Goal: Information Seeking & Learning: Learn about a topic

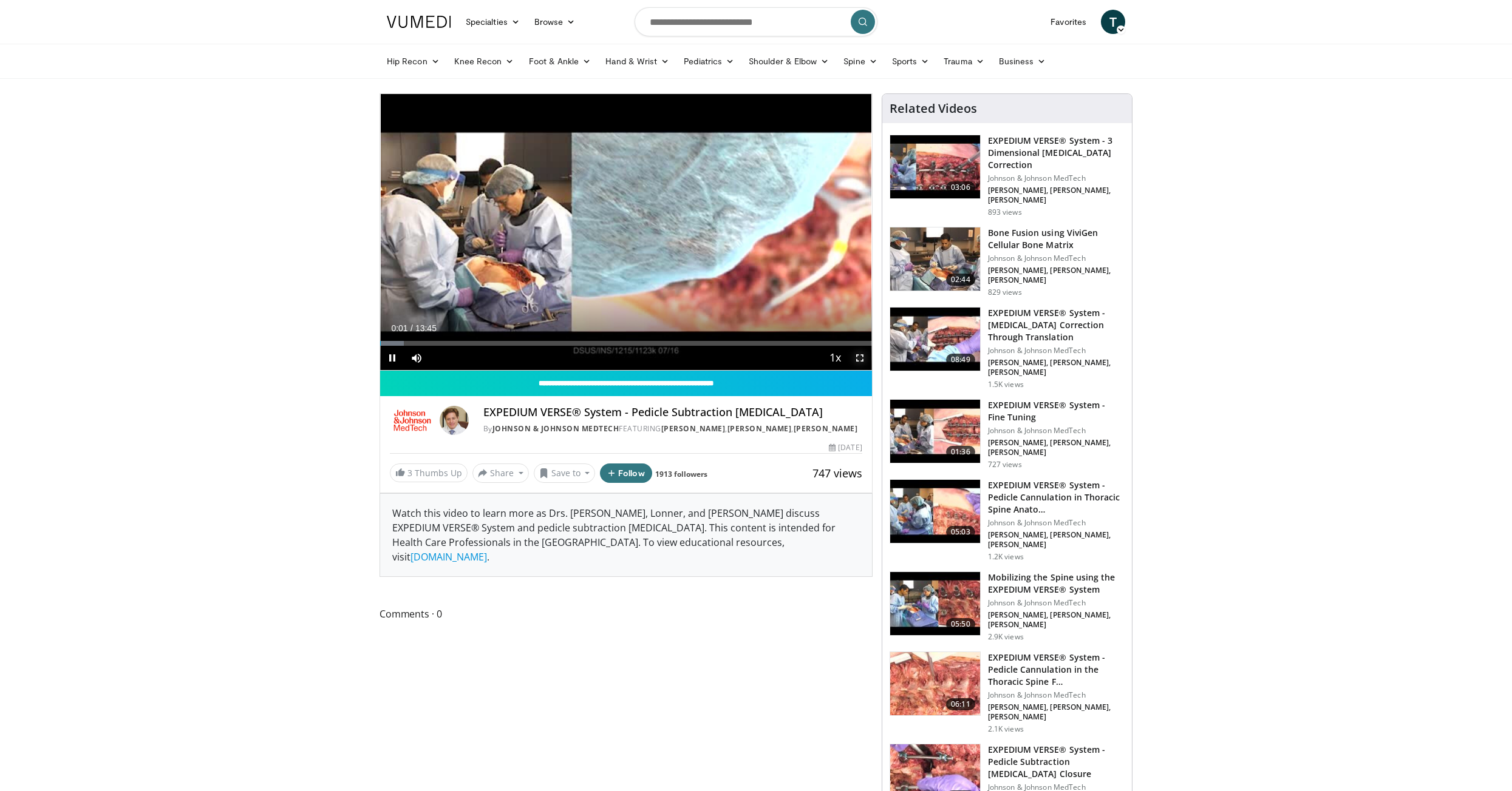
click at [860, 357] on span "Video Player" at bounding box center [860, 358] width 24 height 24
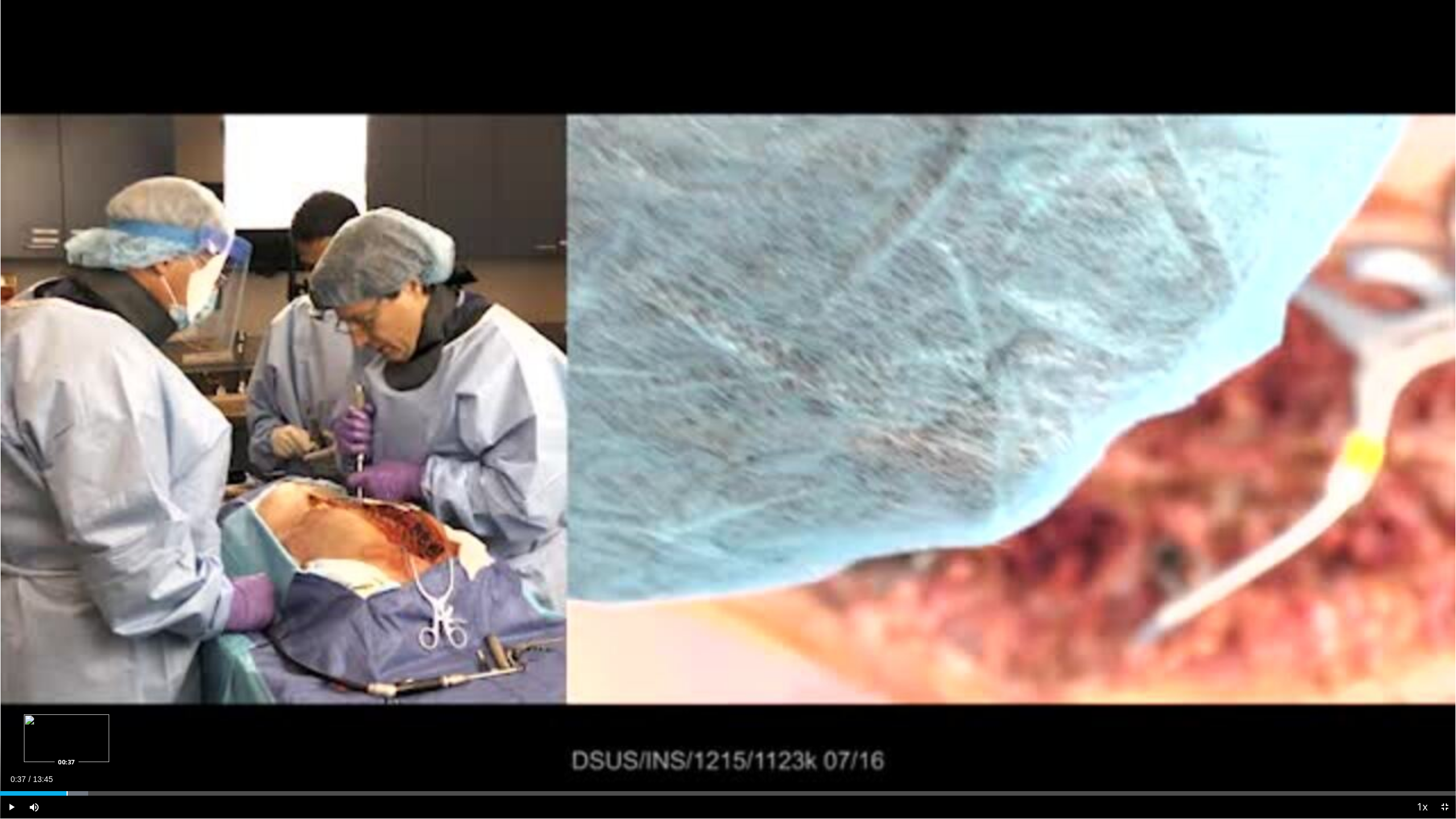
click at [66, 741] on div "Progress Bar" at bounding box center [66, 794] width 1 height 5
click at [132, 741] on div "Progress Bar" at bounding box center [132, 794] width 1 height 5
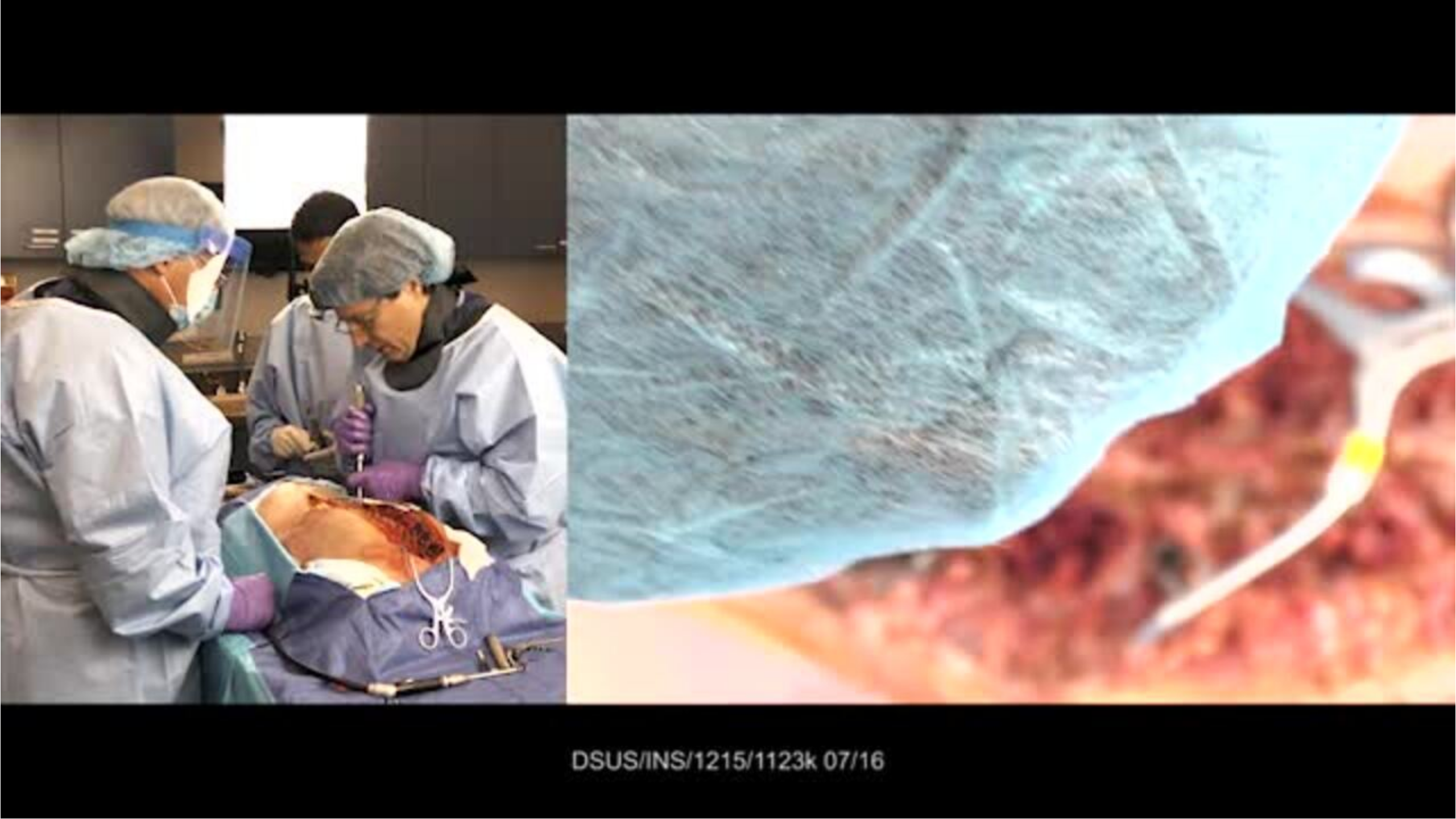
click at [192, 741] on div "10 seconds Tap to unmute" at bounding box center [728, 409] width 1456 height 818
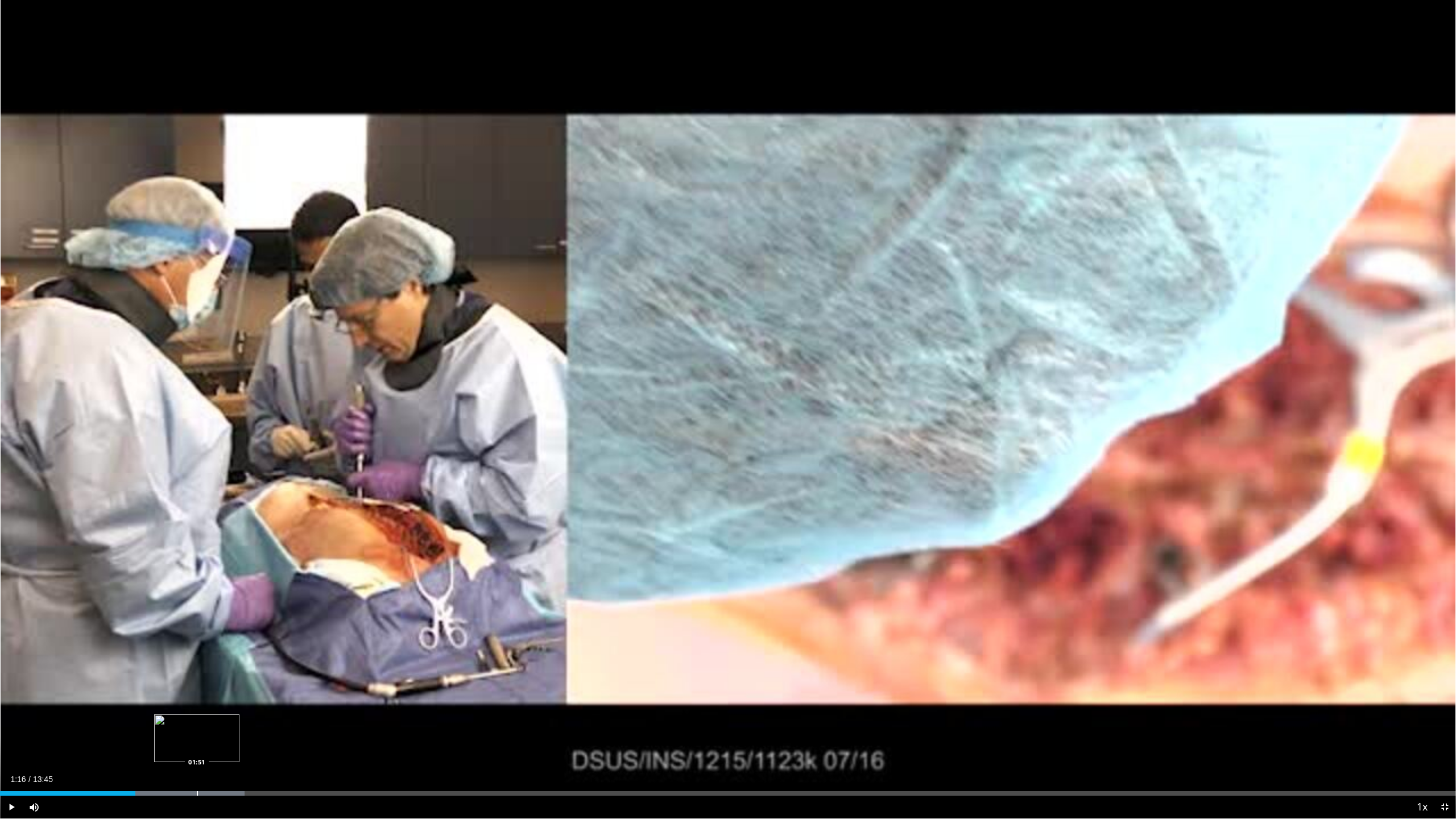
click at [197, 741] on div "Progress Bar" at bounding box center [197, 794] width 1 height 5
click at [260, 741] on div "Progress Bar" at bounding box center [260, 794] width 1 height 5
click at [7, 741] on span "Video Player" at bounding box center [11, 807] width 23 height 23
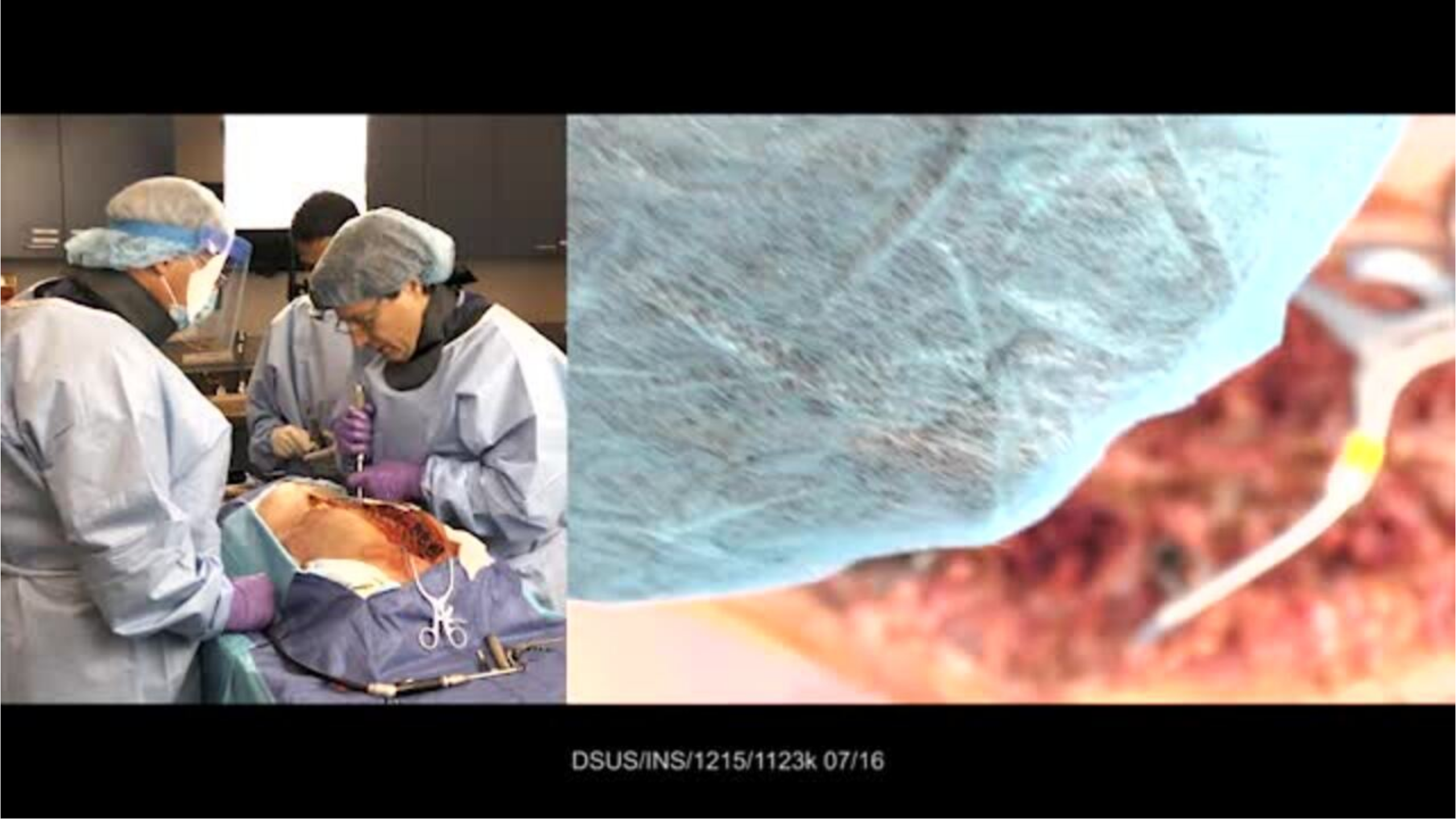
click at [361, 741] on video-js "**********" at bounding box center [728, 410] width 1456 height 819
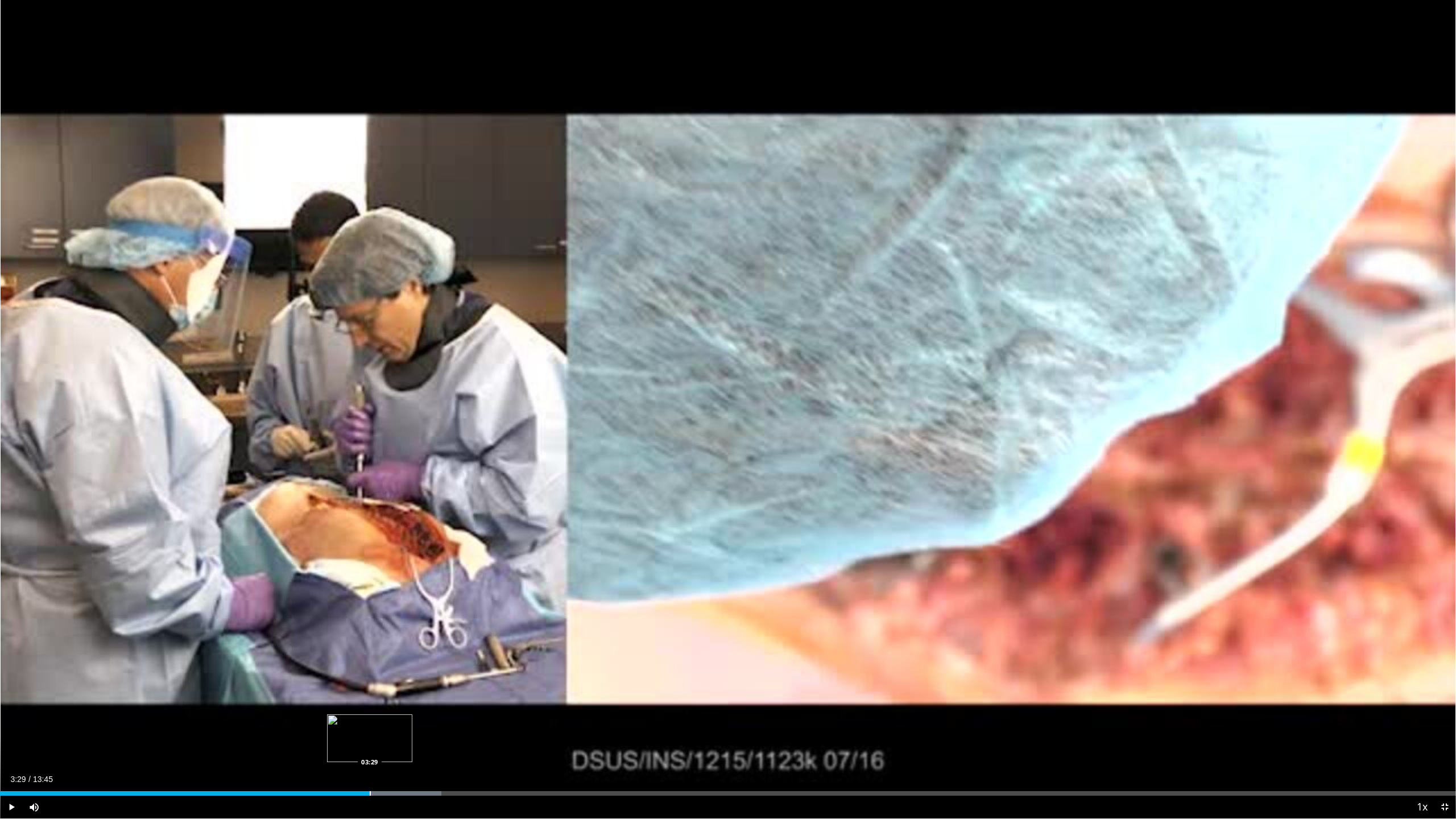
click at [370, 741] on div "Progress Bar" at bounding box center [370, 794] width 1 height 5
click at [401, 741] on div "Progress Bar" at bounding box center [401, 794] width 1 height 5
click at [442, 741] on div "Progress Bar" at bounding box center [442, 794] width 1 height 5
click at [479, 741] on div "10 seconds Tap to unmute" at bounding box center [728, 409] width 1456 height 818
click at [489, 741] on div "Progress Bar" at bounding box center [489, 794] width 1 height 5
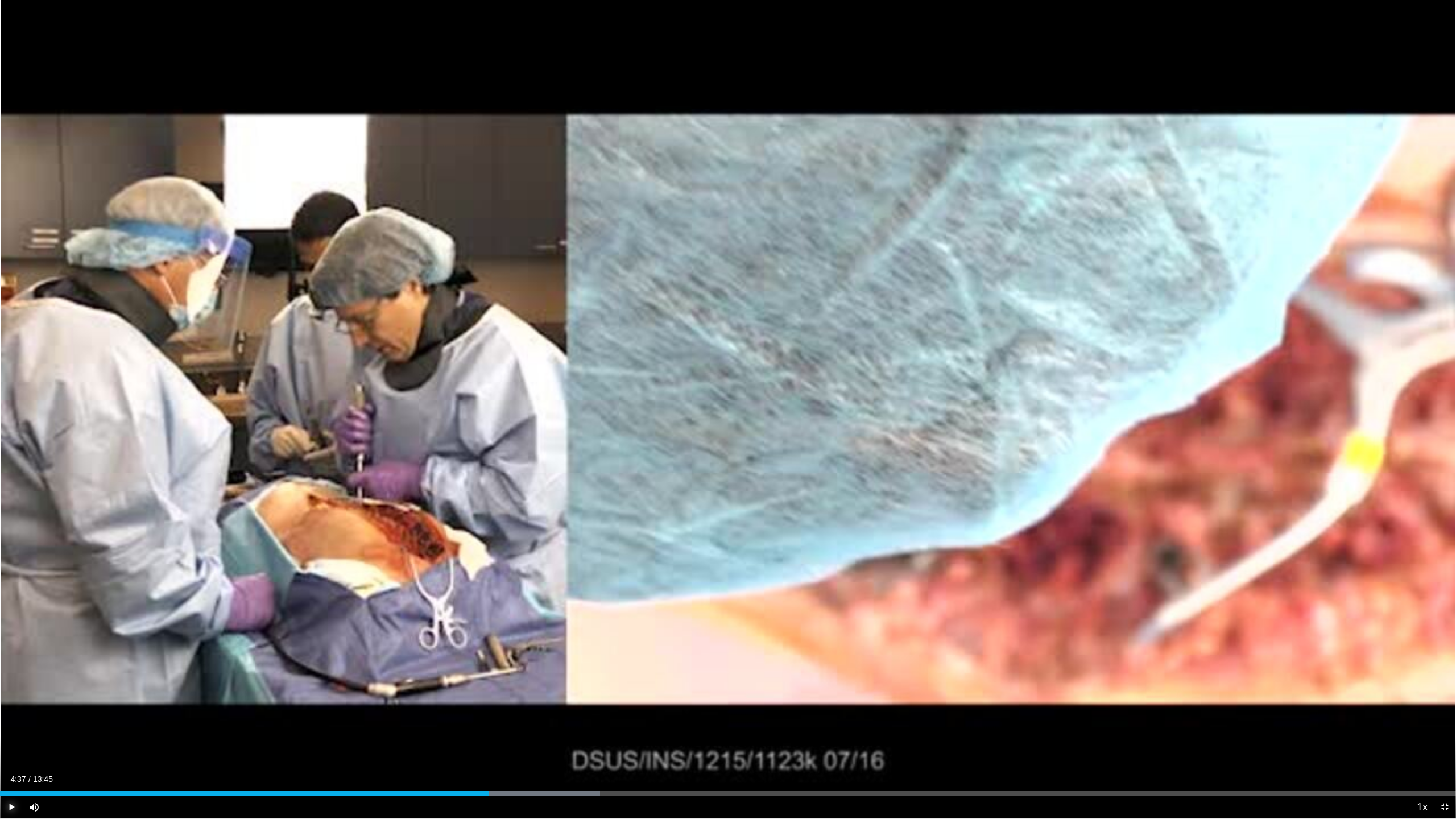
click at [12, 741] on span "Video Player" at bounding box center [11, 807] width 23 height 23
click at [575, 741] on div "Current Time 4:40 / Duration 13:45 Pause Skip Backward Skip Forward Mute Loaded…" at bounding box center [728, 807] width 1456 height 23
click at [582, 741] on div "Progress Bar" at bounding box center [582, 794] width 1 height 5
click at [655, 741] on div "Progress Bar" at bounding box center [654, 794] width 1 height 5
click at [725, 741] on div "Progress Bar" at bounding box center [725, 794] width 1 height 5
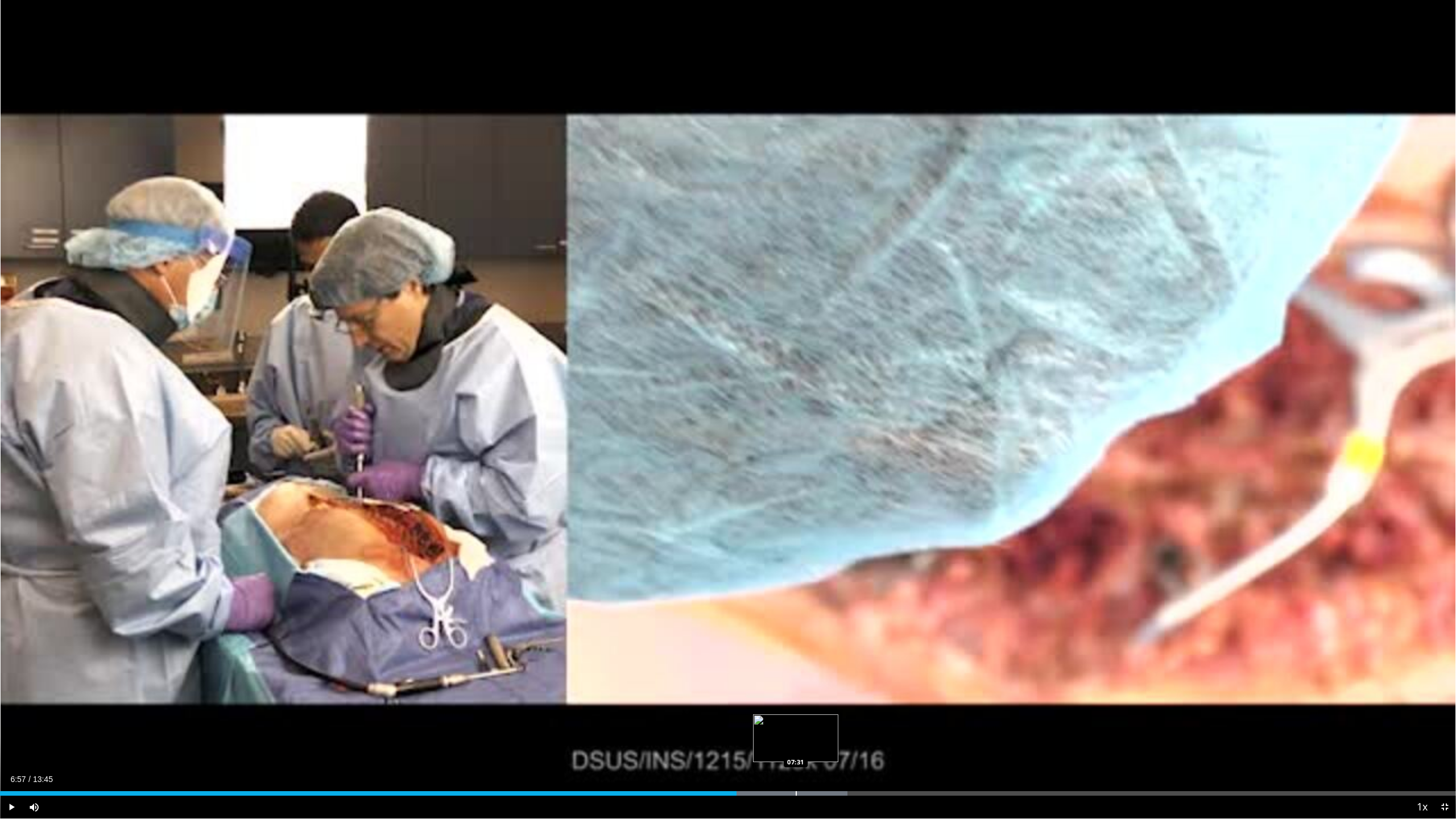
click at [796, 741] on div "Progress Bar" at bounding box center [796, 794] width 1 height 5
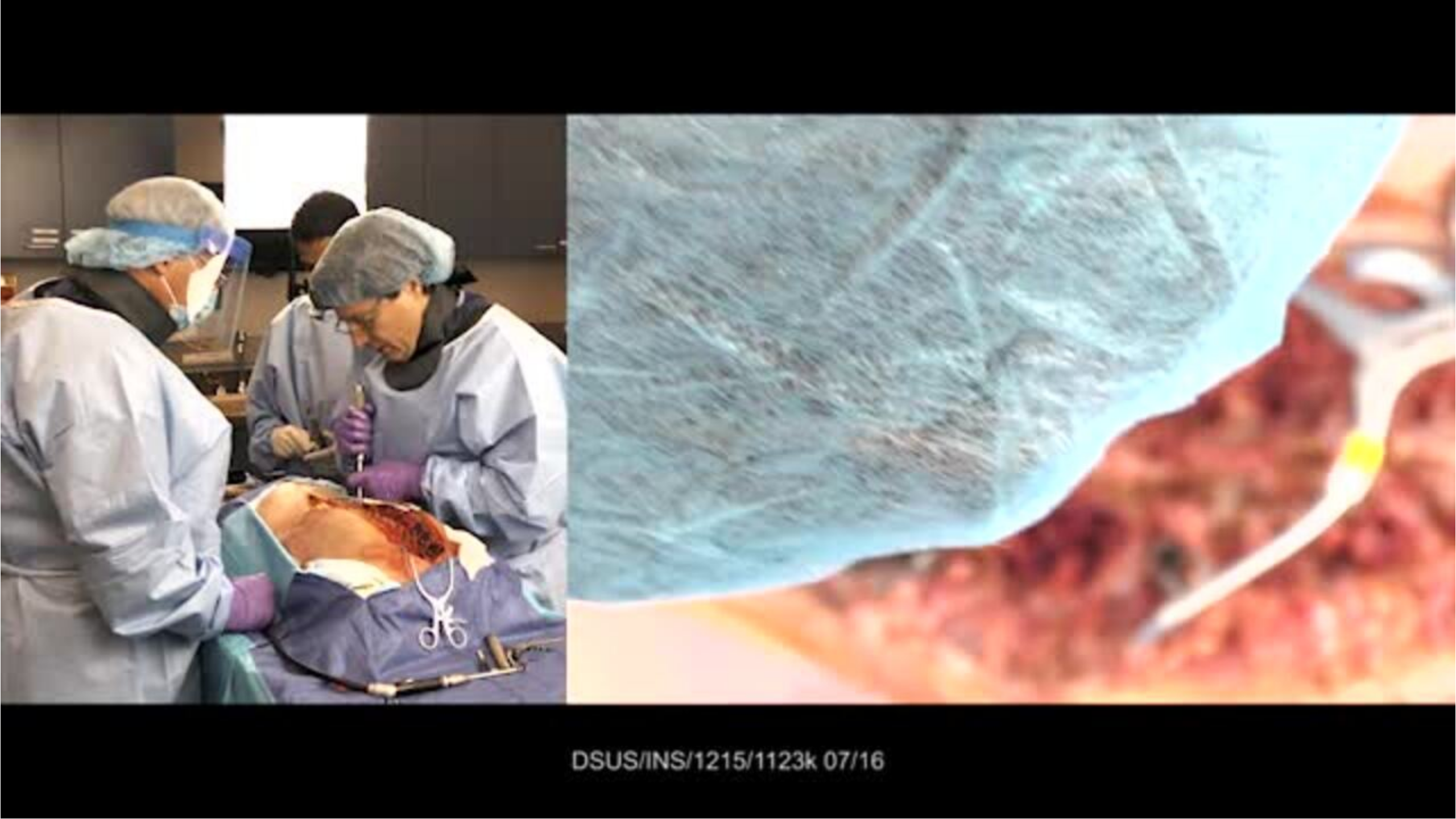
click at [897, 741] on div "10 seconds Tap to unmute" at bounding box center [728, 409] width 1456 height 818
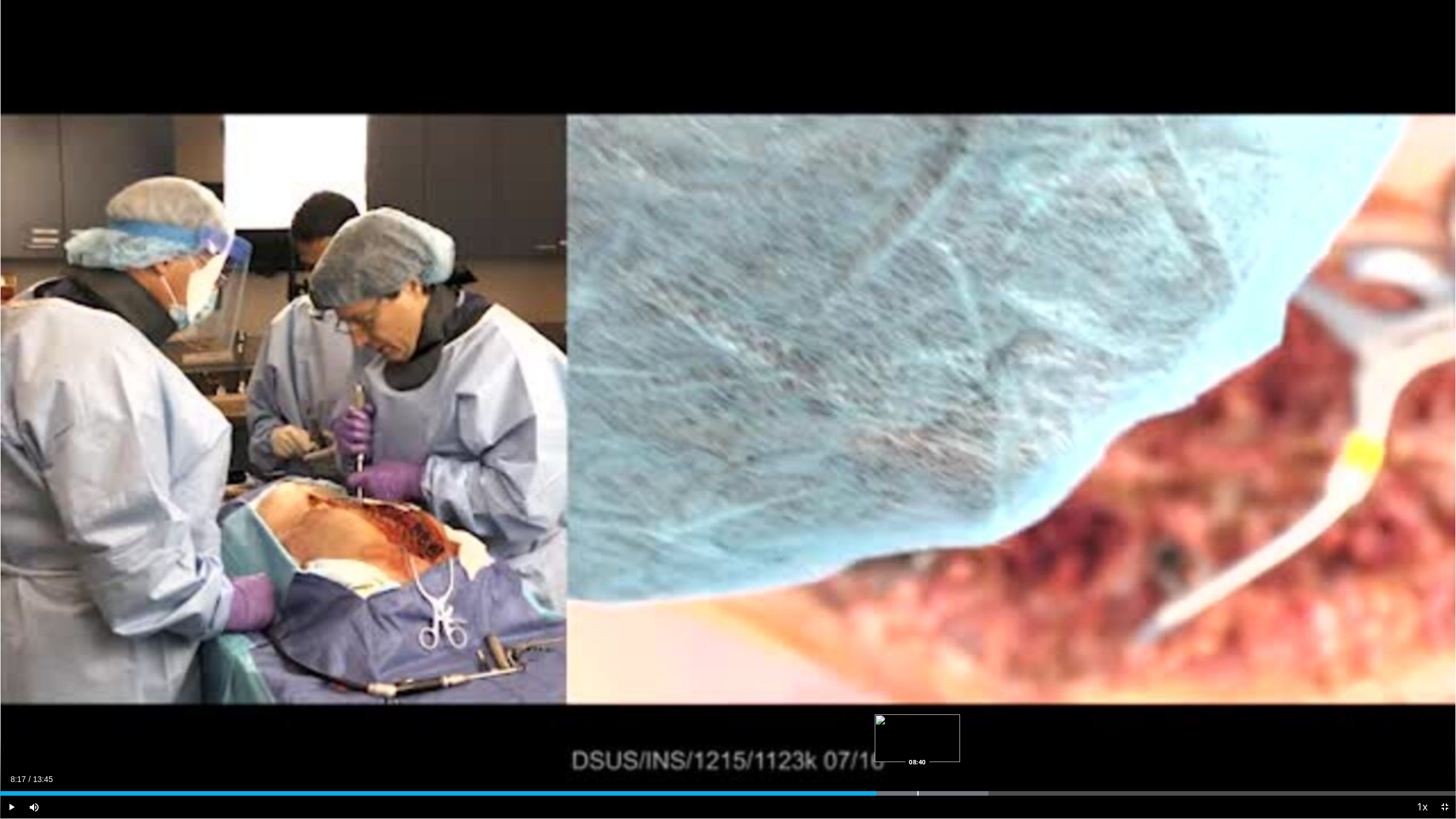
click at [919, 741] on div "Progress Bar" at bounding box center [918, 794] width 1 height 5
click at [7, 741] on span "Video Player" at bounding box center [11, 807] width 23 height 23
click at [967, 741] on div "Progress Bar" at bounding box center [967, 794] width 1 height 5
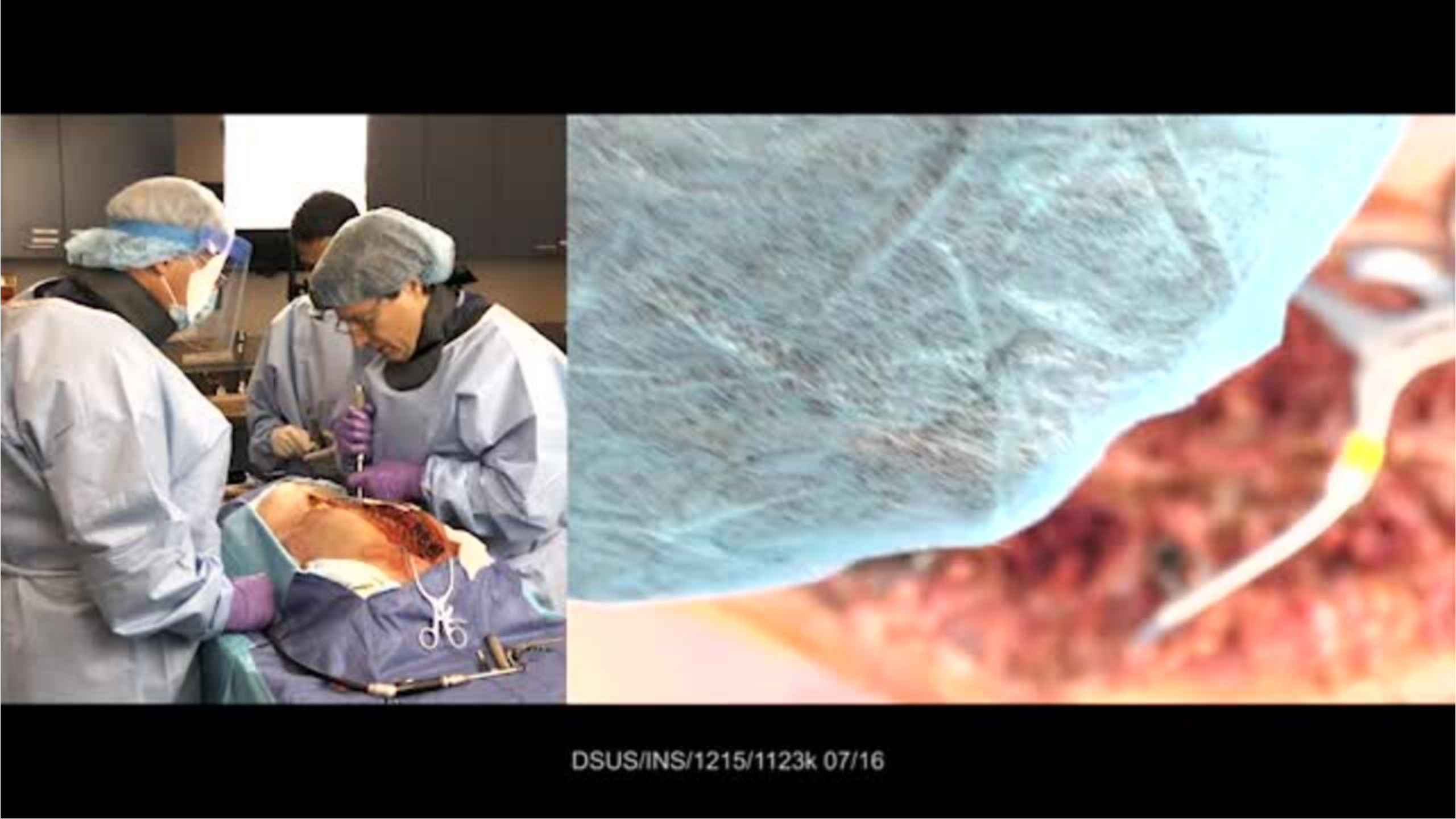
click at [1013, 741] on div "10 seconds Tap to unmute" at bounding box center [728, 409] width 1456 height 818
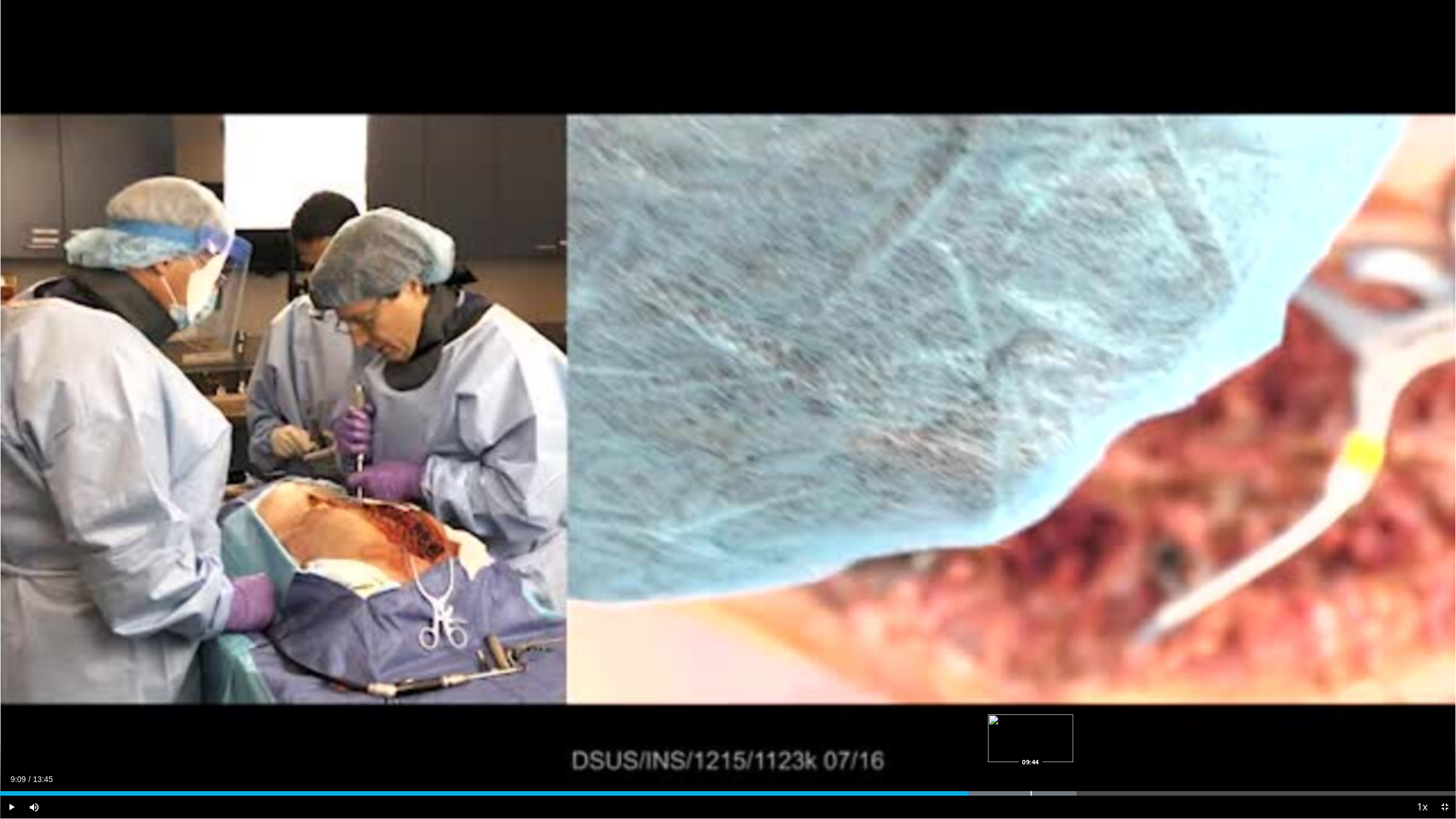
click at [1031, 741] on div "Progress Bar" at bounding box center [1031, 794] width 1 height 5
click at [1066, 741] on div "Progress Bar" at bounding box center [1066, 794] width 1 height 5
click at [7, 741] on span "Video Player" at bounding box center [11, 807] width 23 height 23
click at [1148, 741] on div "Progress Bar" at bounding box center [1148, 794] width 1 height 5
click at [1232, 741] on div "Progress Bar" at bounding box center [1232, 794] width 1 height 5
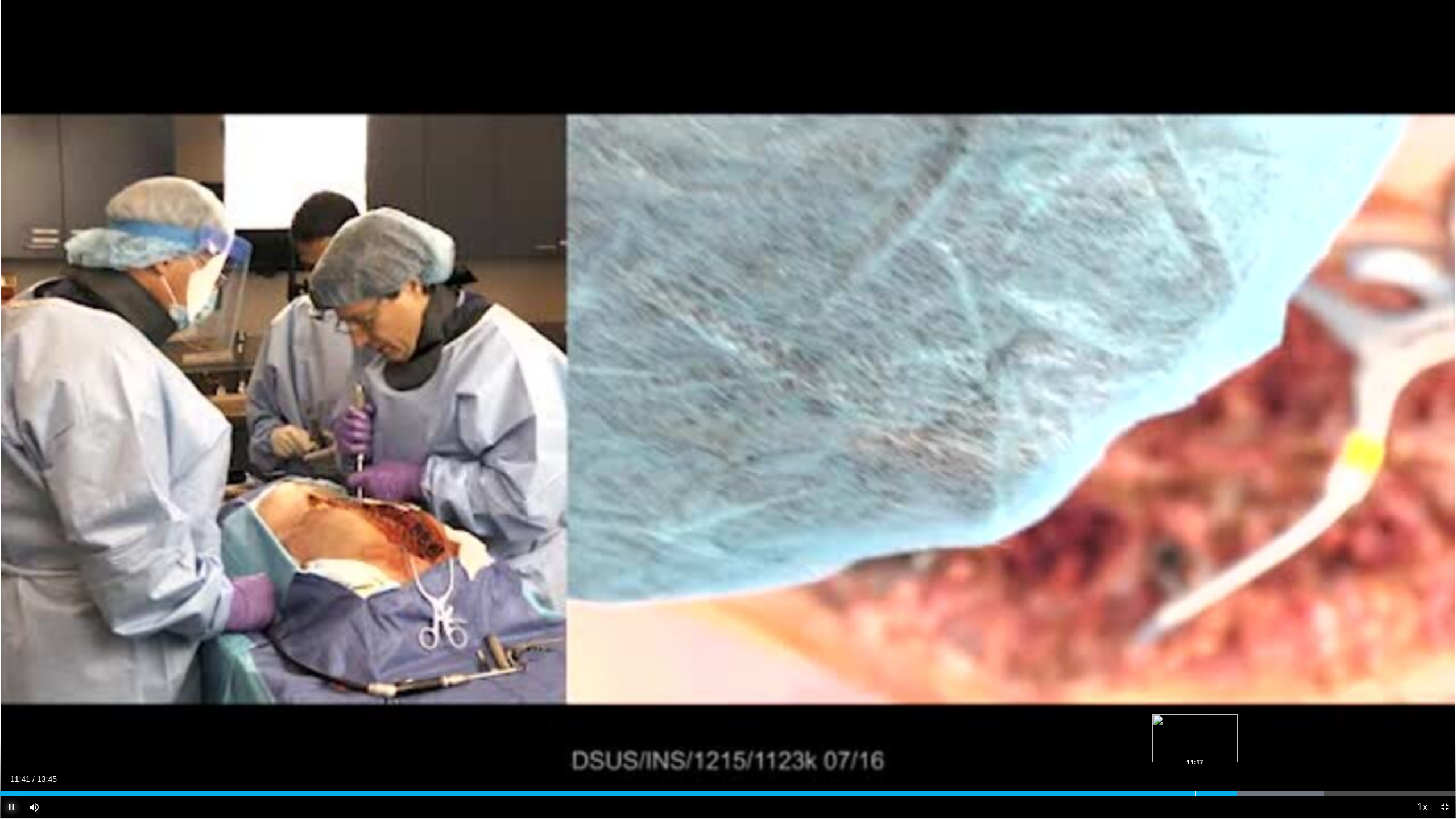
click at [1195, 741] on div "Progress Bar" at bounding box center [1195, 794] width 1 height 5
click at [1327, 741] on div "Progress Bar" at bounding box center [1327, 794] width 1 height 5
click at [1376, 741] on div "Progress Bar" at bounding box center [1376, 794] width 1 height 5
click at [1408, 741] on div "Progress Bar" at bounding box center [1408, 794] width 1 height 5
click at [1416, 741] on div "Progress Bar" at bounding box center [1443, 794] width 1 height 5
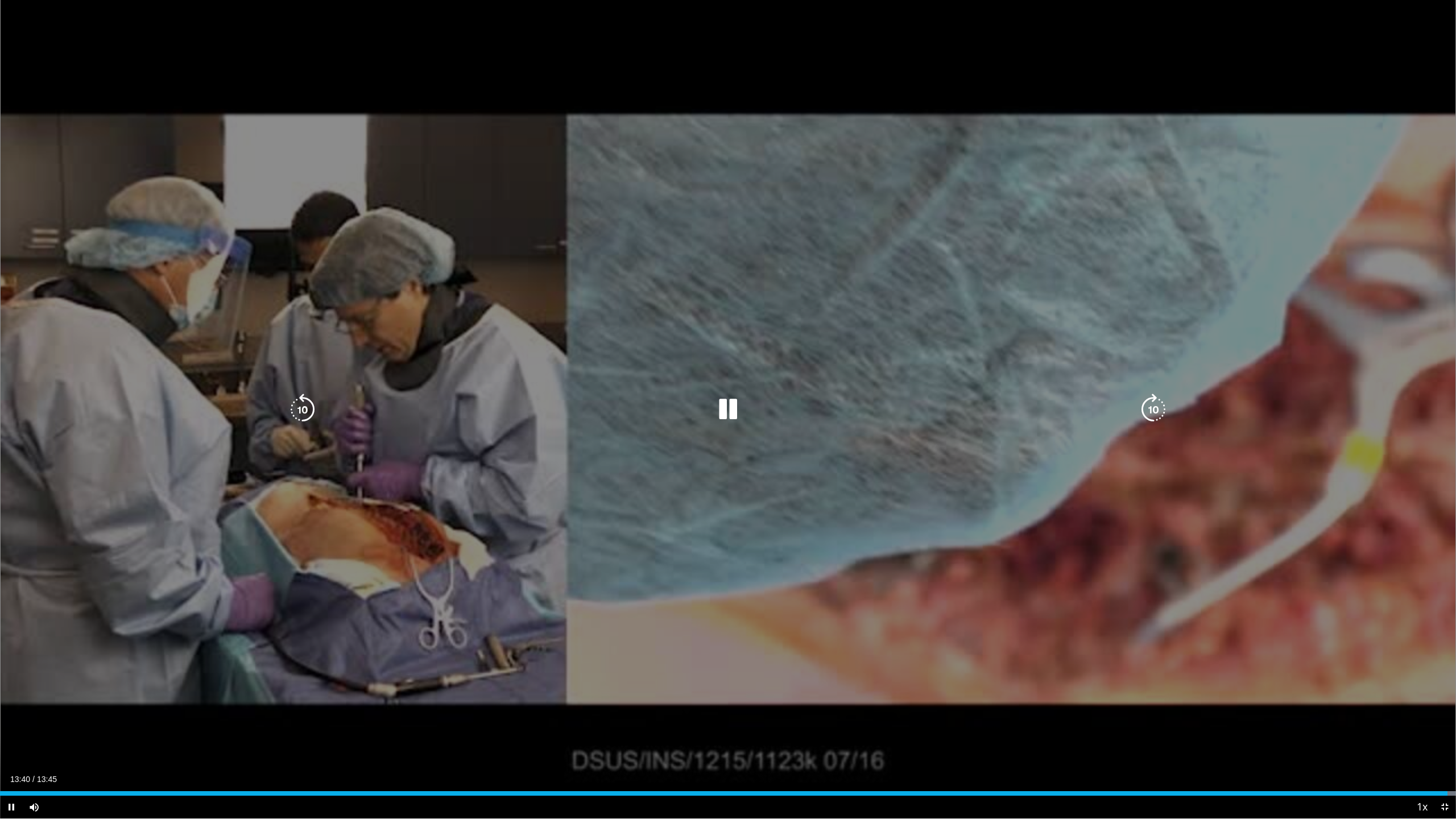
click at [803, 464] on div "10 seconds Tap to unmute" at bounding box center [728, 409] width 1456 height 818
drag, startPoint x: 803, startPoint y: 464, endPoint x: 759, endPoint y: 524, distance: 74.4
click at [759, 524] on div "10 seconds Tap to unmute" at bounding box center [728, 409] width 1456 height 818
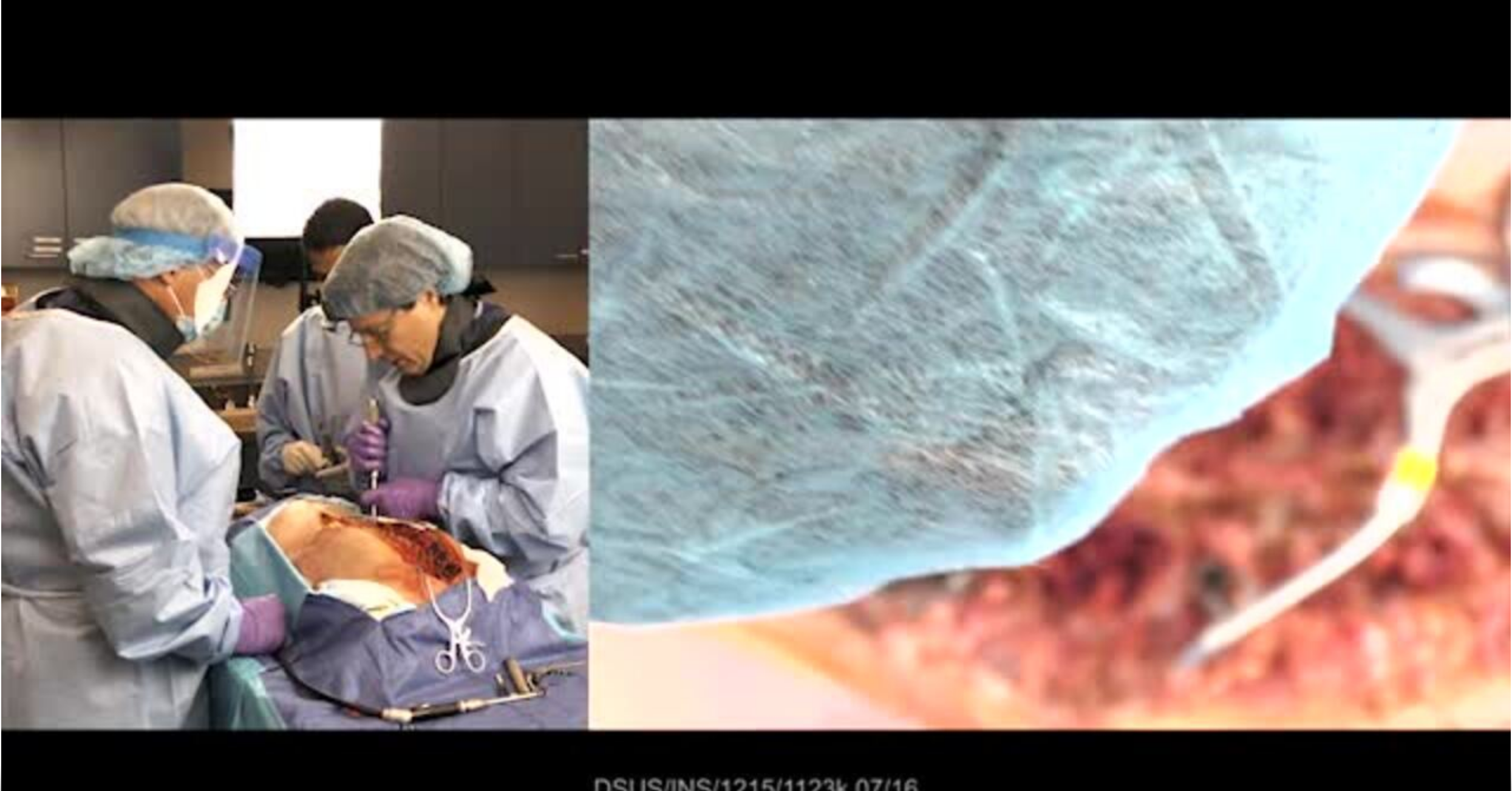
scroll to position [121, 0]
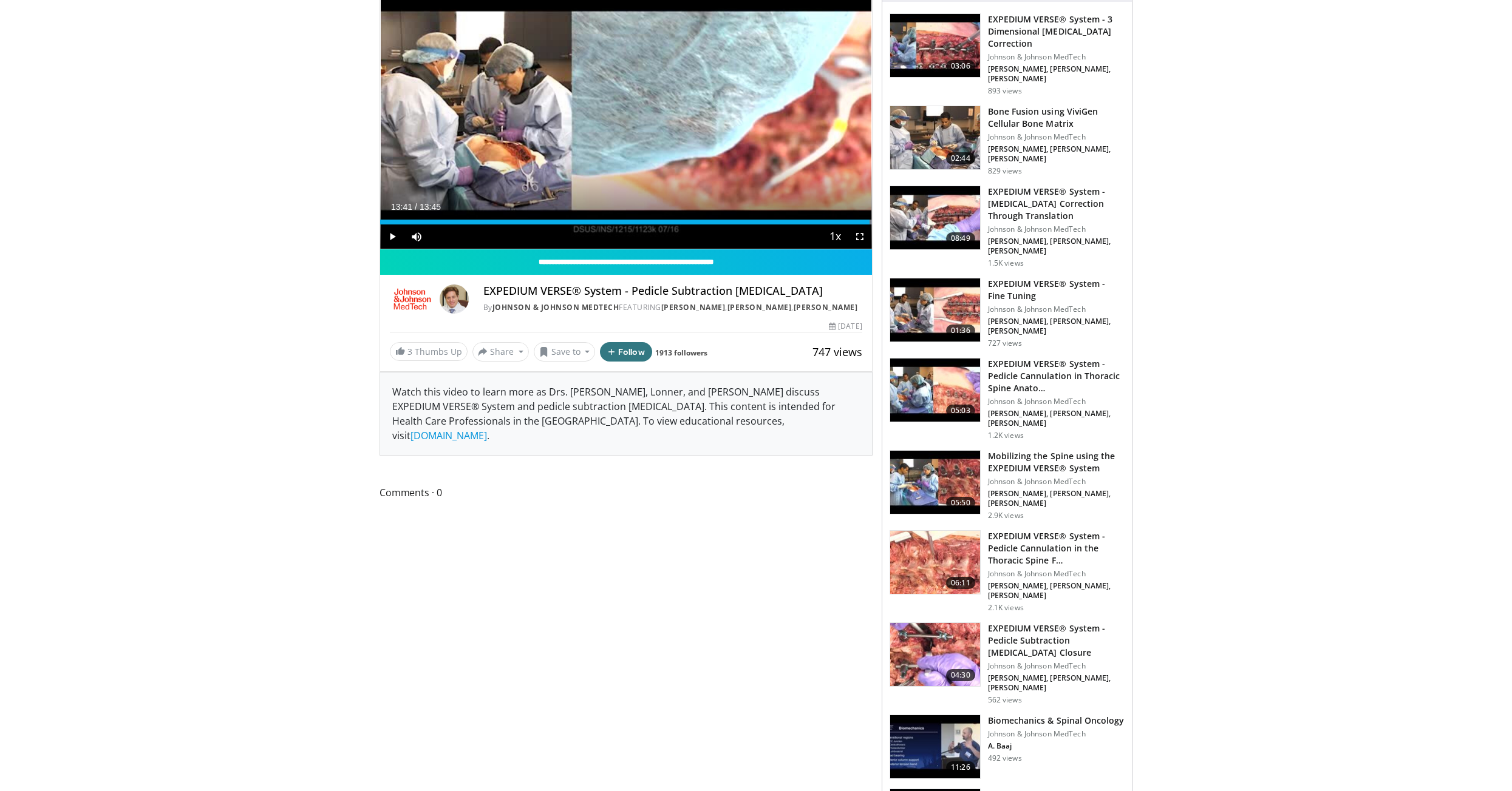
click at [930, 623] on img at bounding box center [935, 655] width 90 height 63
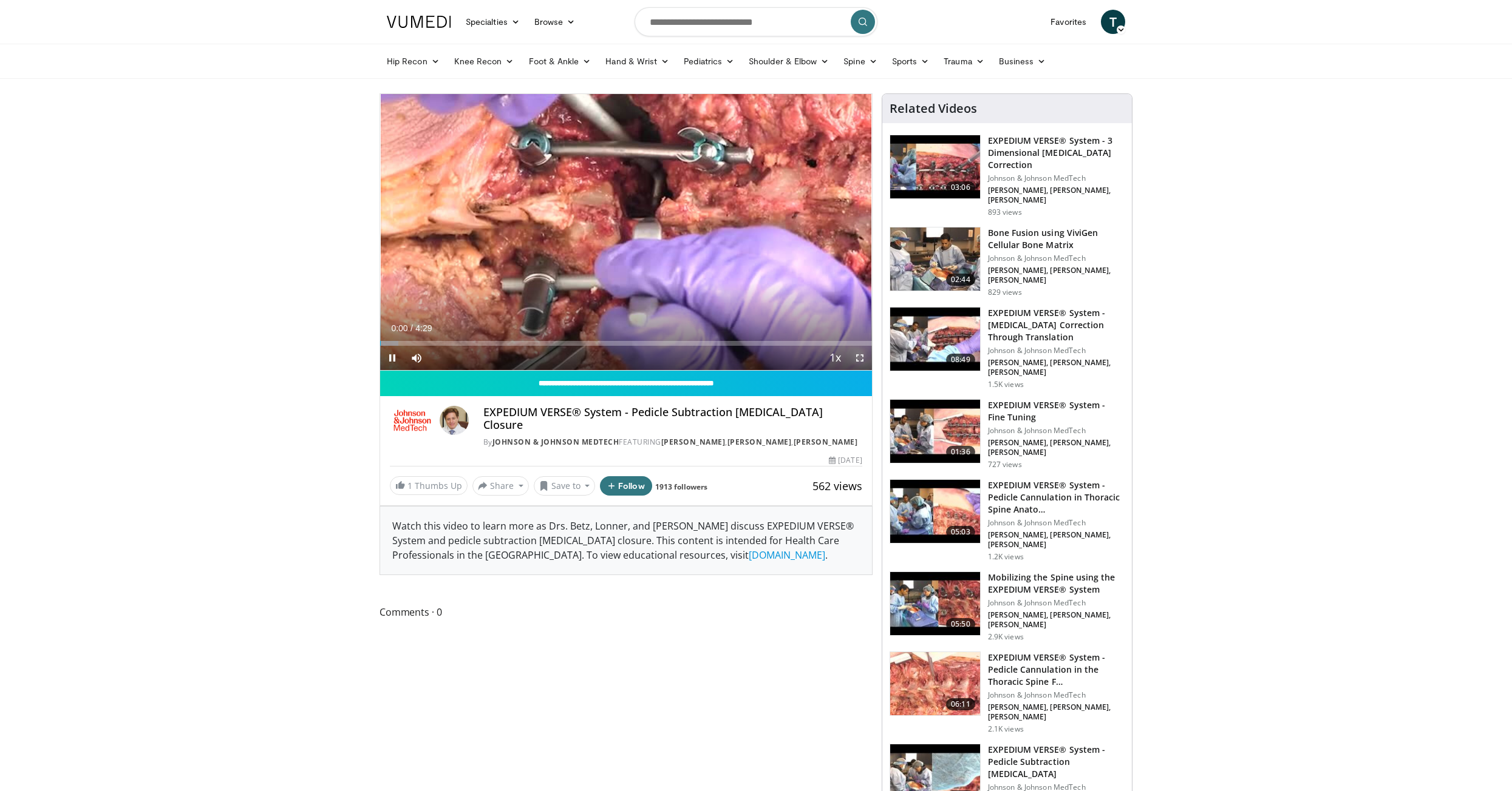
click at [859, 359] on span "Video Player" at bounding box center [860, 358] width 24 height 24
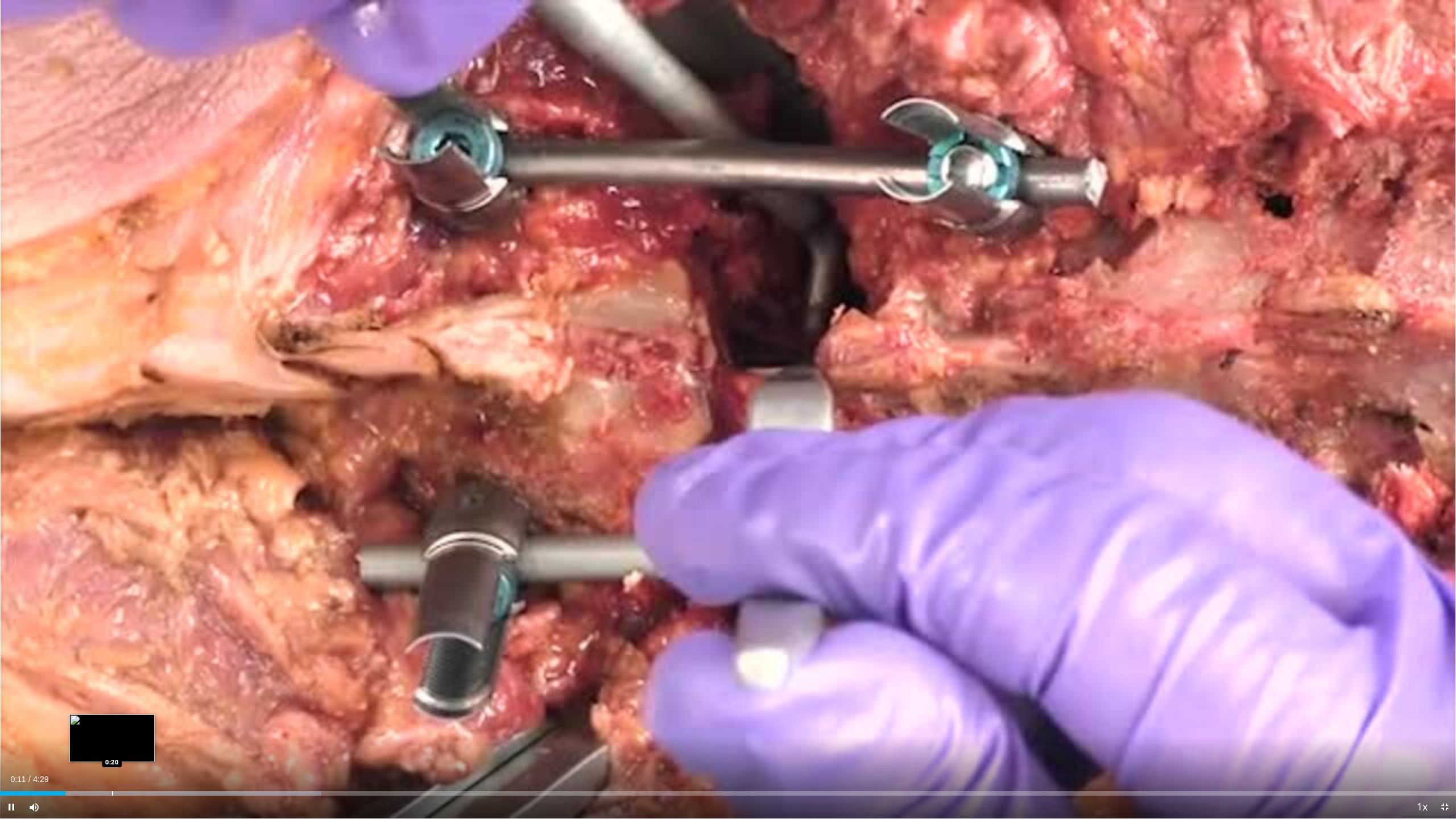
click at [112, 741] on div "Progress Bar" at bounding box center [112, 794] width 1 height 5
click at [165, 741] on div "Progress Bar" at bounding box center [165, 794] width 1 height 5
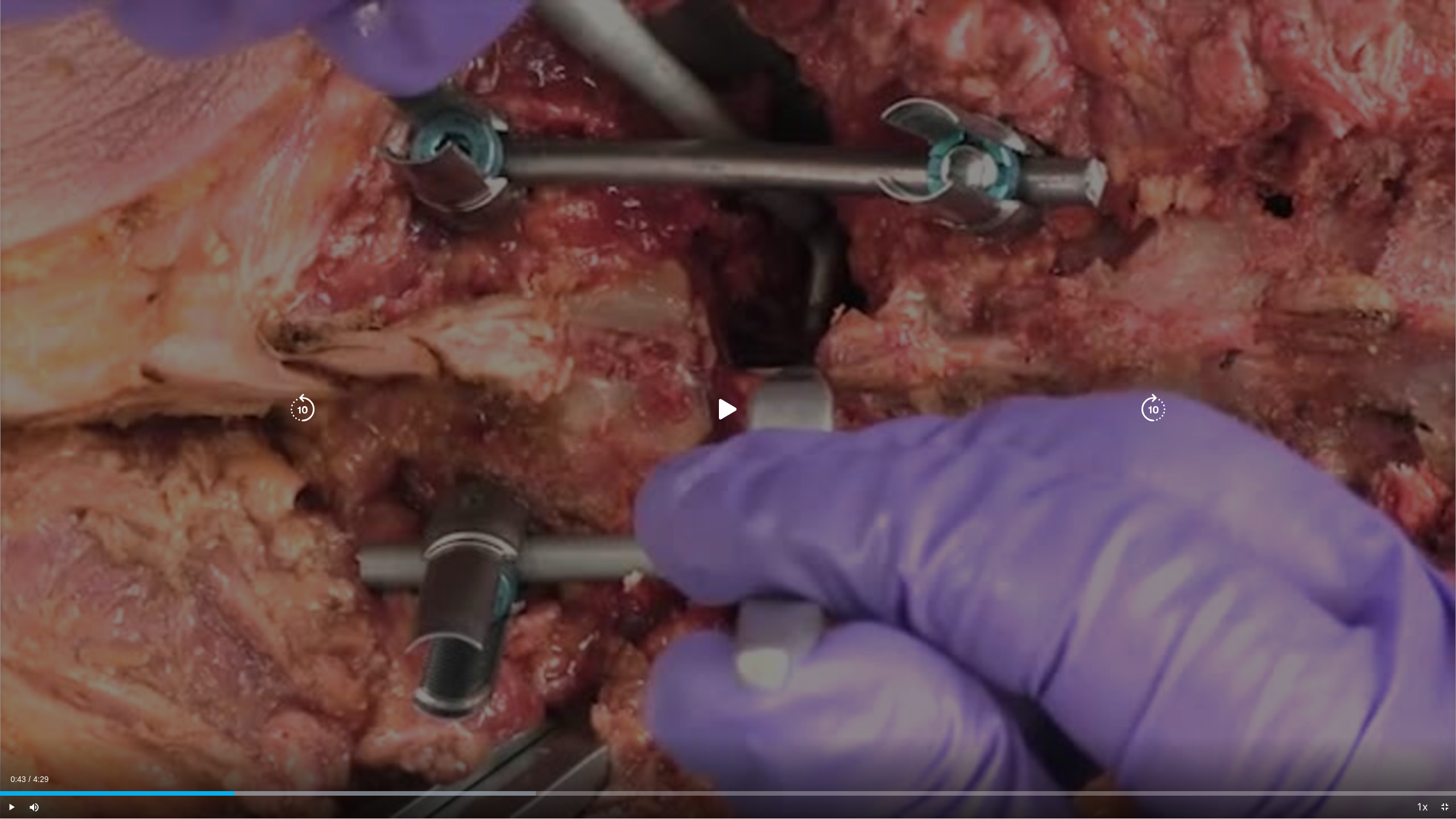
click at [0, 0] on div "Progress Bar" at bounding box center [0, 0] width 0 height 0
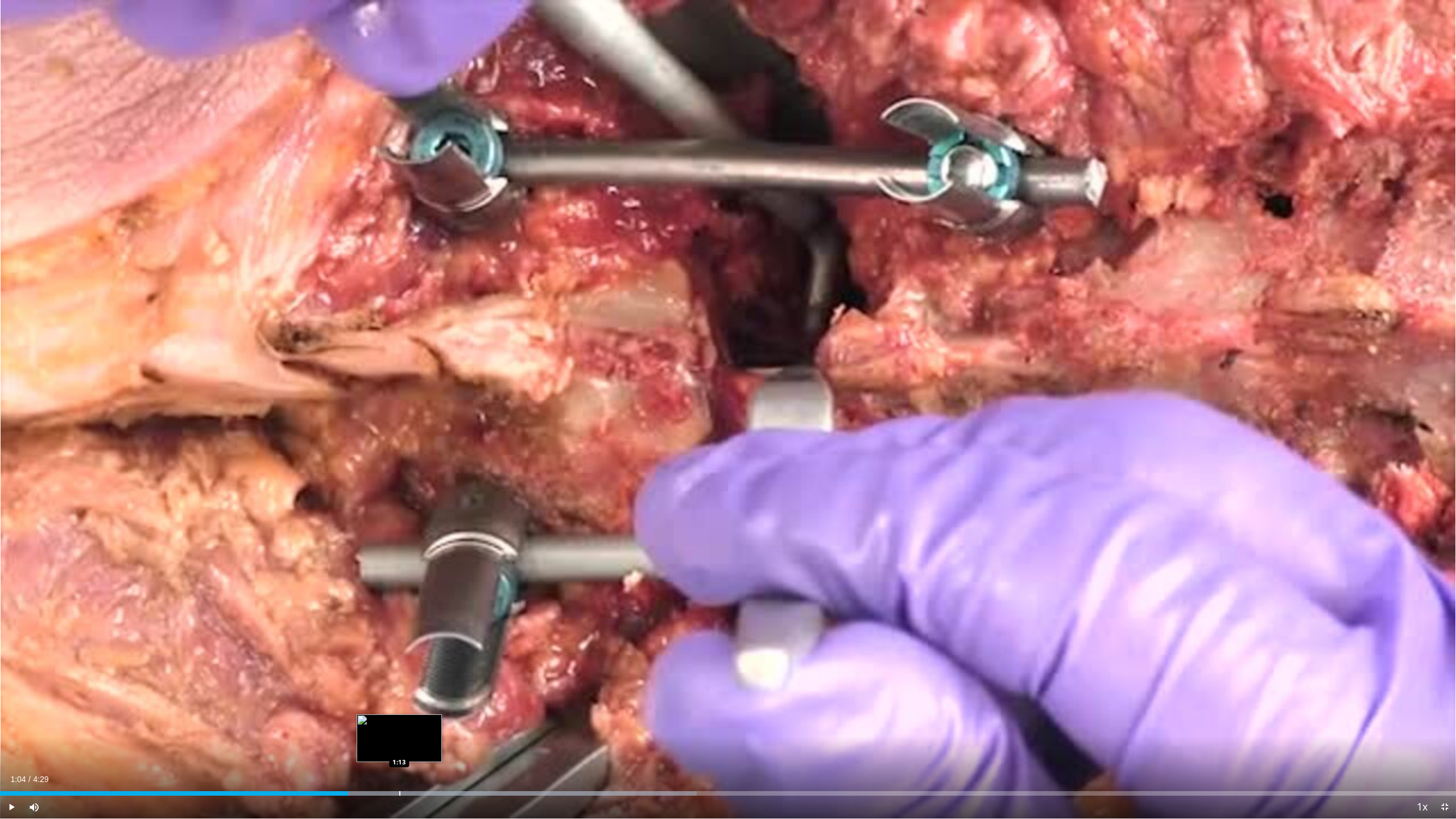
click at [399, 741] on div "Progress Bar" at bounding box center [399, 794] width 1 height 5
click at [492, 741] on div "Loaded : 52.03% 1:20 1:31" at bounding box center [728, 790] width 1456 height 11
click at [559, 741] on div "Progress Bar" at bounding box center [559, 794] width 1 height 5
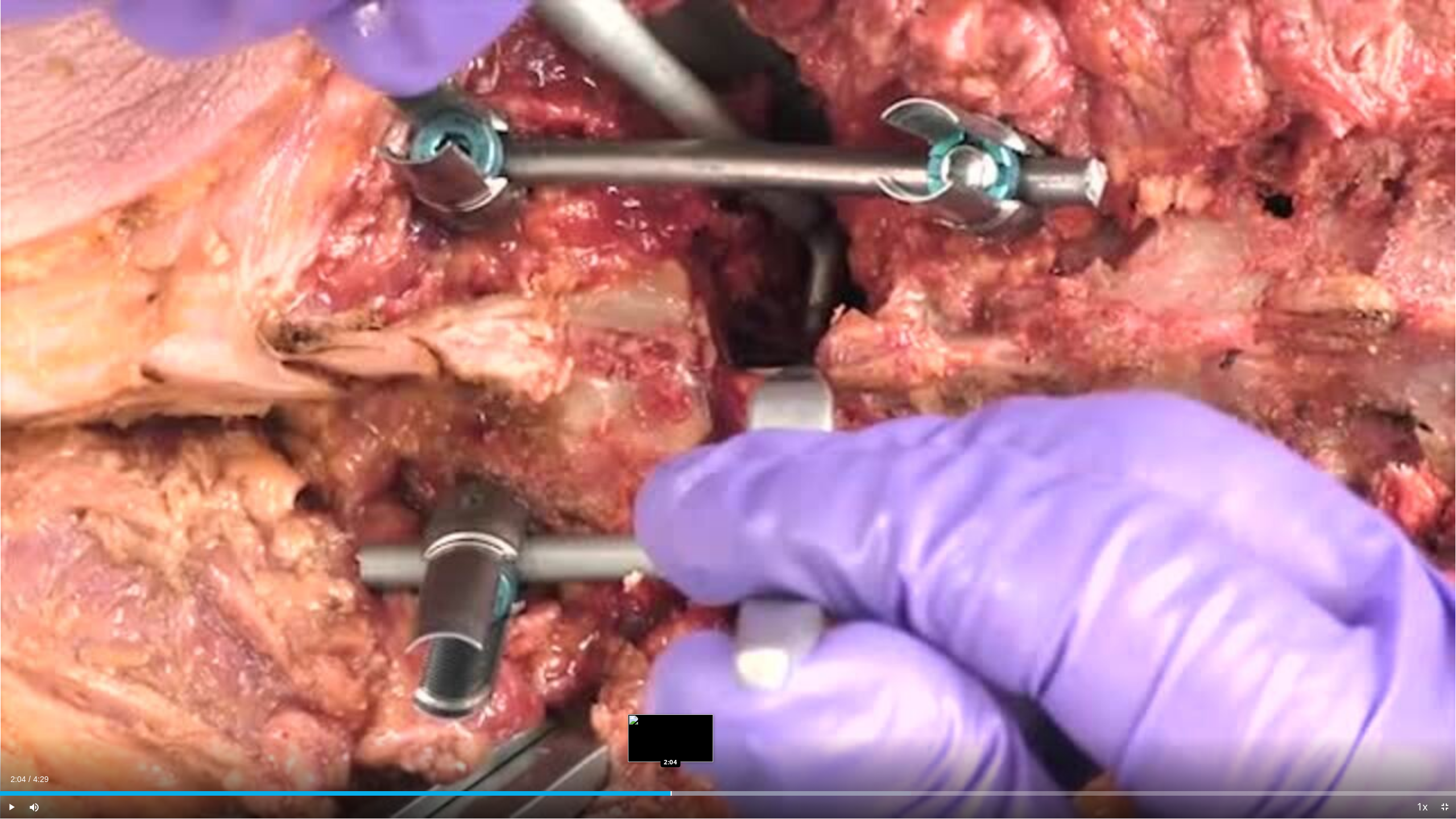
click at [671, 741] on div "Progress Bar" at bounding box center [671, 794] width 1 height 5
click at [800, 741] on div "Progress Bar" at bounding box center [800, 794] width 1 height 5
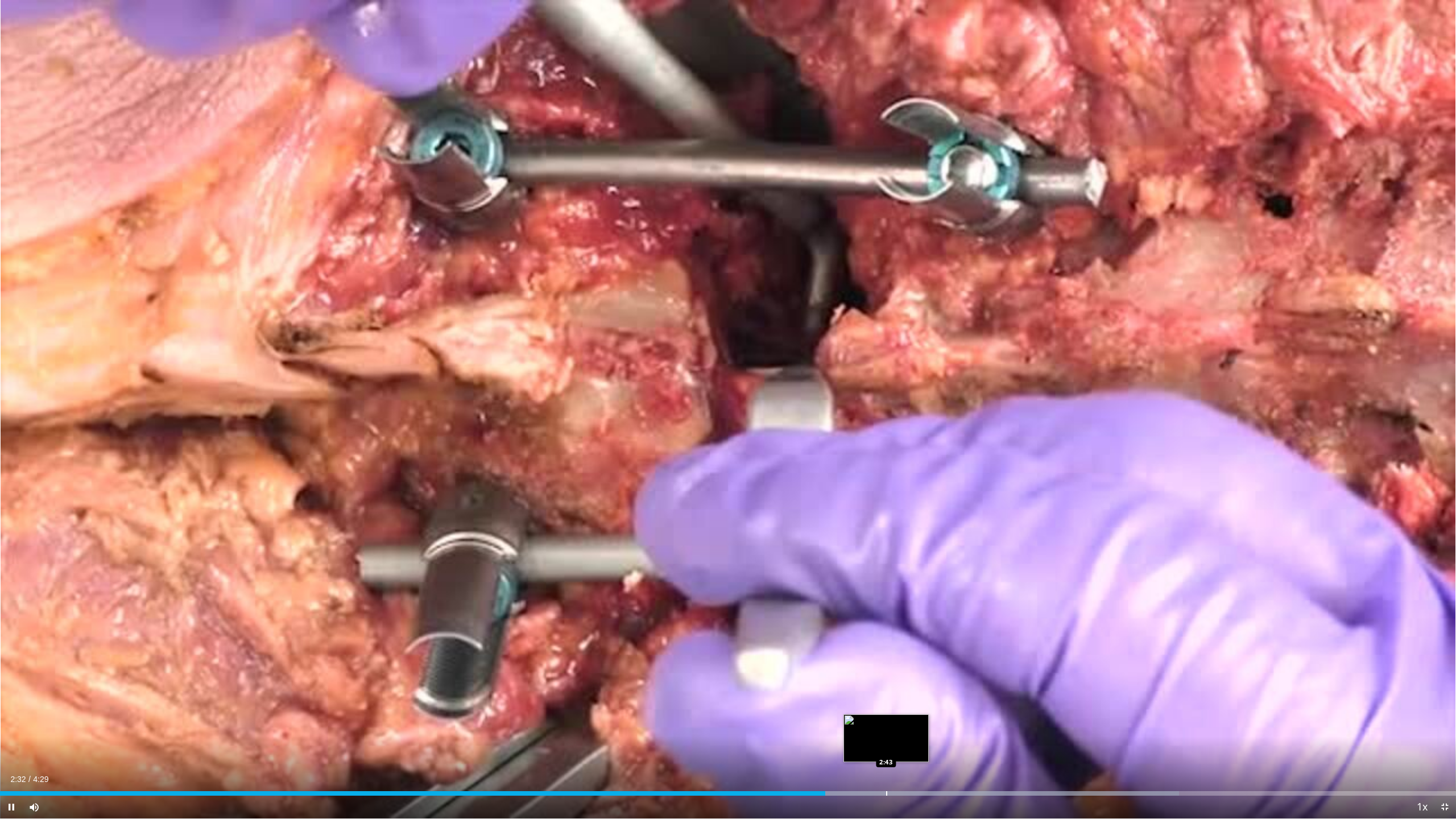
click at [887, 741] on div "Progress Bar" at bounding box center [887, 794] width 1 height 5
click at [991, 741] on div "Progress Bar" at bounding box center [991, 794] width 1 height 5
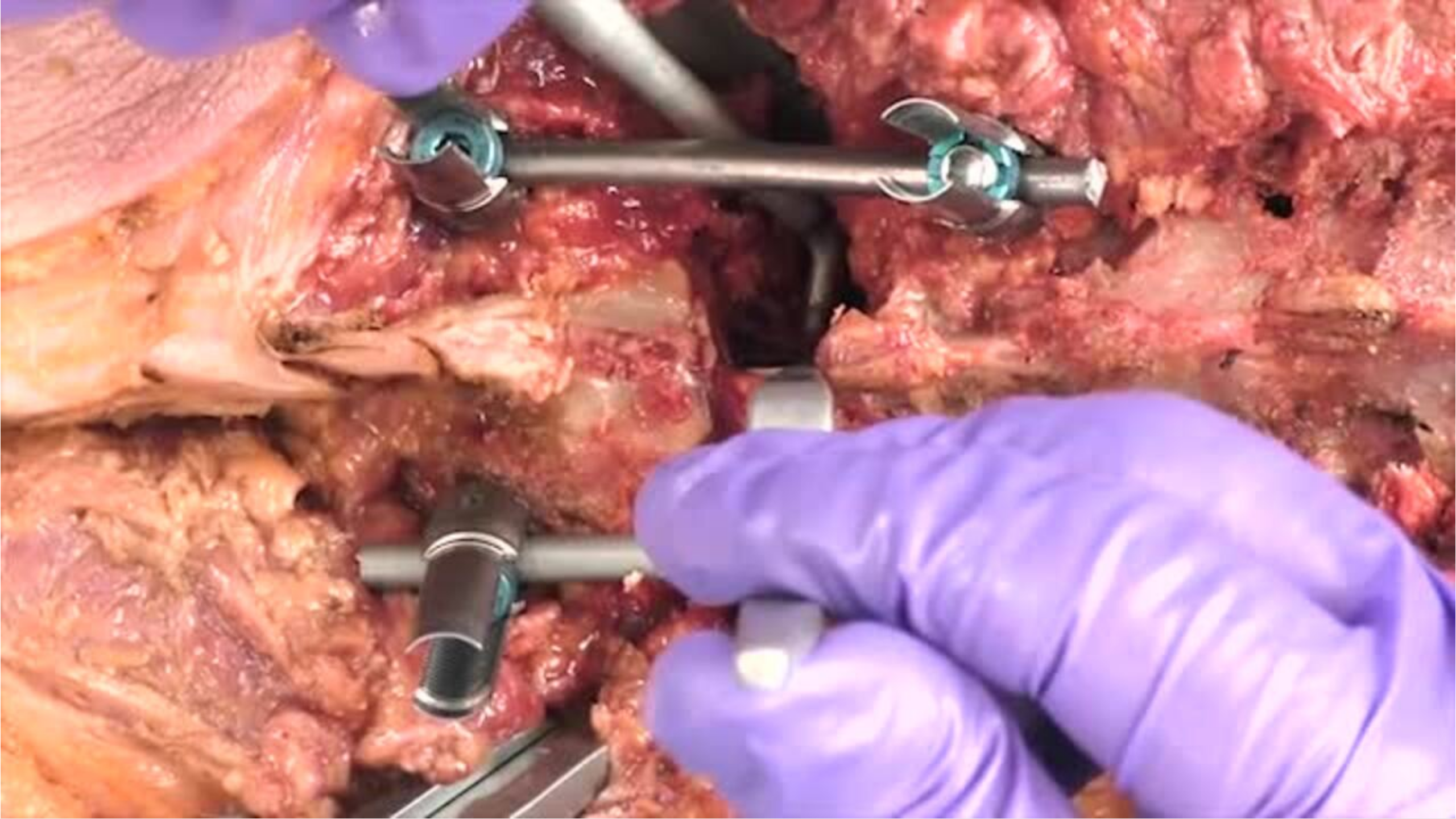
click at [959, 741] on div "10 seconds Tap to unmute" at bounding box center [728, 409] width 1456 height 818
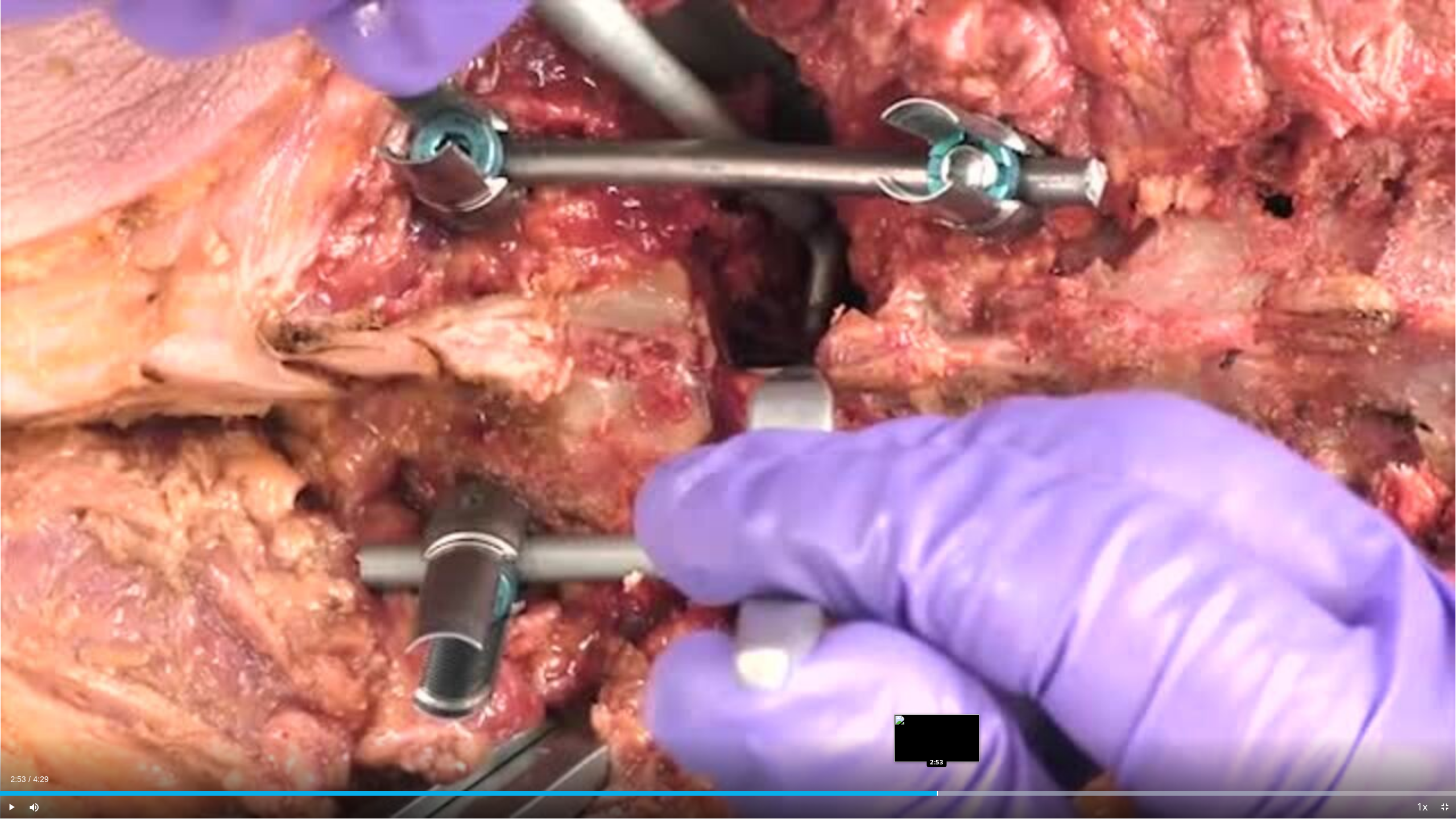
click at [937, 741] on div "Progress Bar" at bounding box center [937, 794] width 1 height 5
click at [953, 741] on div "Progress Bar" at bounding box center [953, 794] width 1 height 5
click at [943, 741] on div "Loaded : 92.04% 2:56 2:55" at bounding box center [728, 794] width 1456 height 5
click at [927, 741] on div "Progress Bar" at bounding box center [927, 794] width 1 height 5
click at [11, 741] on span "Video Player" at bounding box center [11, 807] width 23 height 23
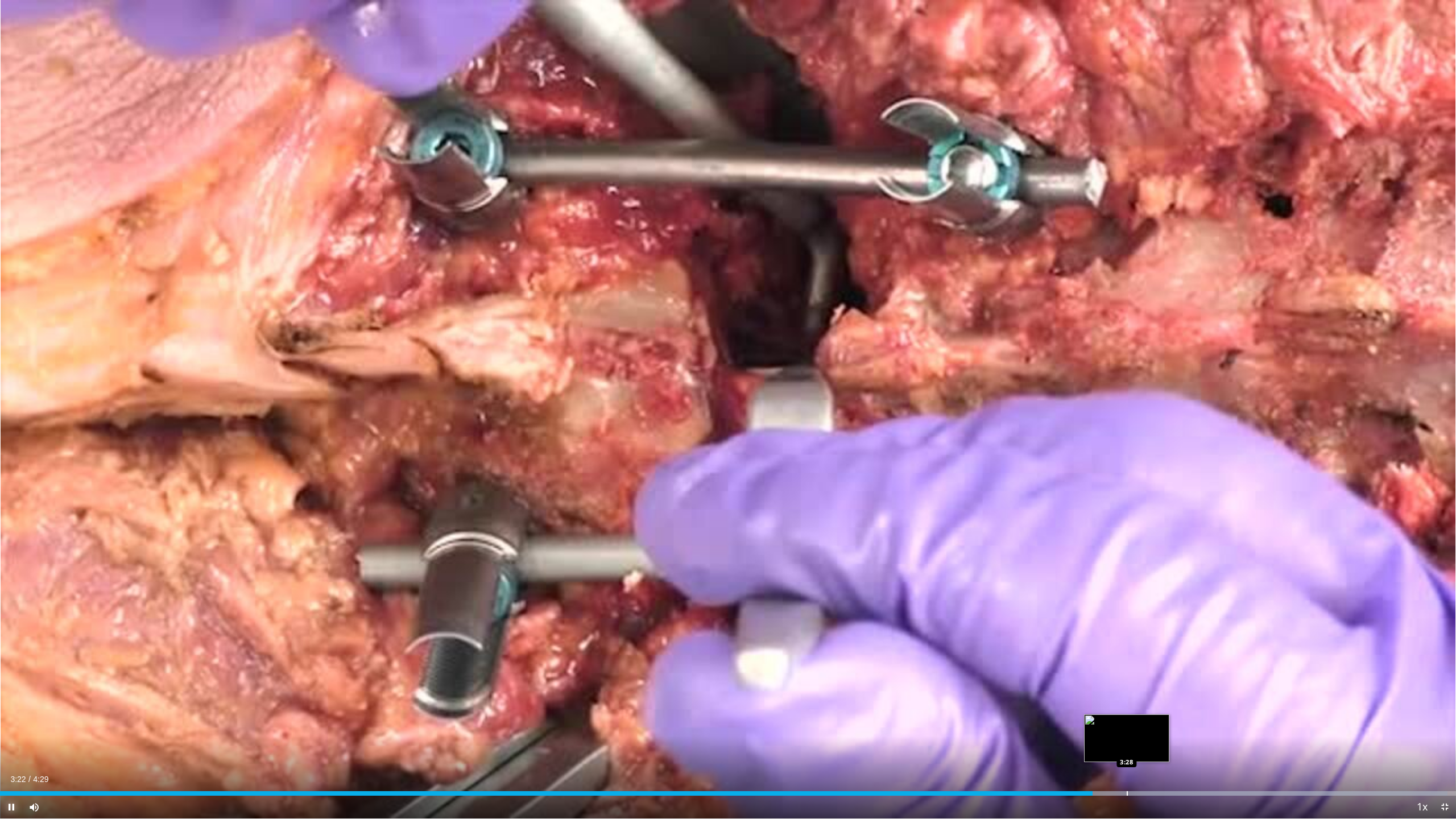
click at [1127, 741] on div "Progress Bar" at bounding box center [1127, 794] width 1 height 5
click at [1175, 741] on div "Progress Bar" at bounding box center [1175, 794] width 1 height 5
click at [1211, 741] on div "Progress Bar" at bounding box center [1211, 794] width 1 height 5
click at [1253, 741] on div "Progress Bar" at bounding box center [1253, 794] width 1 height 5
click at [1314, 741] on div "Current Time 3:58 / Duration 4:29 Pause Skip Backward Skip Forward Mute 0% Load…" at bounding box center [728, 807] width 1456 height 23
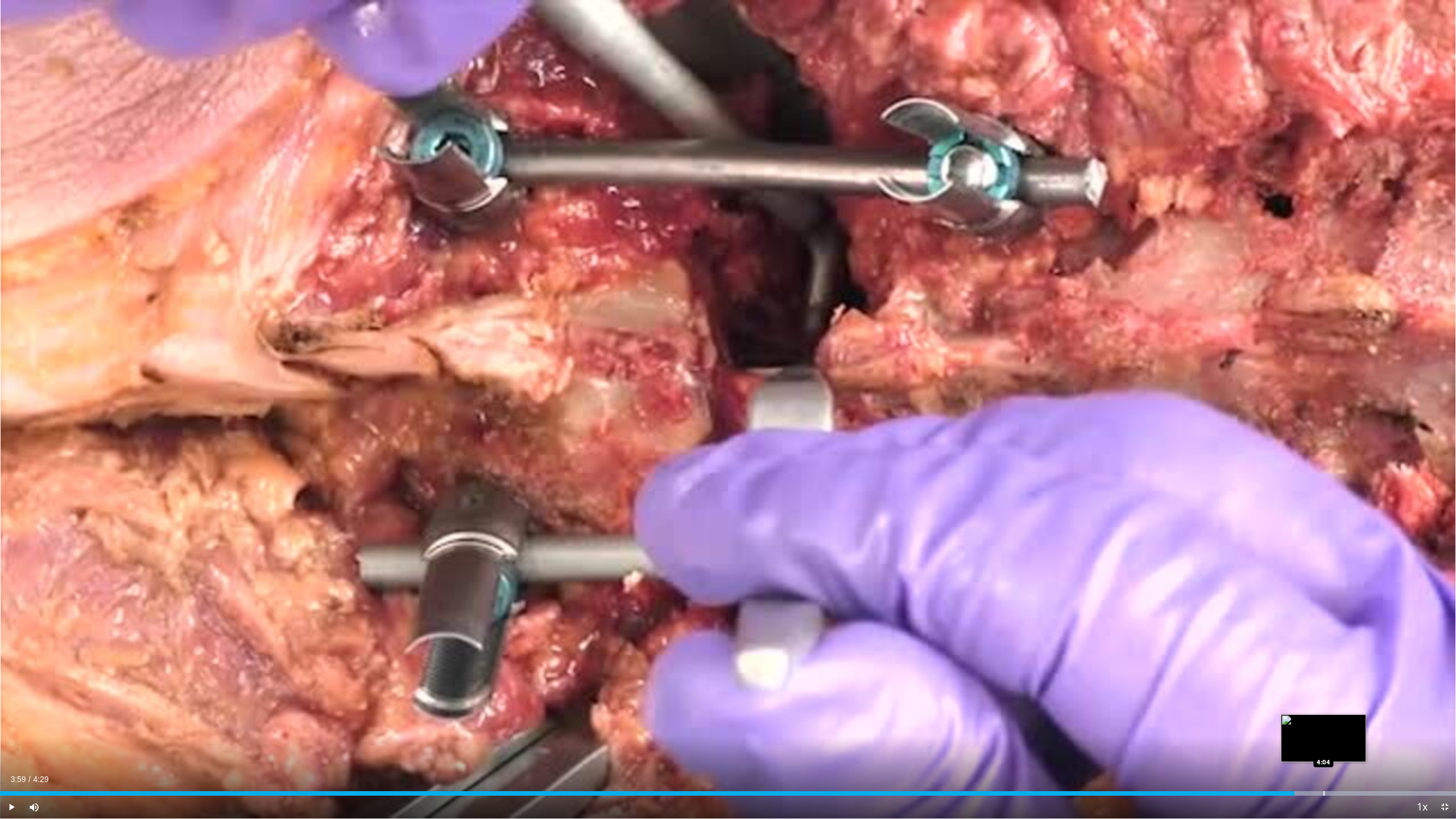
click at [1324, 741] on div "Loaded : 100.00% 3:59 4:04" at bounding box center [728, 790] width 1456 height 11
click at [1359, 741] on div "Progress Bar" at bounding box center [1359, 794] width 1 height 5
click at [1388, 741] on div "Progress Bar" at bounding box center [1388, 794] width 1 height 5
click at [1416, 741] on div "Progress Bar" at bounding box center [1436, 794] width 1 height 5
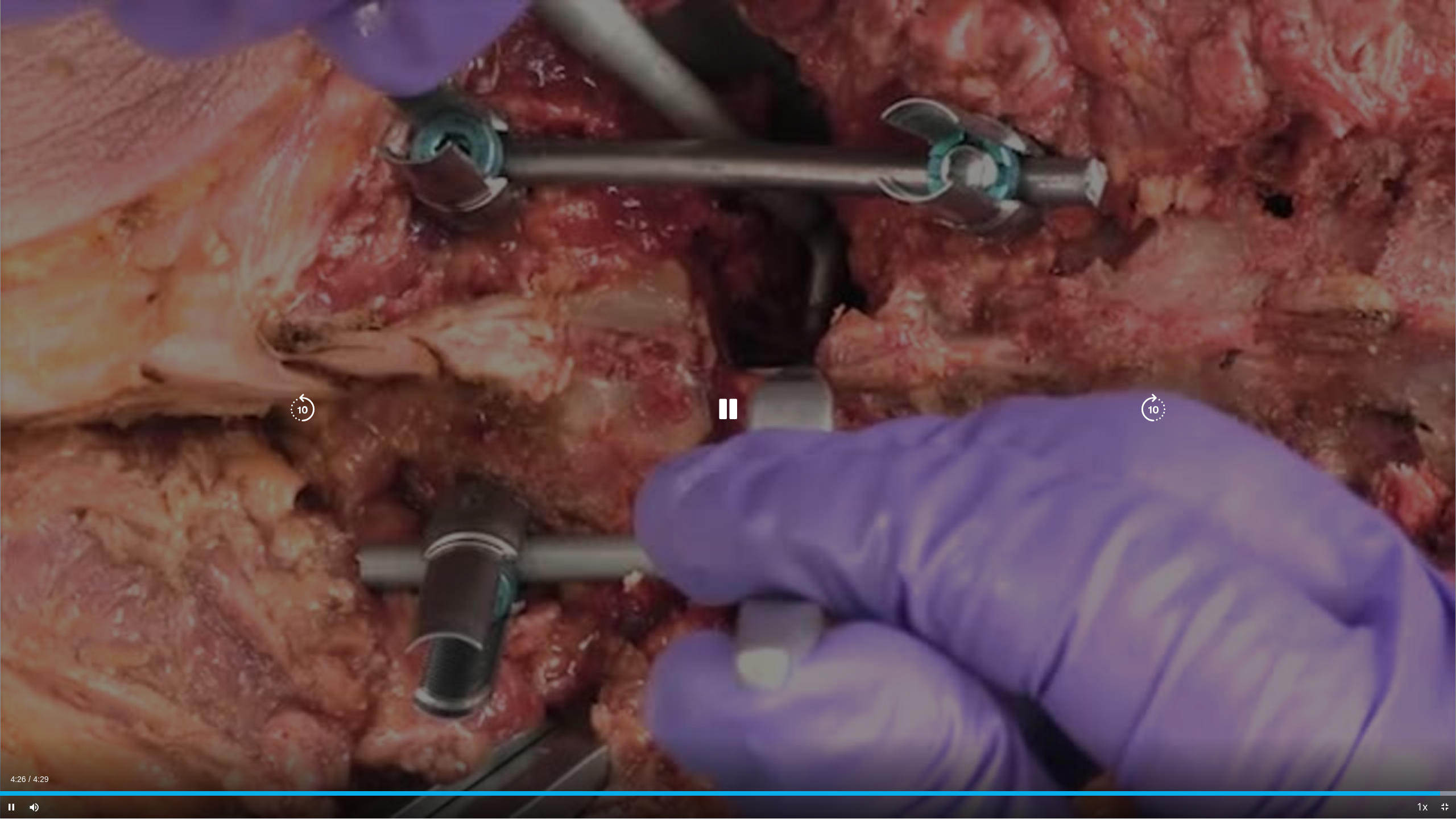
click at [784, 494] on div "10 seconds Tap to unmute" at bounding box center [728, 409] width 1456 height 818
drag, startPoint x: 784, startPoint y: 494, endPoint x: 658, endPoint y: 514, distance: 127.6
click at [658, 514] on div "10 seconds Tap to unmute" at bounding box center [728, 409] width 1456 height 818
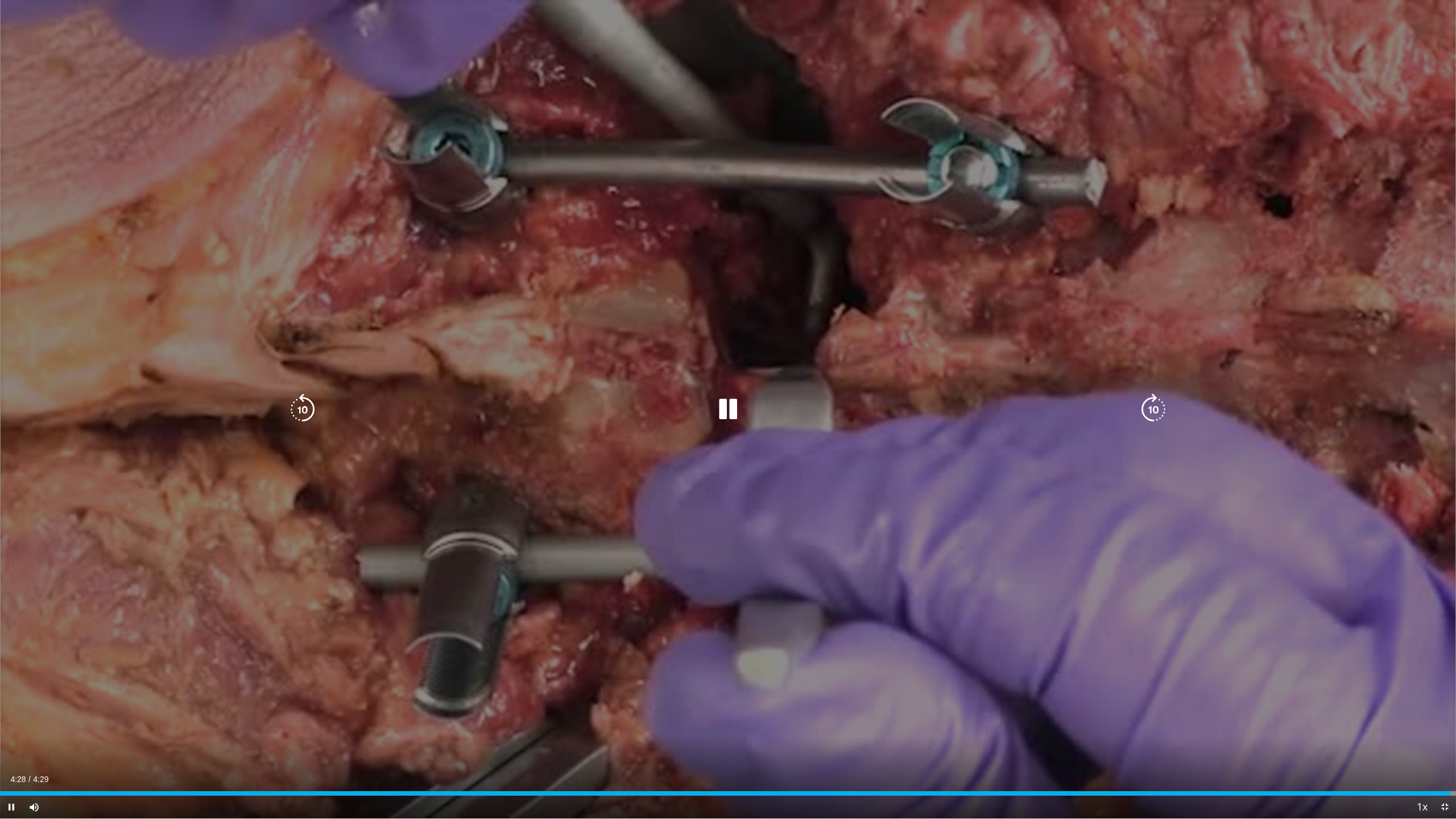
drag, startPoint x: 658, startPoint y: 514, endPoint x: 544, endPoint y: 431, distance: 141.0
click at [544, 431] on div "10 seconds Tap to unmute" at bounding box center [728, 409] width 1456 height 818
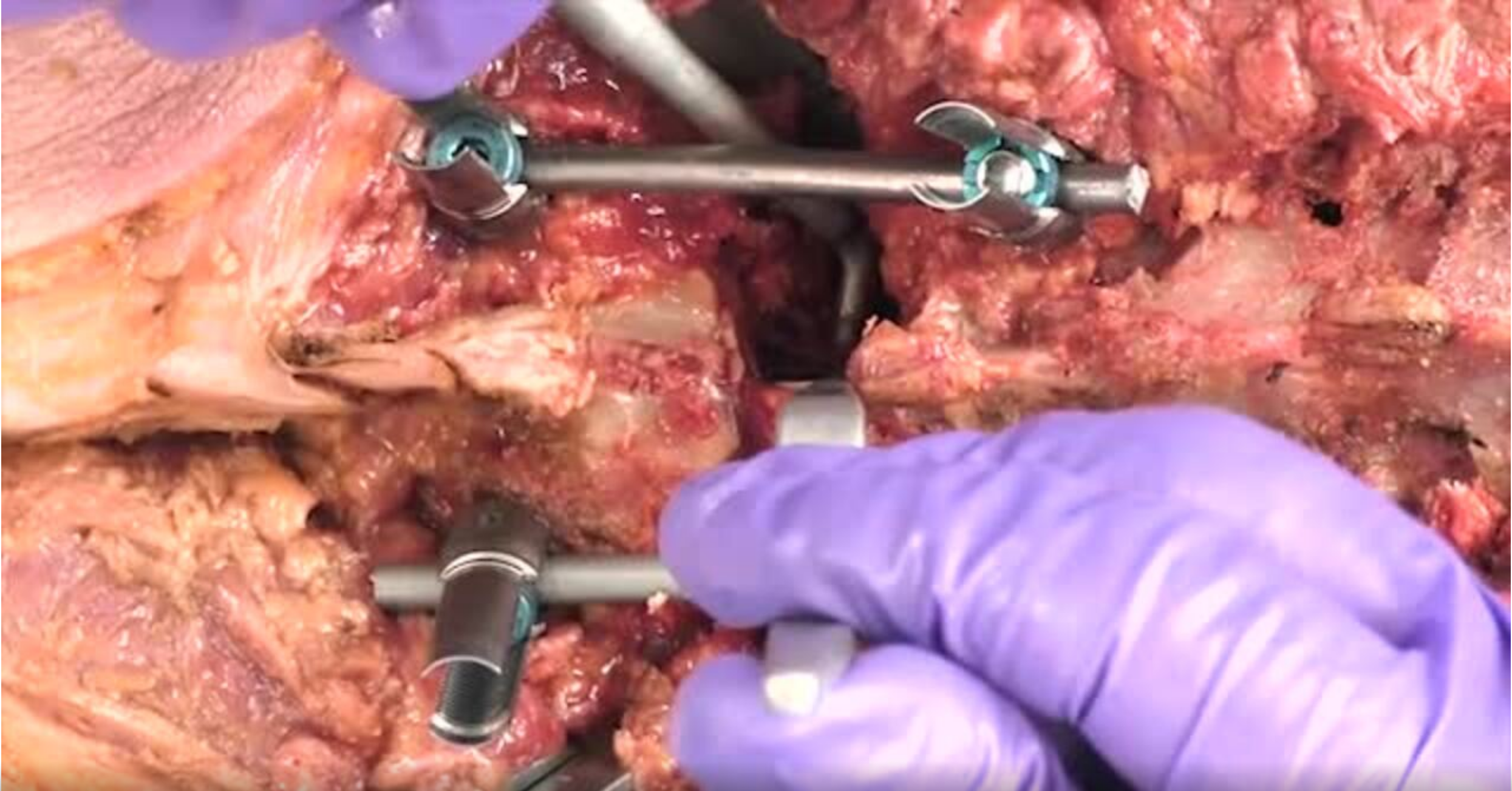
scroll to position [607, 0]
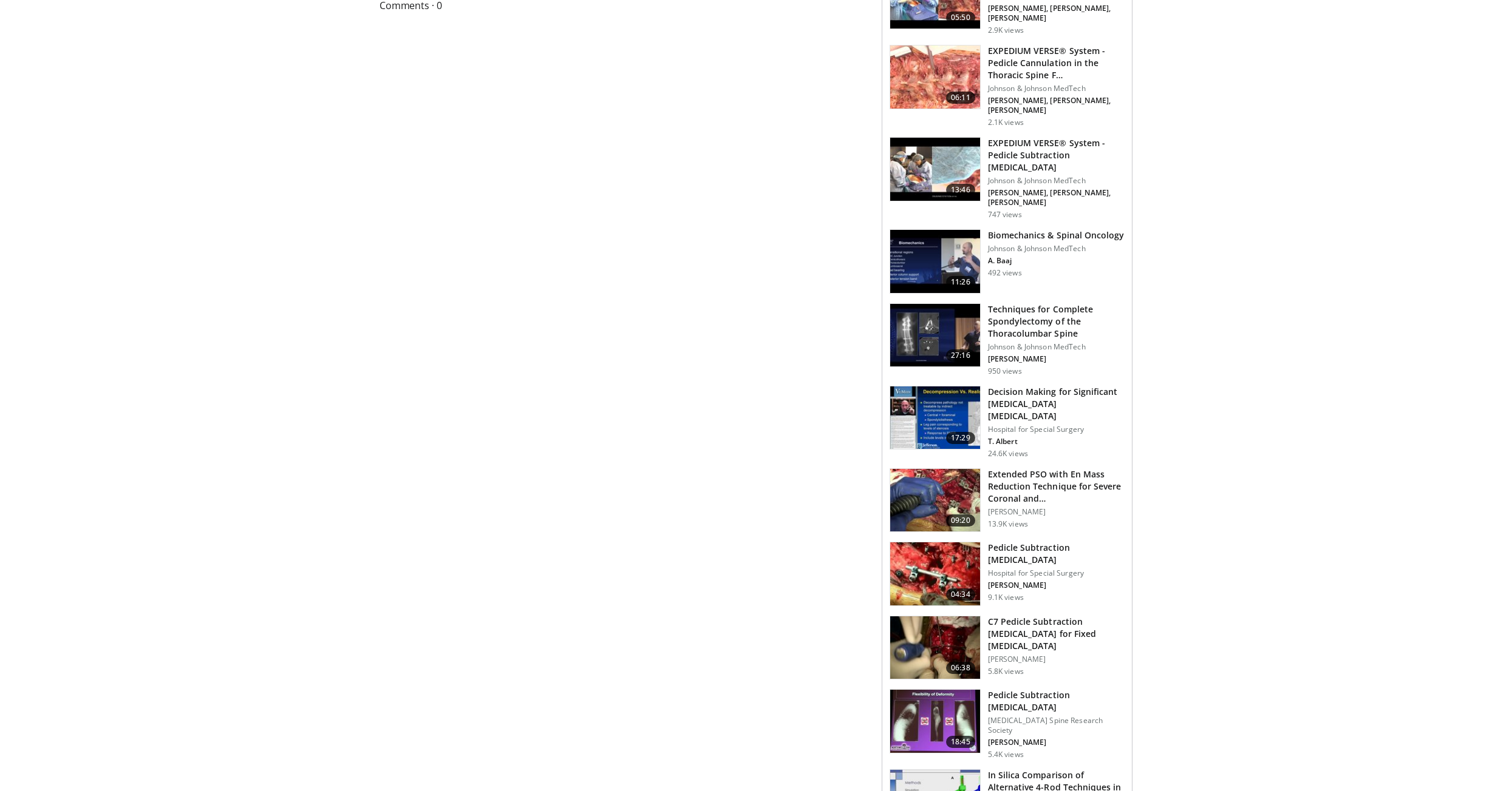
click at [922, 543] on img at bounding box center [935, 574] width 90 height 63
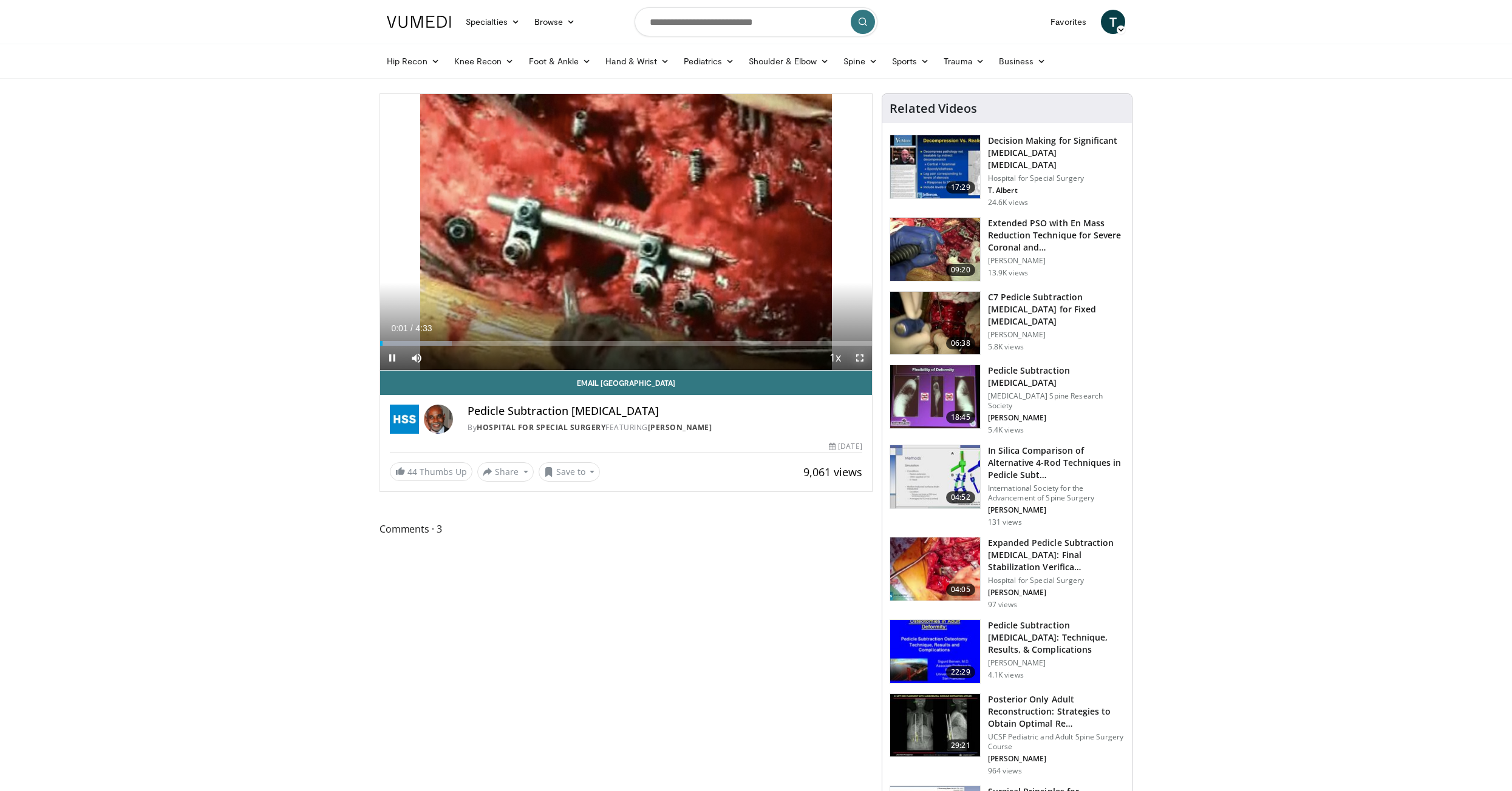
click at [857, 353] on span "Video Player" at bounding box center [860, 358] width 24 height 24
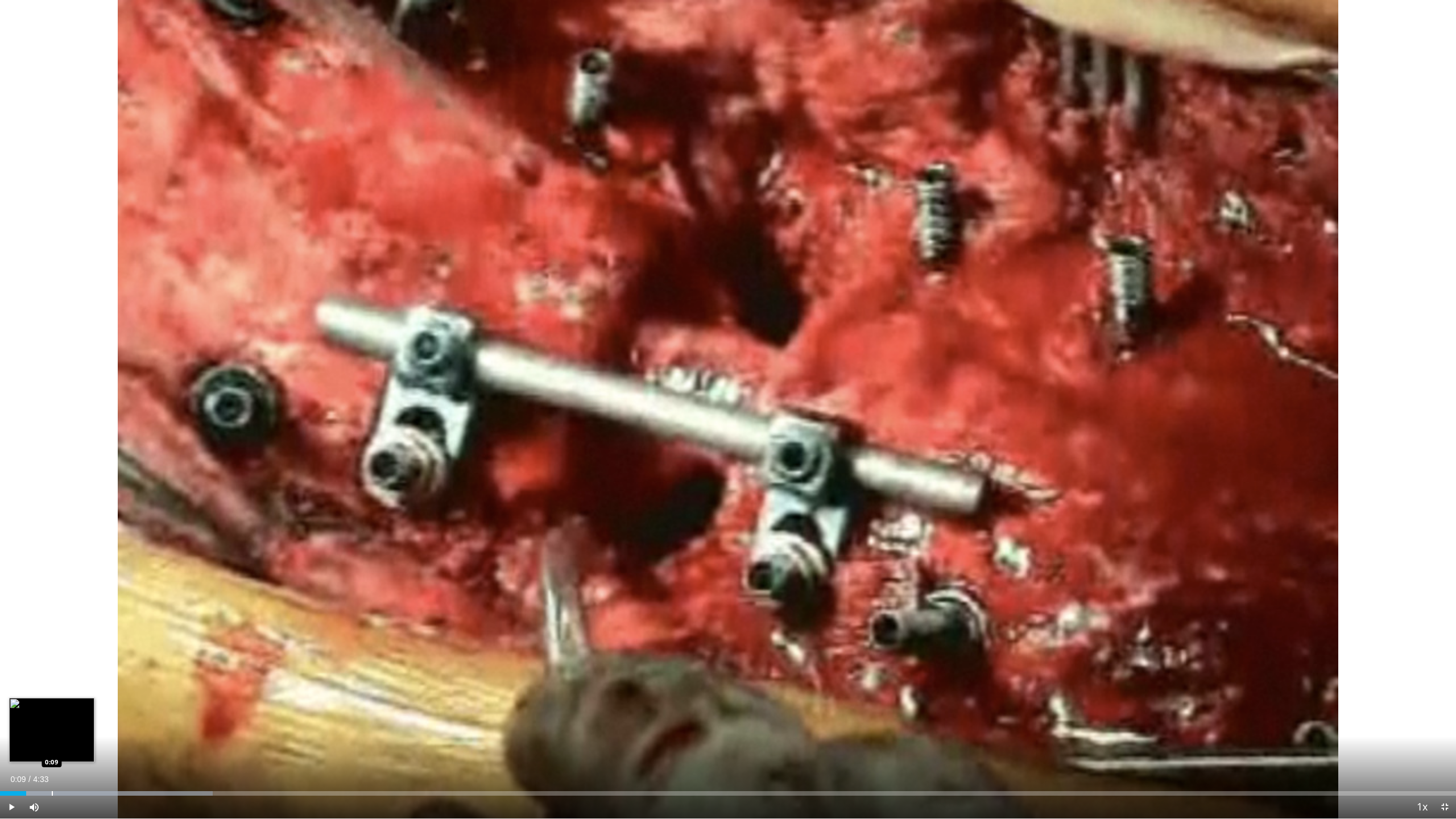
click at [52, 741] on div "Loaded : 14.59% 0:09 0:09" at bounding box center [728, 790] width 1456 height 11
click at [120, 741] on div "Loaded : 21.90% 0:11 0:22" at bounding box center [728, 790] width 1456 height 11
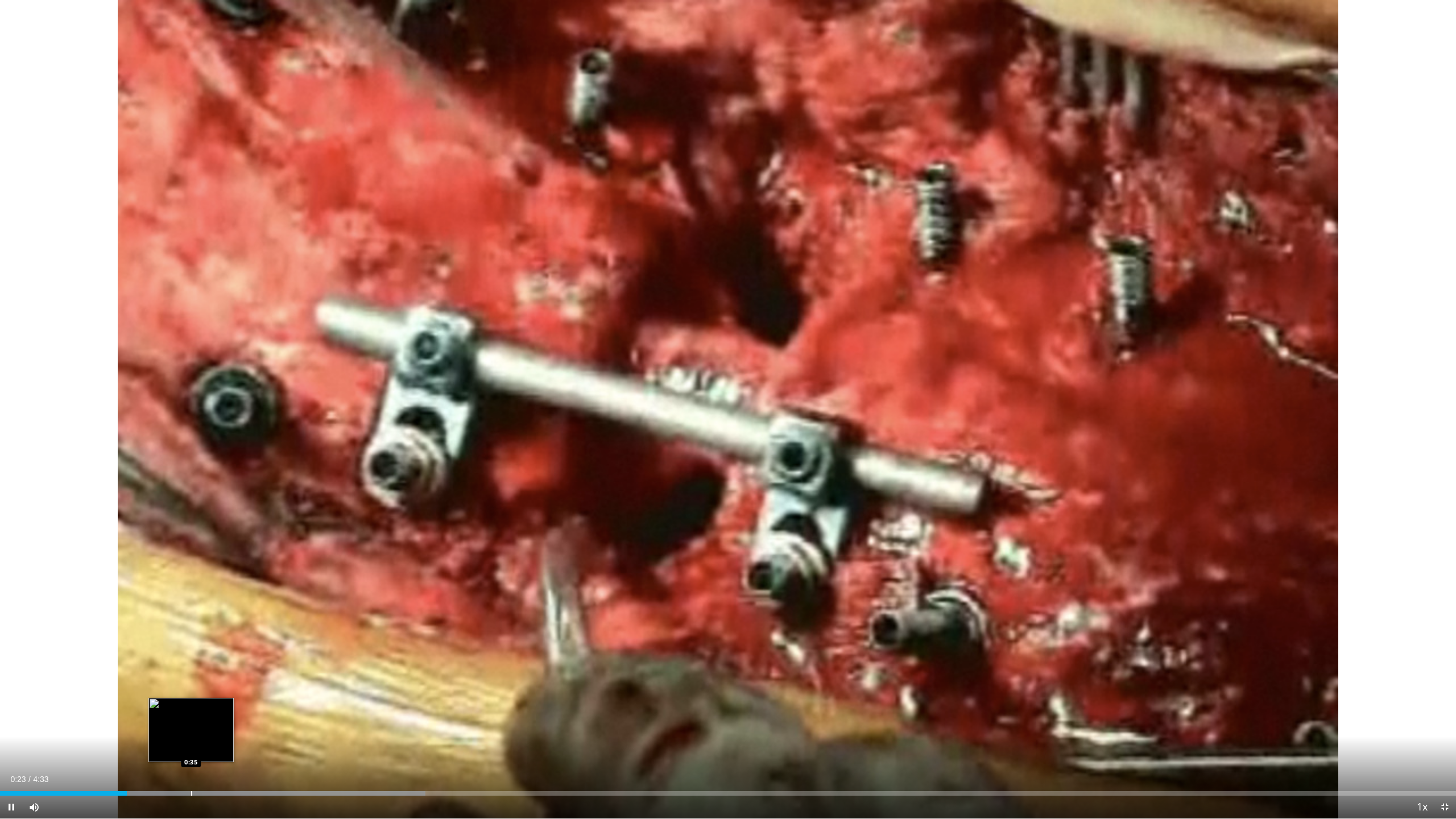
click at [191, 741] on div "Progress Bar" at bounding box center [191, 794] width 1 height 5
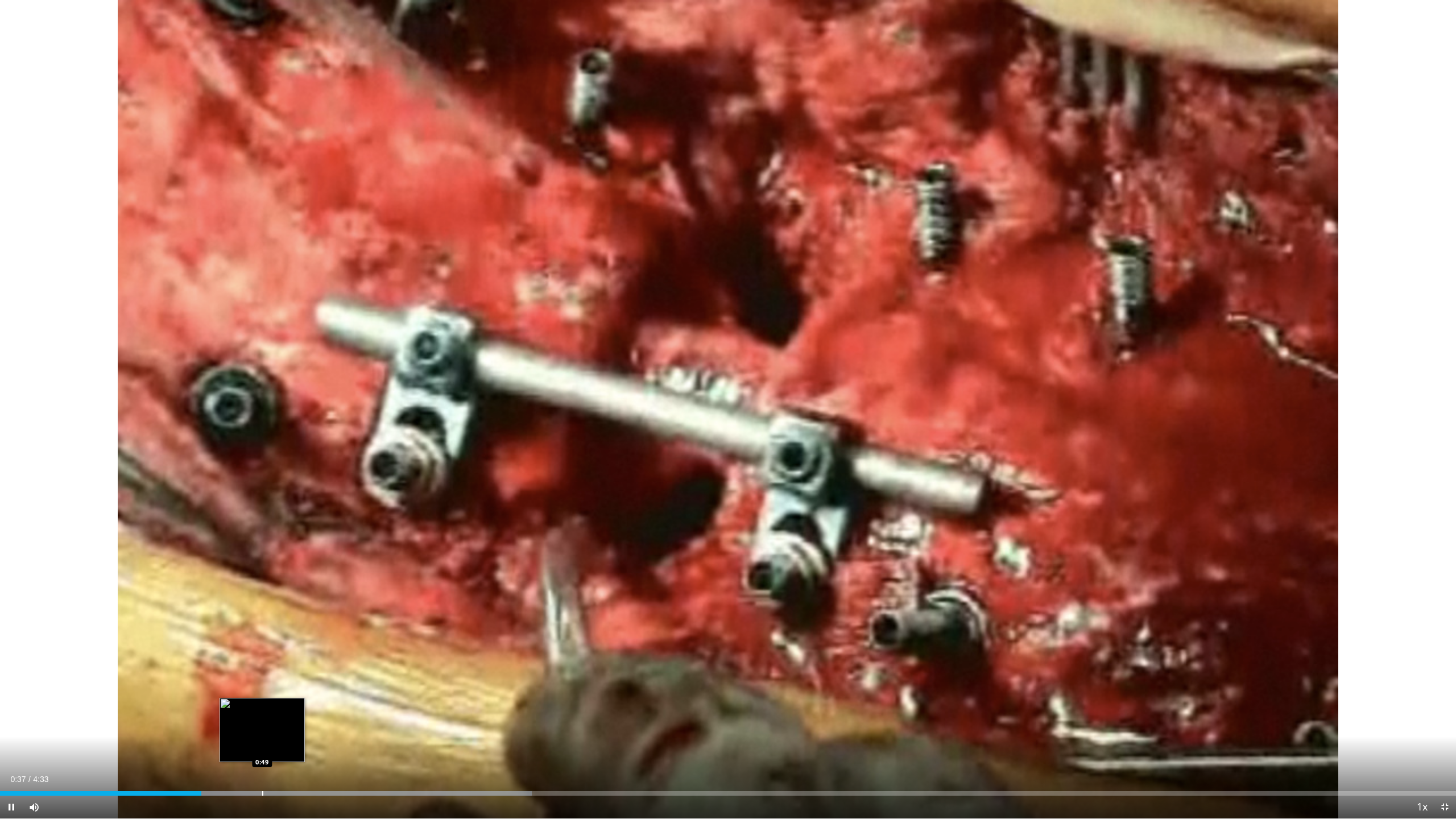
click at [262, 741] on div "Progress Bar" at bounding box center [262, 794] width 1 height 5
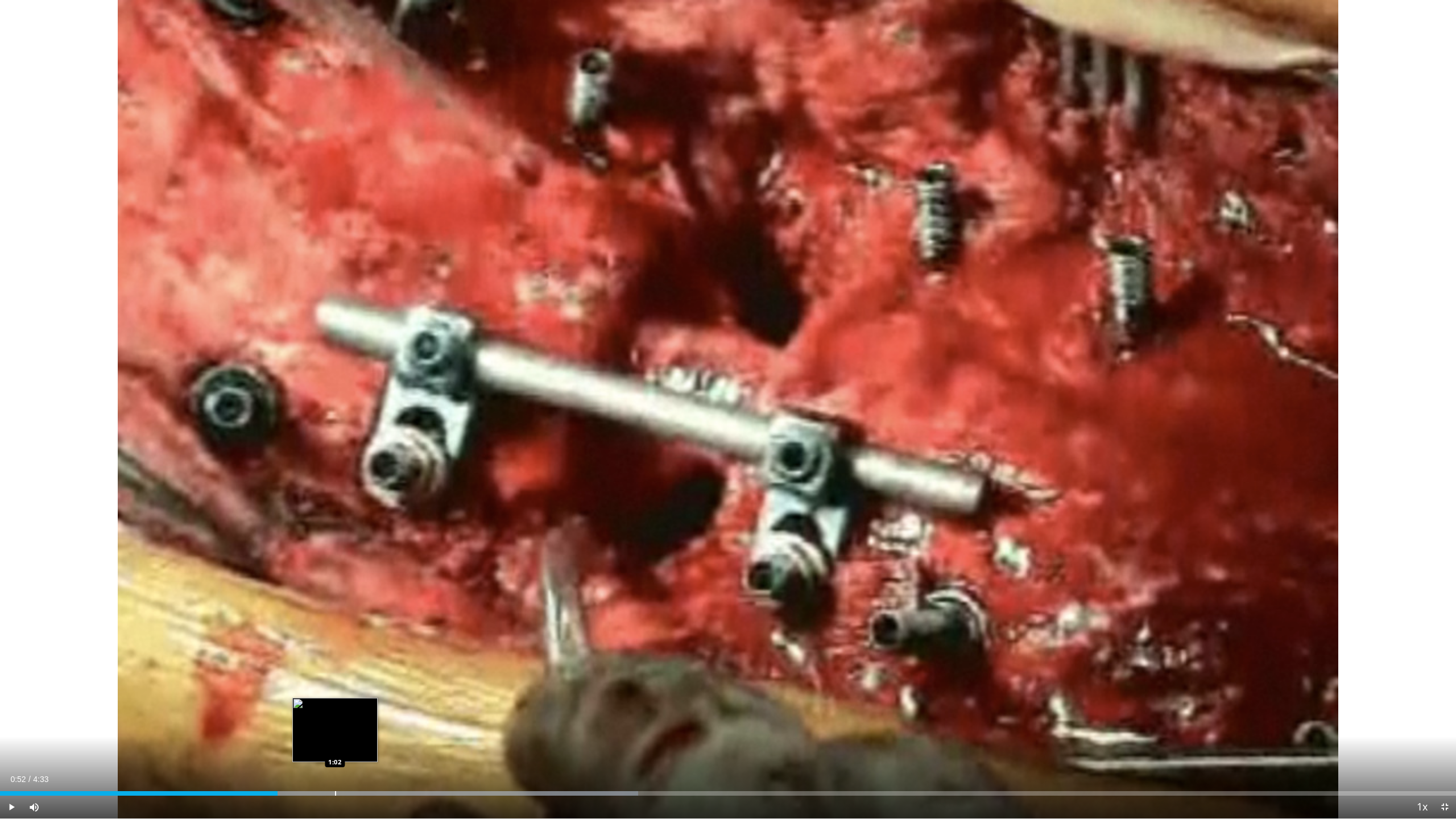
click at [335, 741] on div "Progress Bar" at bounding box center [335, 794] width 1 height 5
click at [402, 741] on div "Progress Bar" at bounding box center [402, 794] width 1 height 5
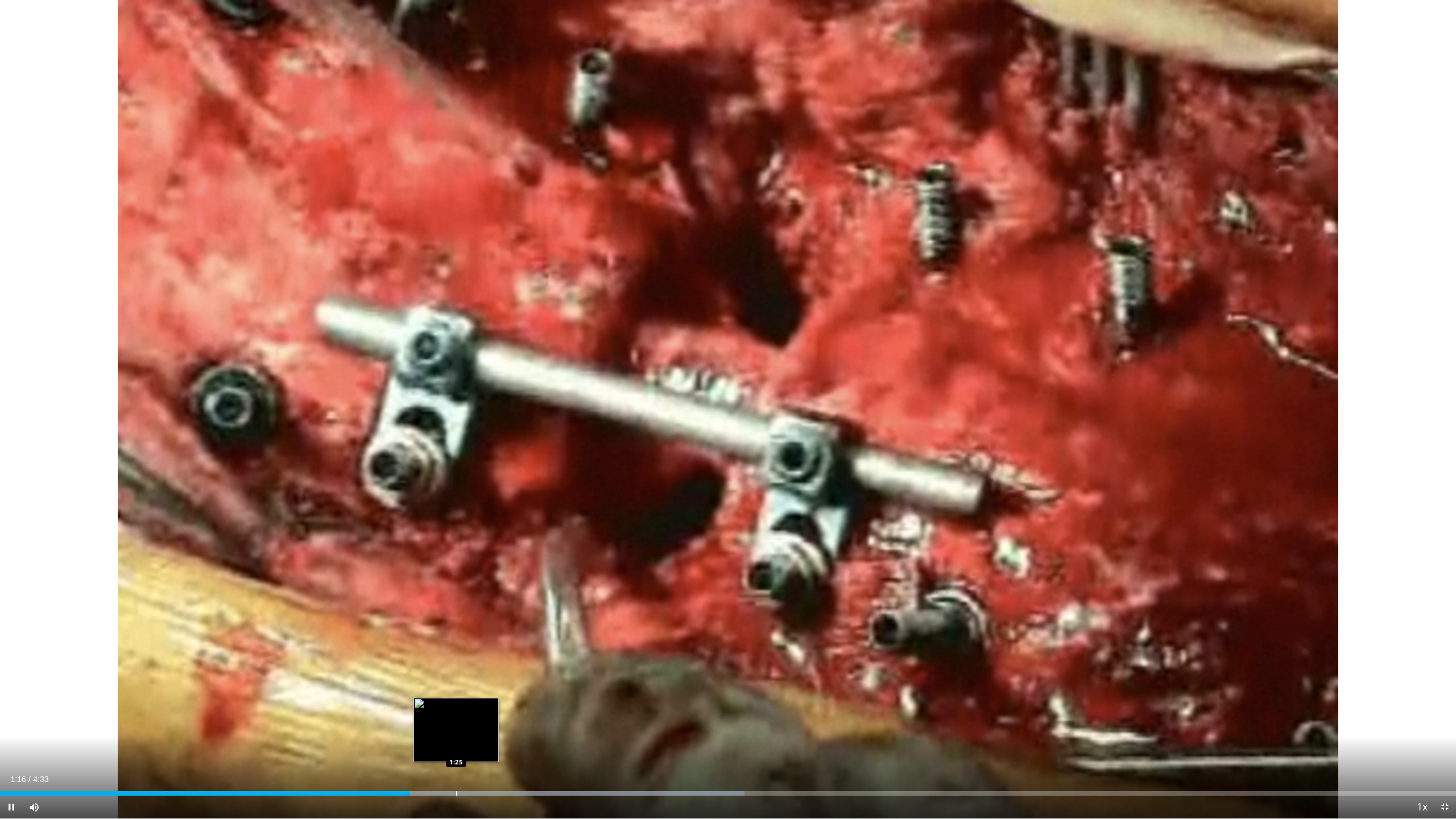
click at [456, 741] on div "Progress Bar" at bounding box center [456, 794] width 1 height 5
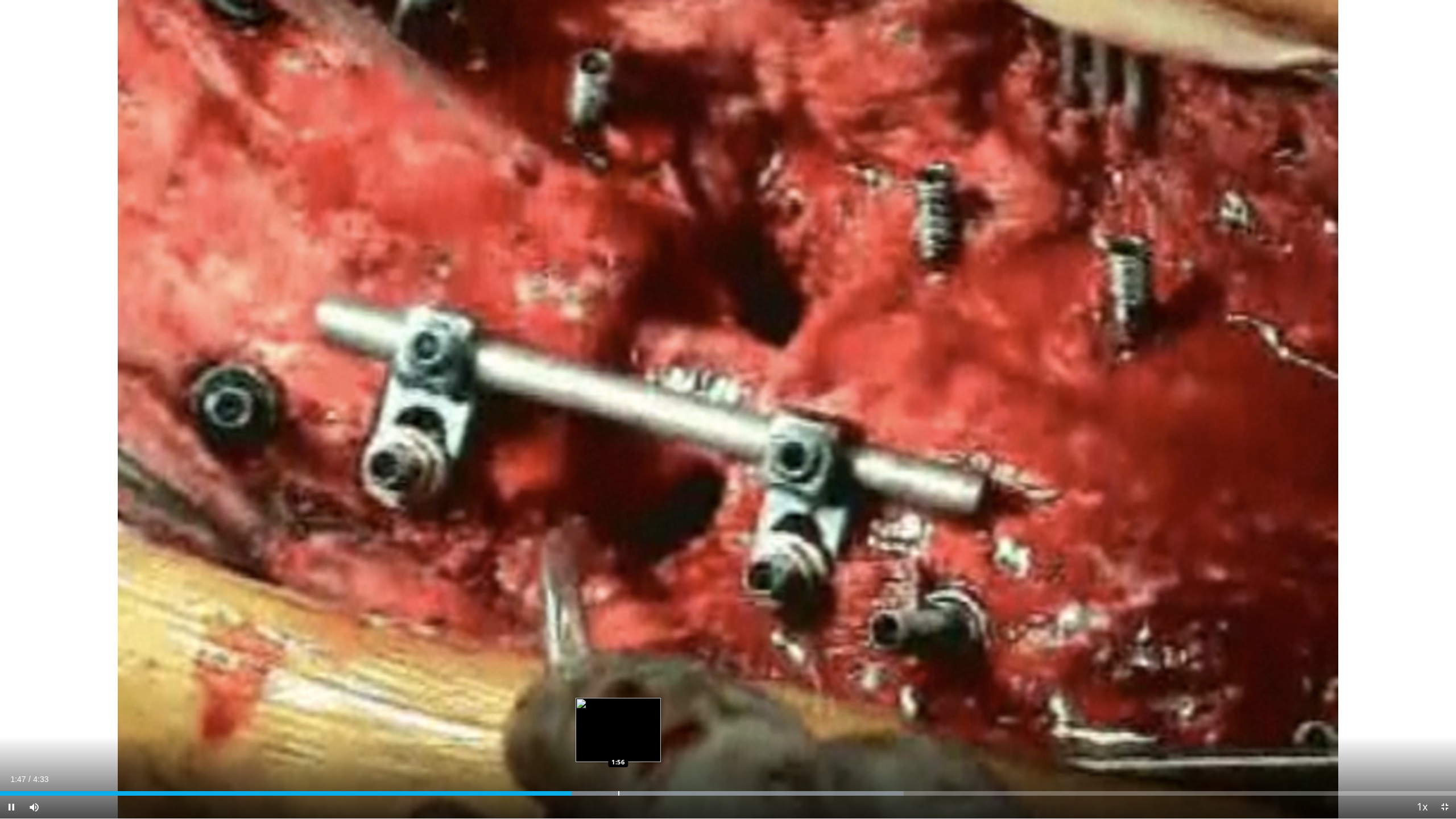
click at [619, 741] on div "Progress Bar" at bounding box center [619, 794] width 1 height 5
click at [678, 741] on div "Progress Bar" at bounding box center [678, 794] width 1 height 5
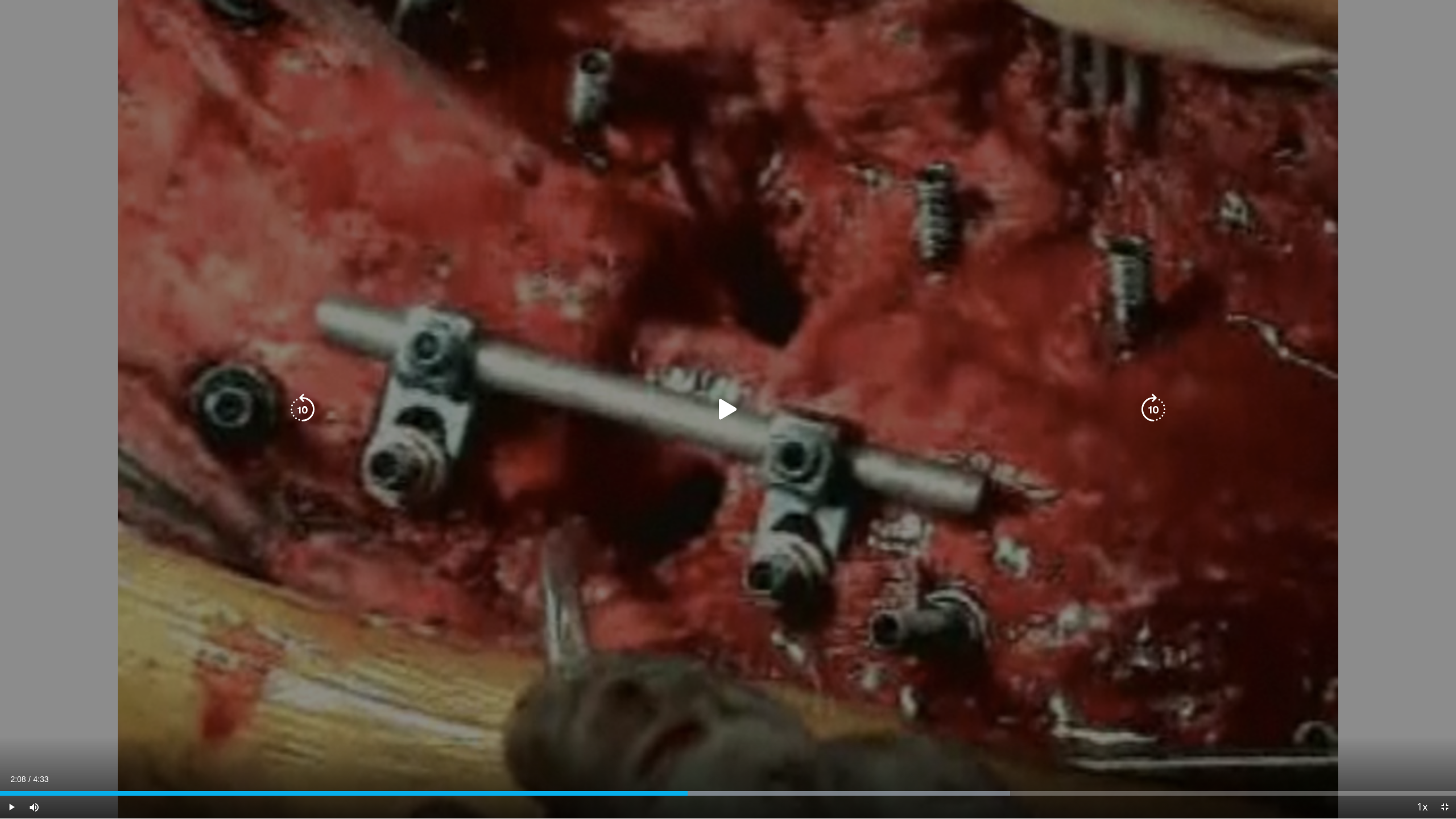
click at [0, 0] on div "Progress Bar" at bounding box center [0, 0] width 0 height 0
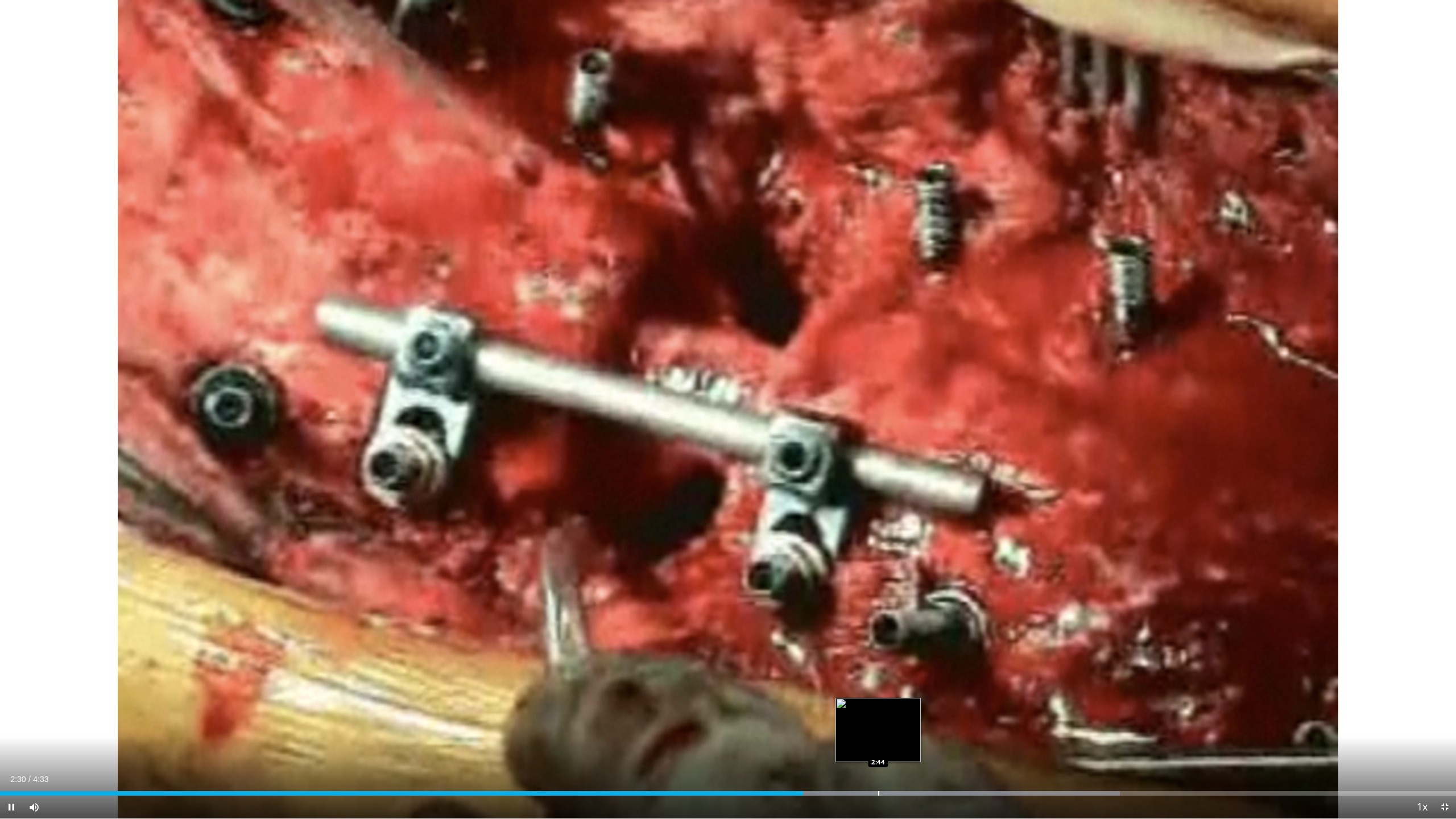
click at [878, 741] on div "Progress Bar" at bounding box center [878, 794] width 1 height 5
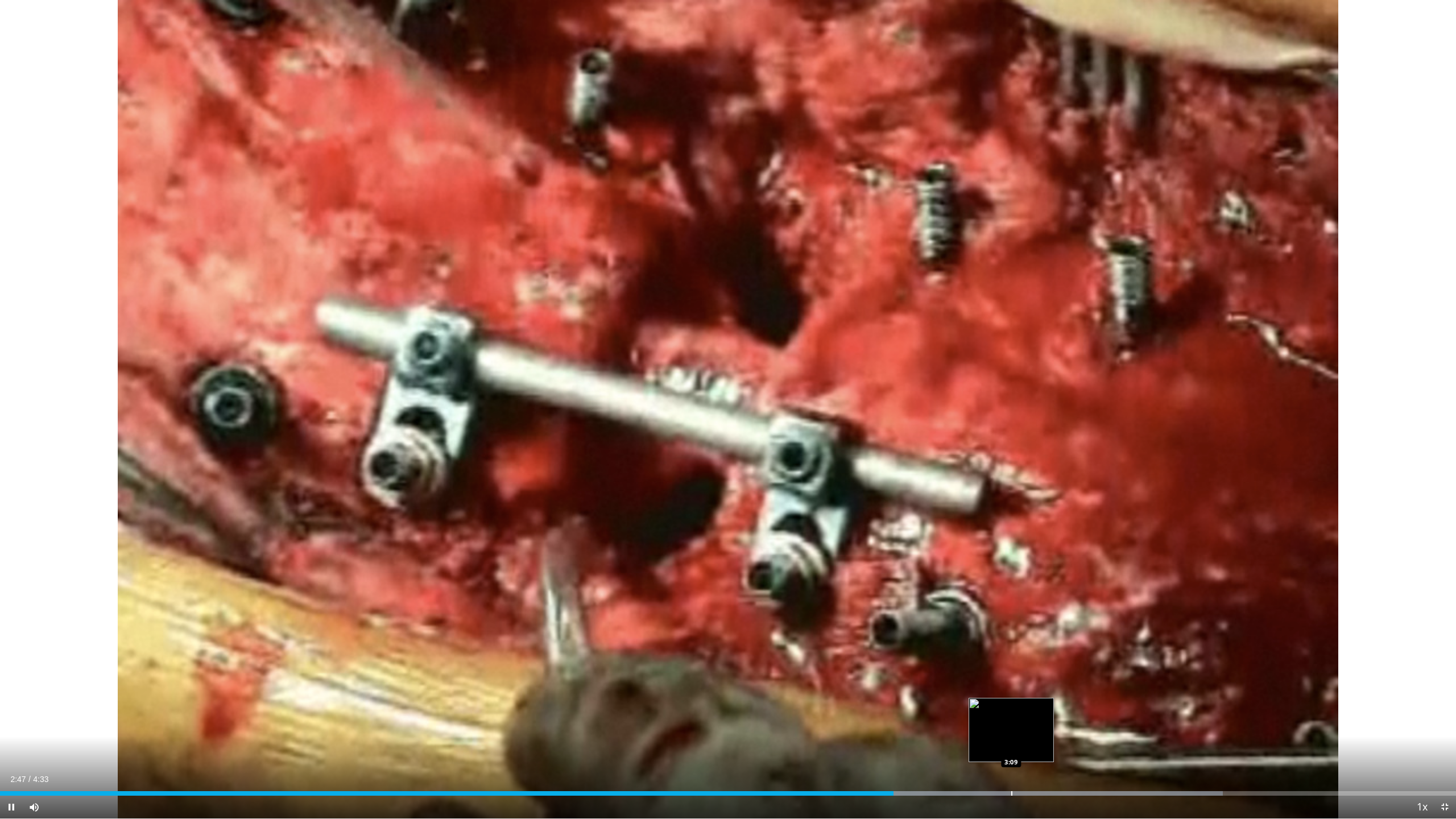
click at [1011, 741] on div "Loaded : 84.00% 2:47 3:09" at bounding box center [728, 790] width 1456 height 11
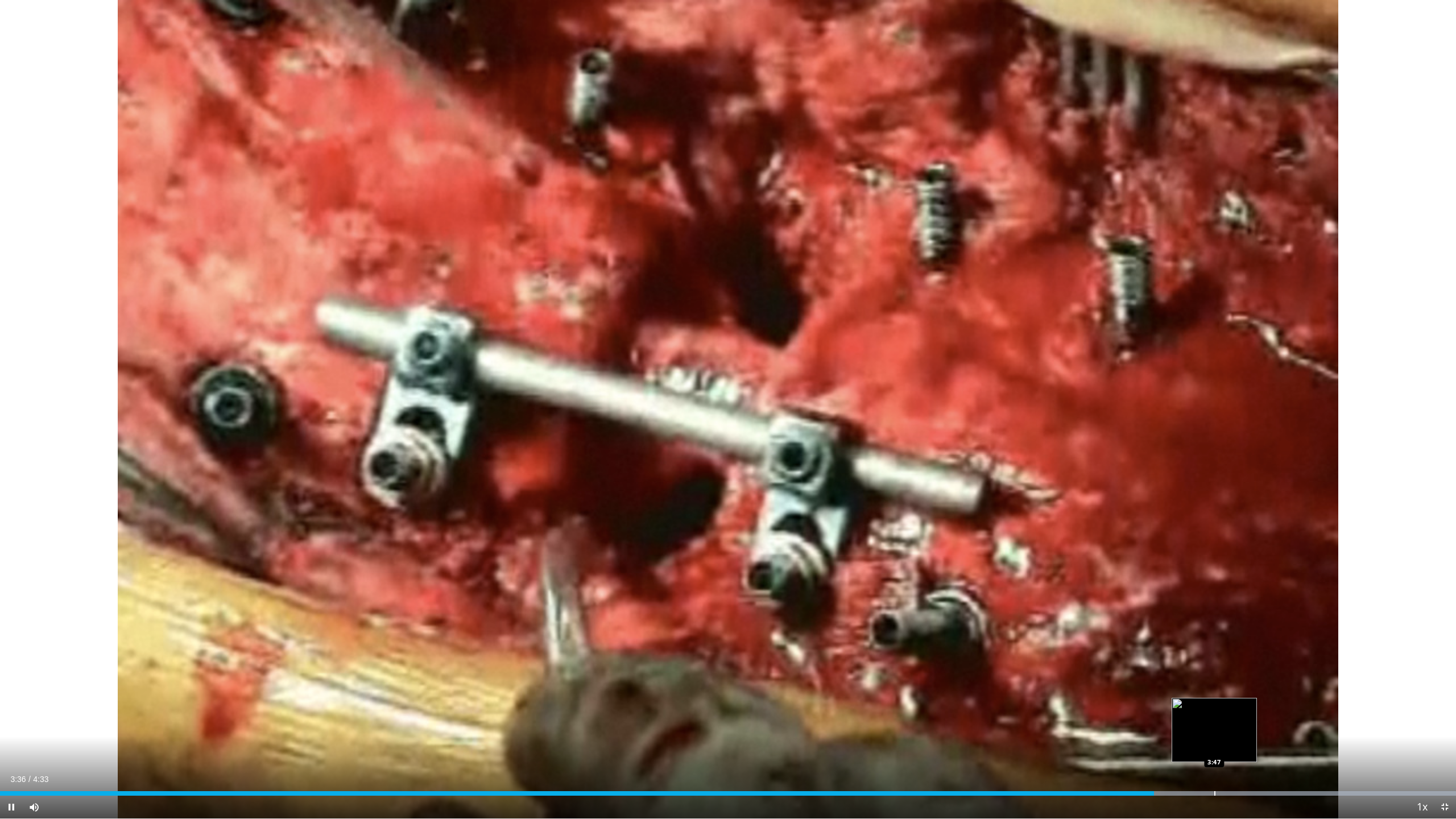
click at [1214, 741] on div "Progress Bar" at bounding box center [1214, 794] width 1 height 5
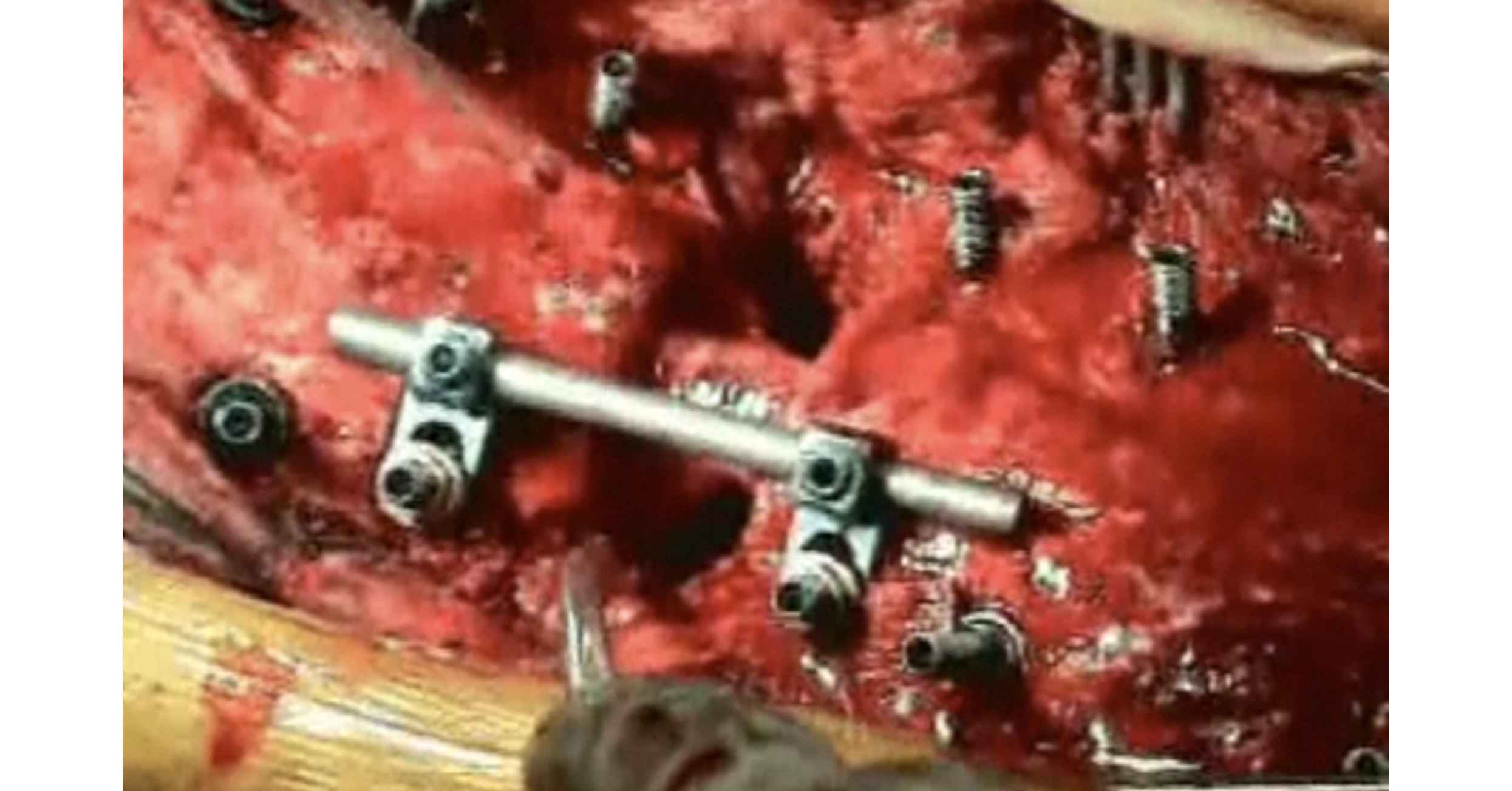
scroll to position [243, 0]
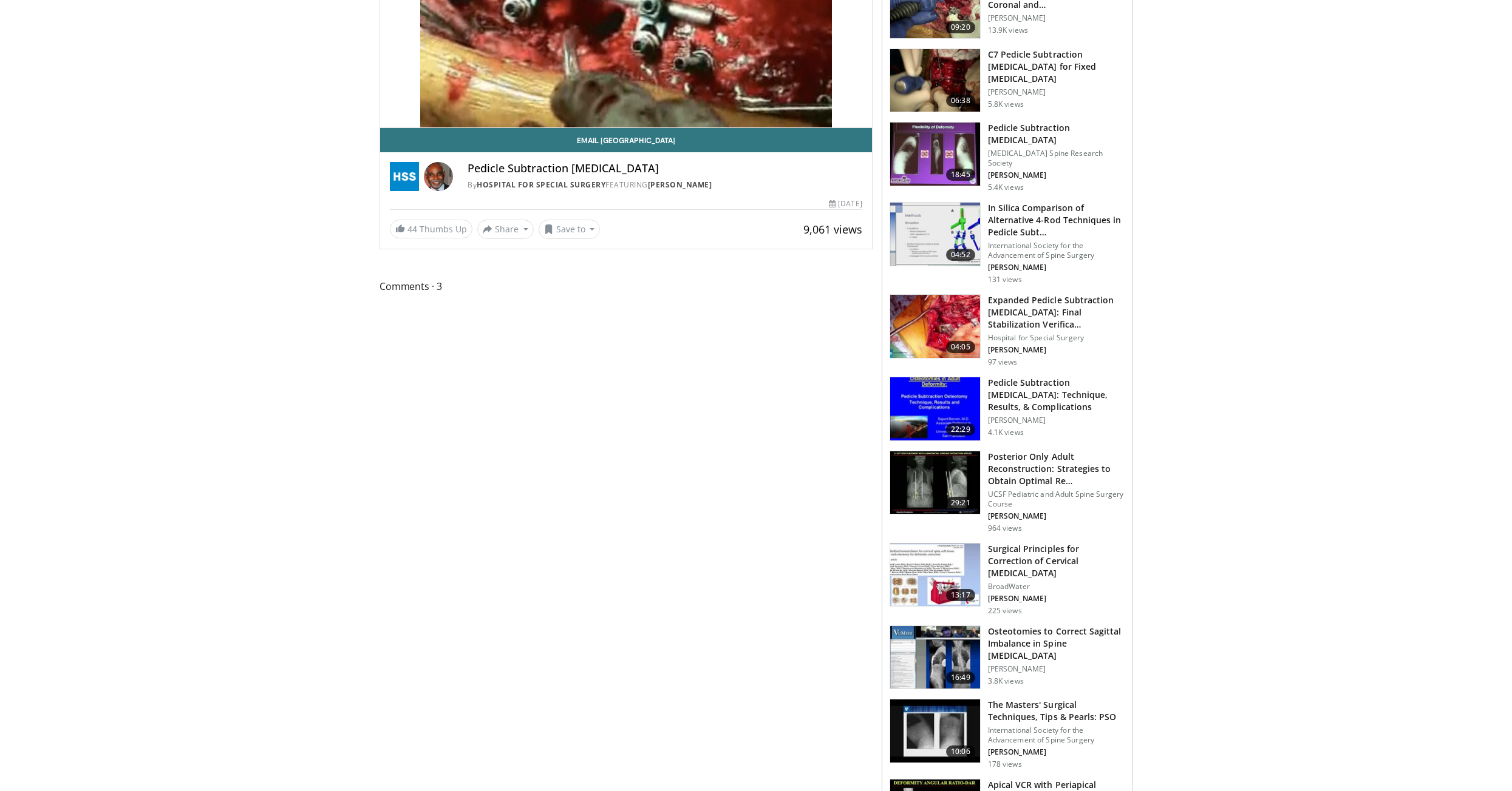
click at [937, 388] on img at bounding box center [935, 409] width 90 height 63
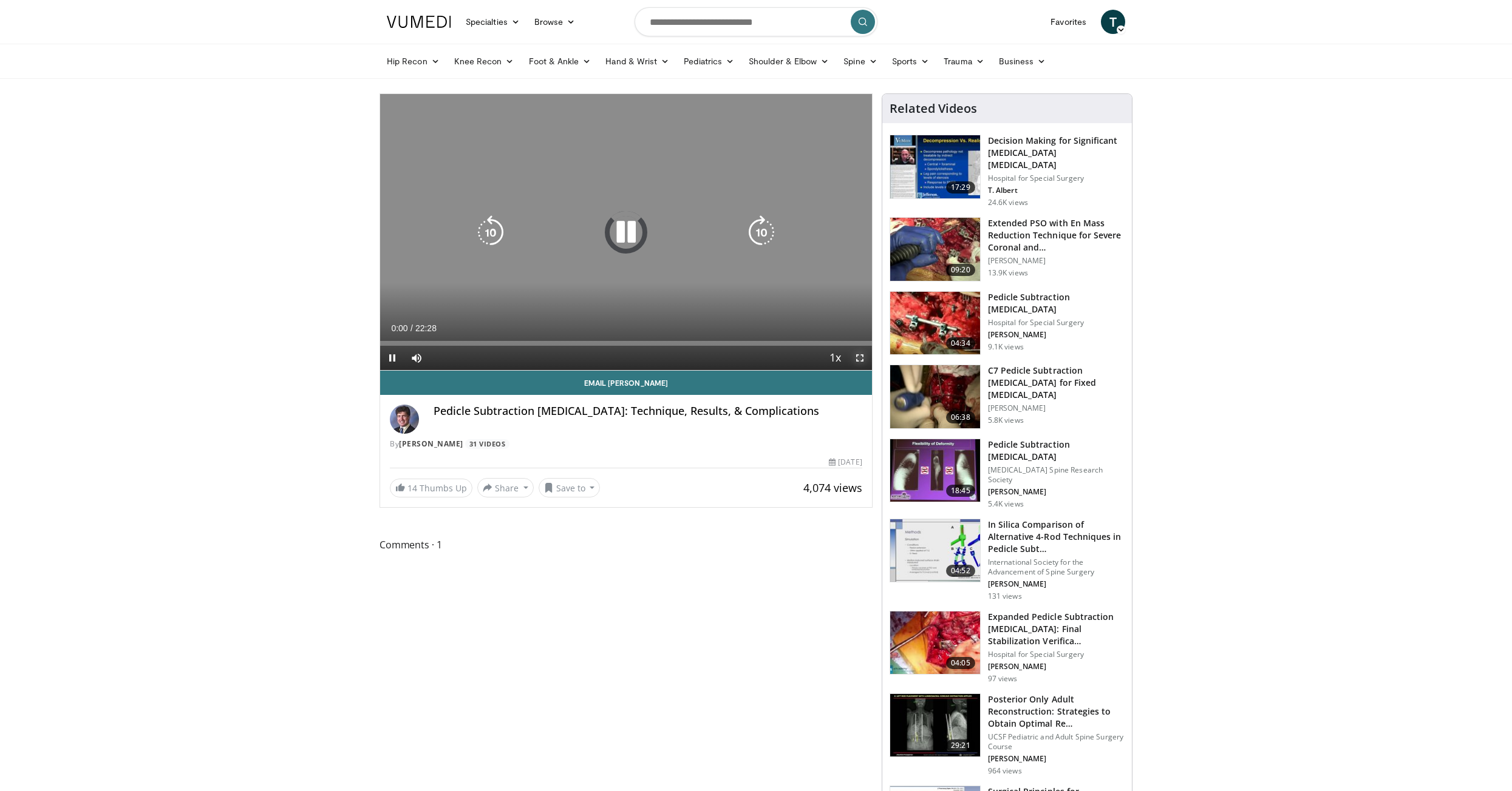
drag, startPoint x: 854, startPoint y: 352, endPoint x: 885, endPoint y: 414, distance: 69.3
click at [854, 352] on span "Video Player" at bounding box center [860, 358] width 24 height 24
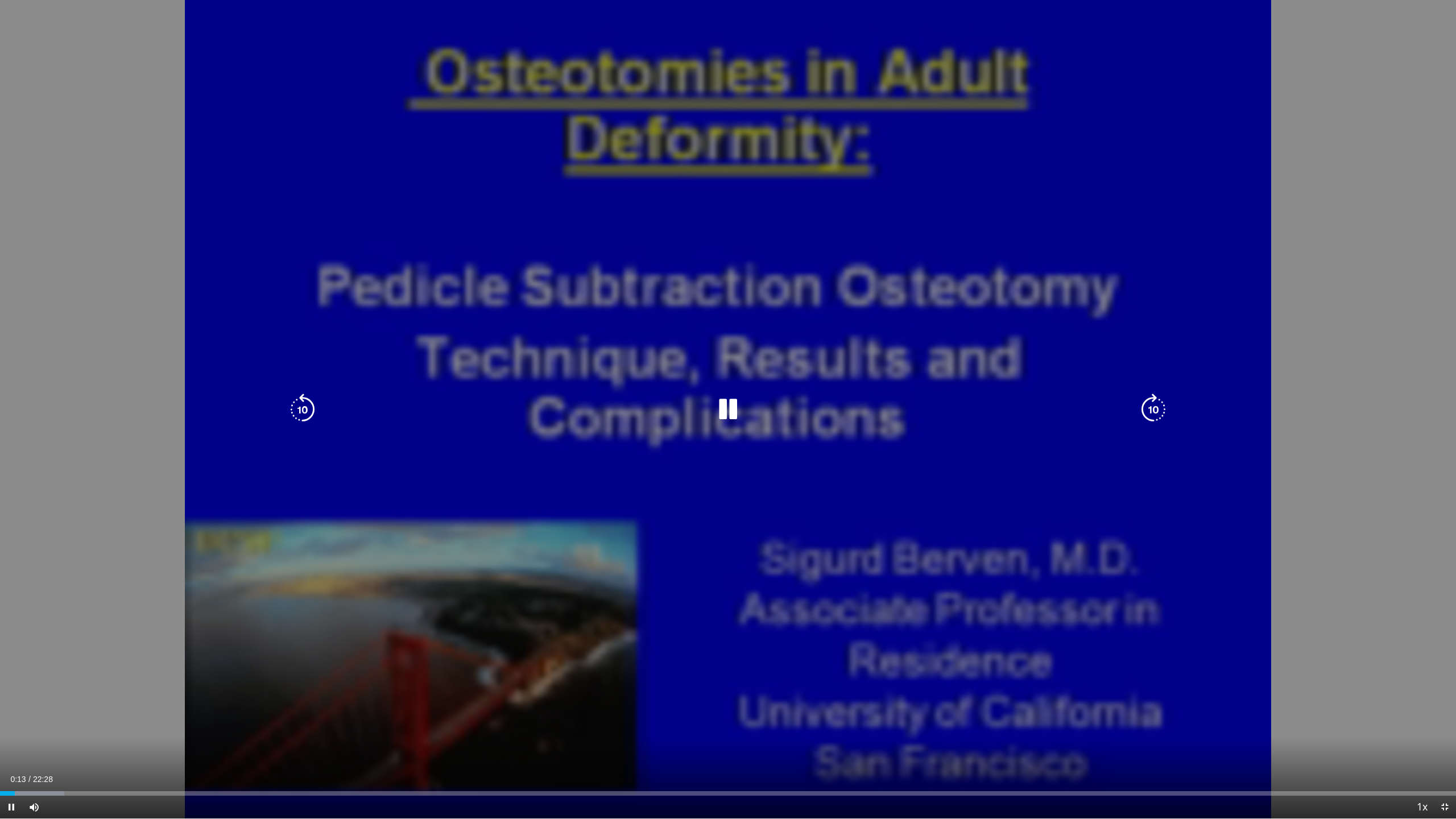
click at [39, 741] on div "10 seconds Tap to unmute" at bounding box center [728, 409] width 1456 height 818
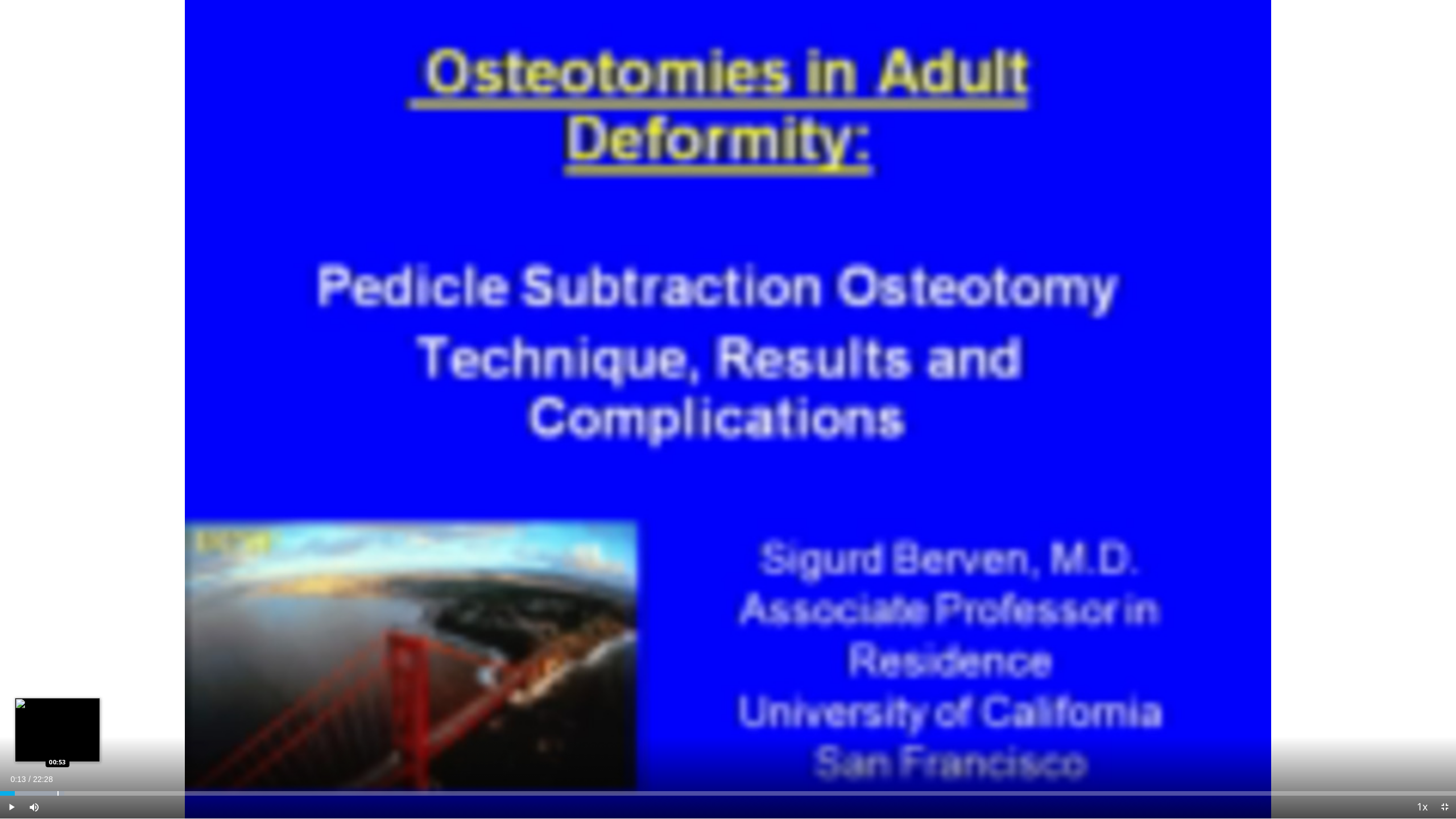
click at [57, 741] on div "Progress Bar" at bounding box center [57, 794] width 1 height 5
click at [10, 741] on span "Video Player" at bounding box center [11, 807] width 23 height 23
click at [96, 741] on div "Progress Bar" at bounding box center [96, 794] width 1 height 5
click at [134, 741] on div "Progress Bar" at bounding box center [134, 794] width 1 height 5
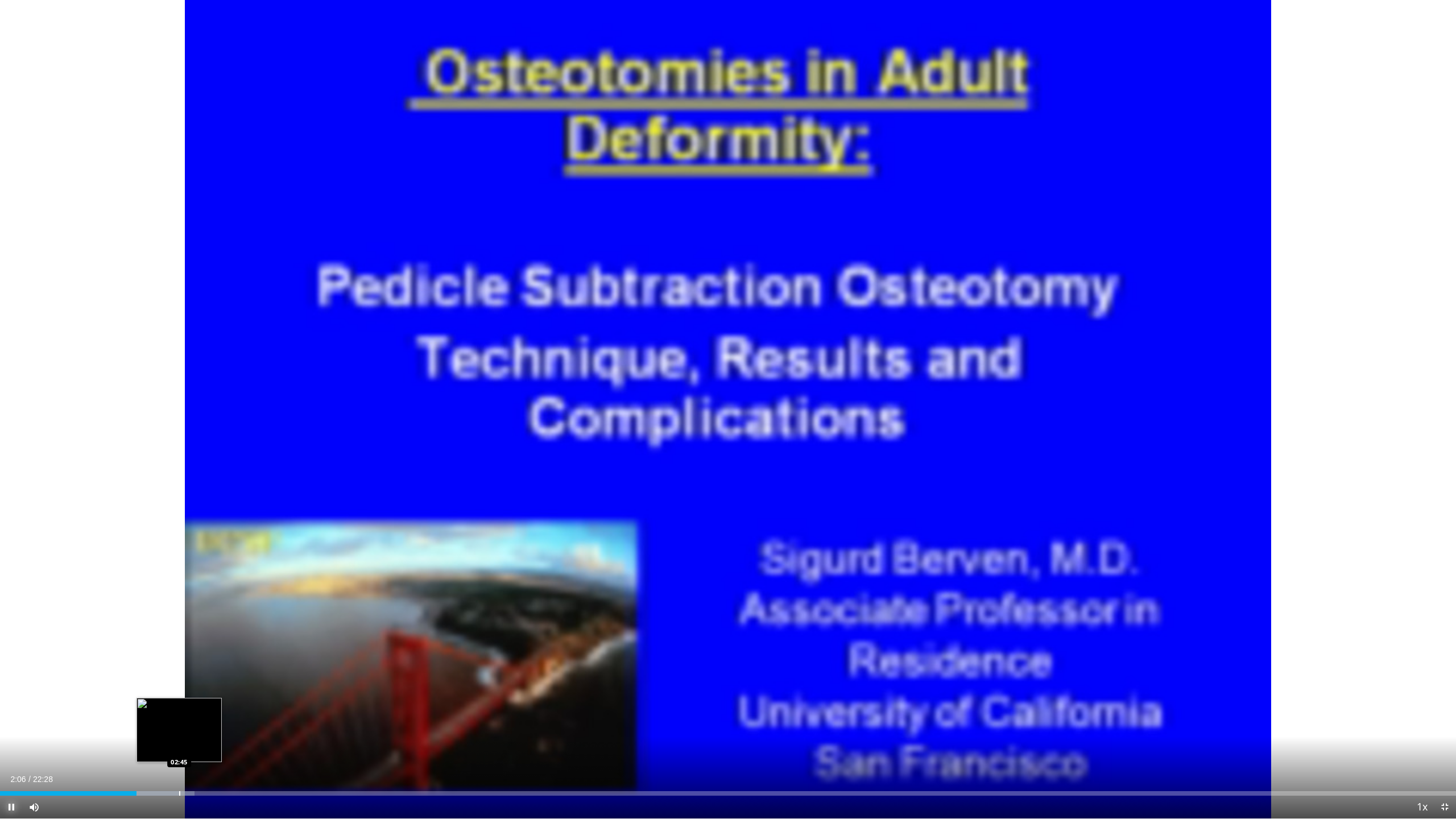
click at [179, 741] on div "Progress Bar" at bounding box center [179, 794] width 1 height 5
click at [217, 741] on div "Progress Bar" at bounding box center [217, 794] width 1 height 5
click at [258, 741] on div "Progress Bar" at bounding box center [258, 794] width 1 height 5
click at [302, 741] on div "Progress Bar" at bounding box center [302, 794] width 1 height 5
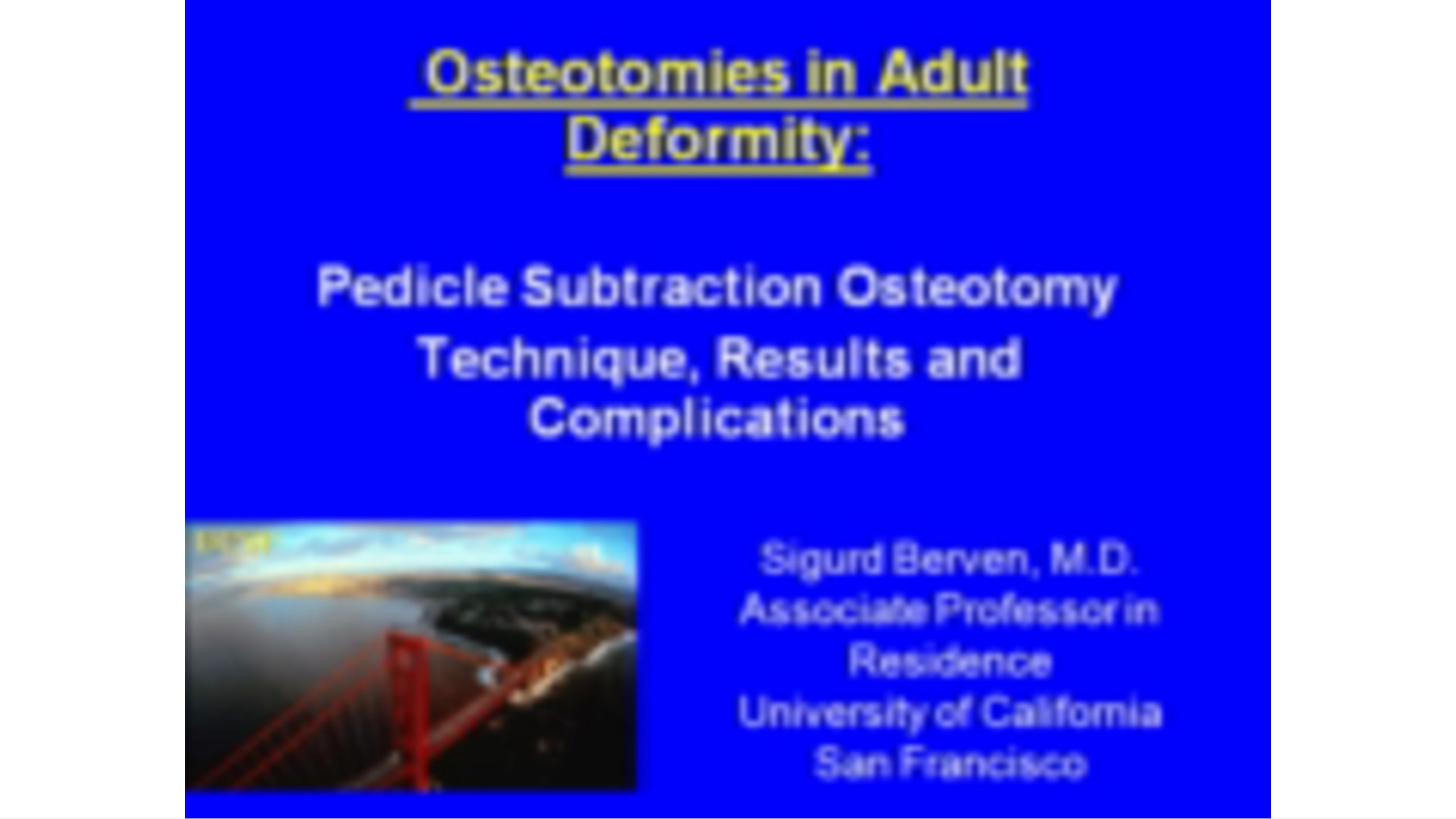
click at [327, 741] on video-js "**********" at bounding box center [728, 410] width 1456 height 819
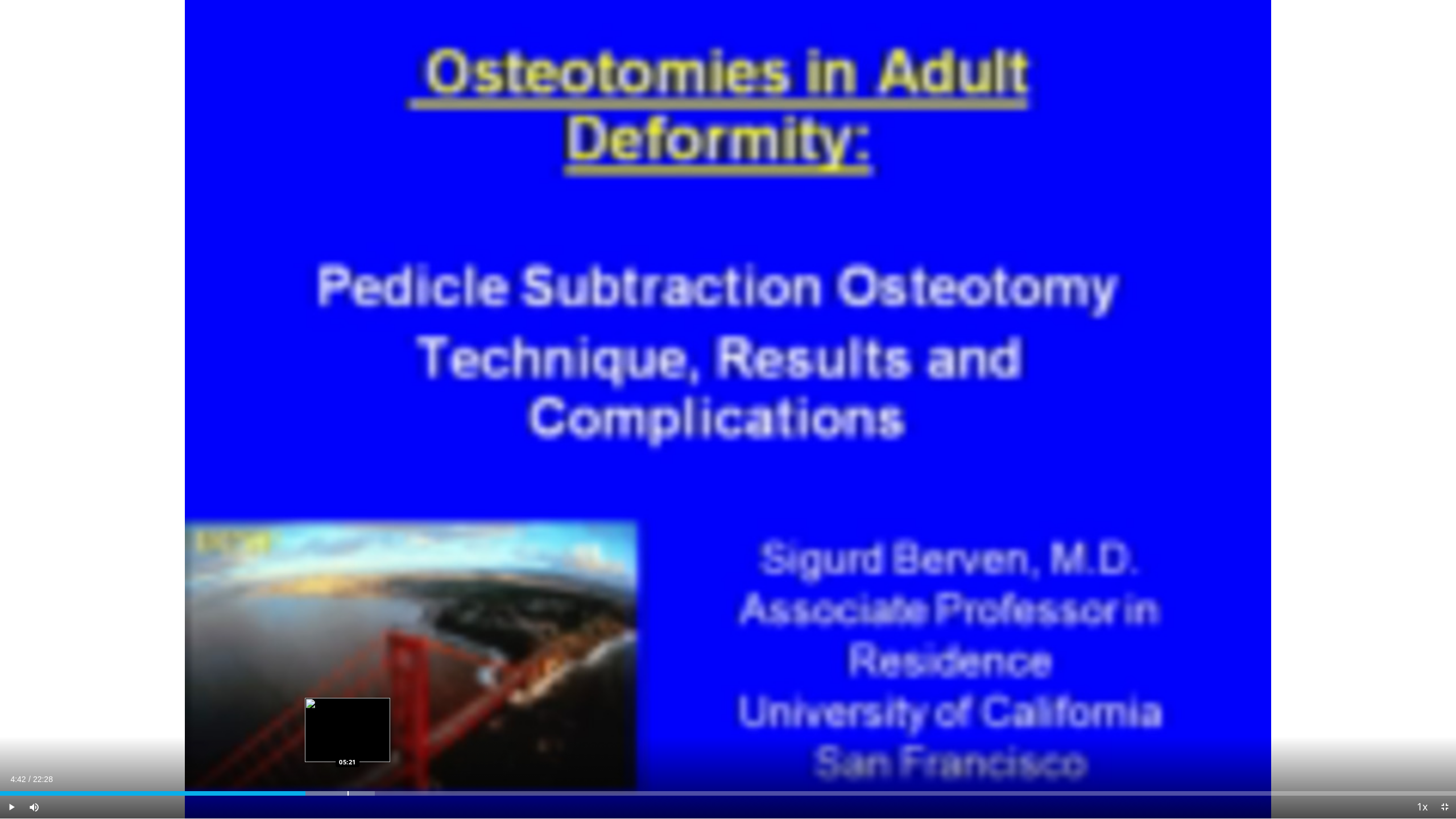
click at [347, 741] on div "Progress Bar" at bounding box center [347, 794] width 1 height 5
click at [390, 741] on div "Progress Bar" at bounding box center [390, 794] width 1 height 5
click at [430, 741] on div "Progress Bar" at bounding box center [430, 794] width 1 height 5
click at [486, 741] on div "Progress Bar" at bounding box center [486, 794] width 1 height 5
click at [534, 741] on div "Progress Bar" at bounding box center [534, 794] width 1 height 5
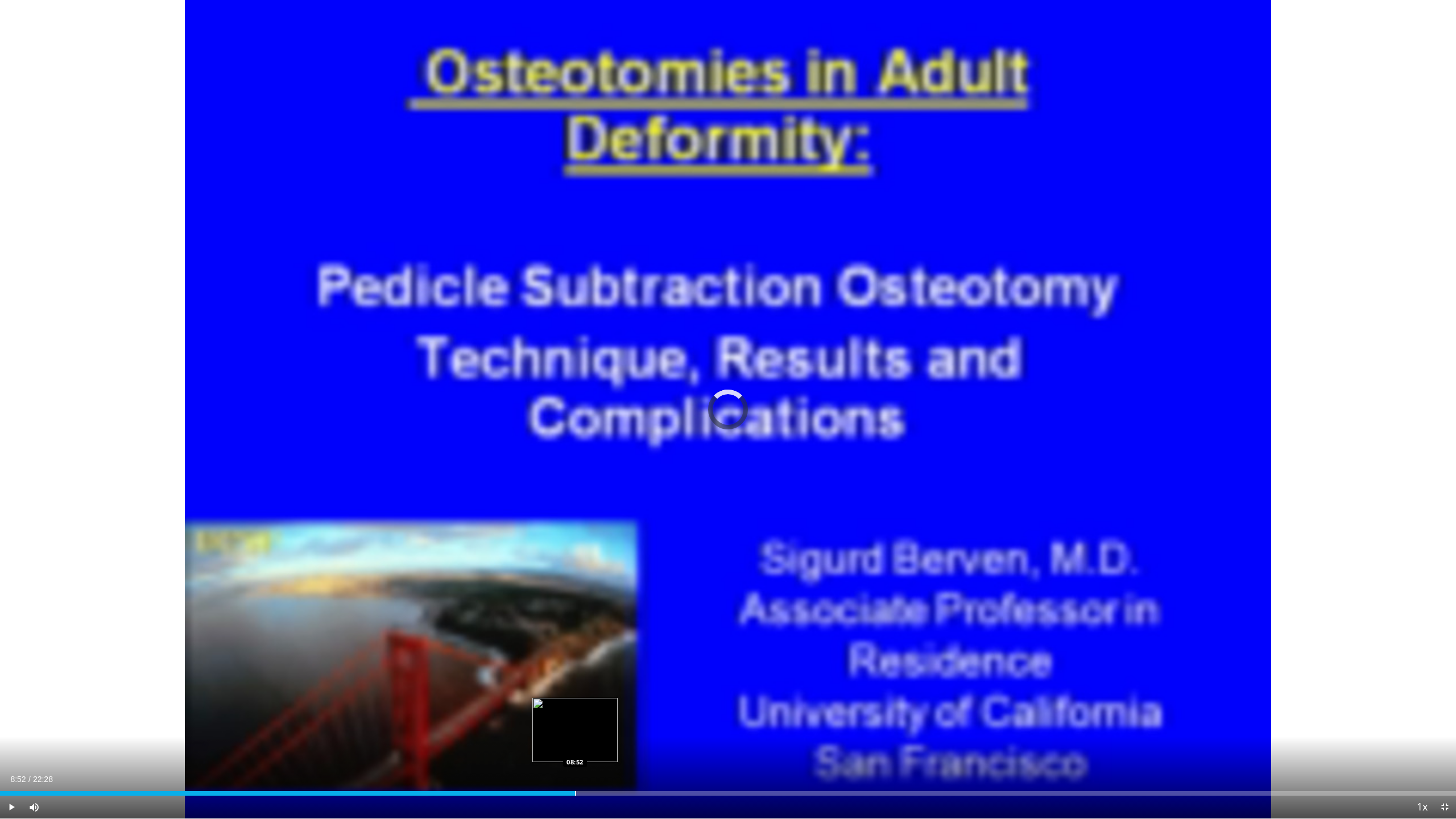
click at [575, 741] on div "Loaded : 38.99% 08:52 08:52" at bounding box center [728, 790] width 1456 height 11
click at [635, 741] on div "Progress Bar" at bounding box center [635, 794] width 1 height 5
click at [719, 741] on div "Progress Bar" at bounding box center [719, 794] width 1 height 5
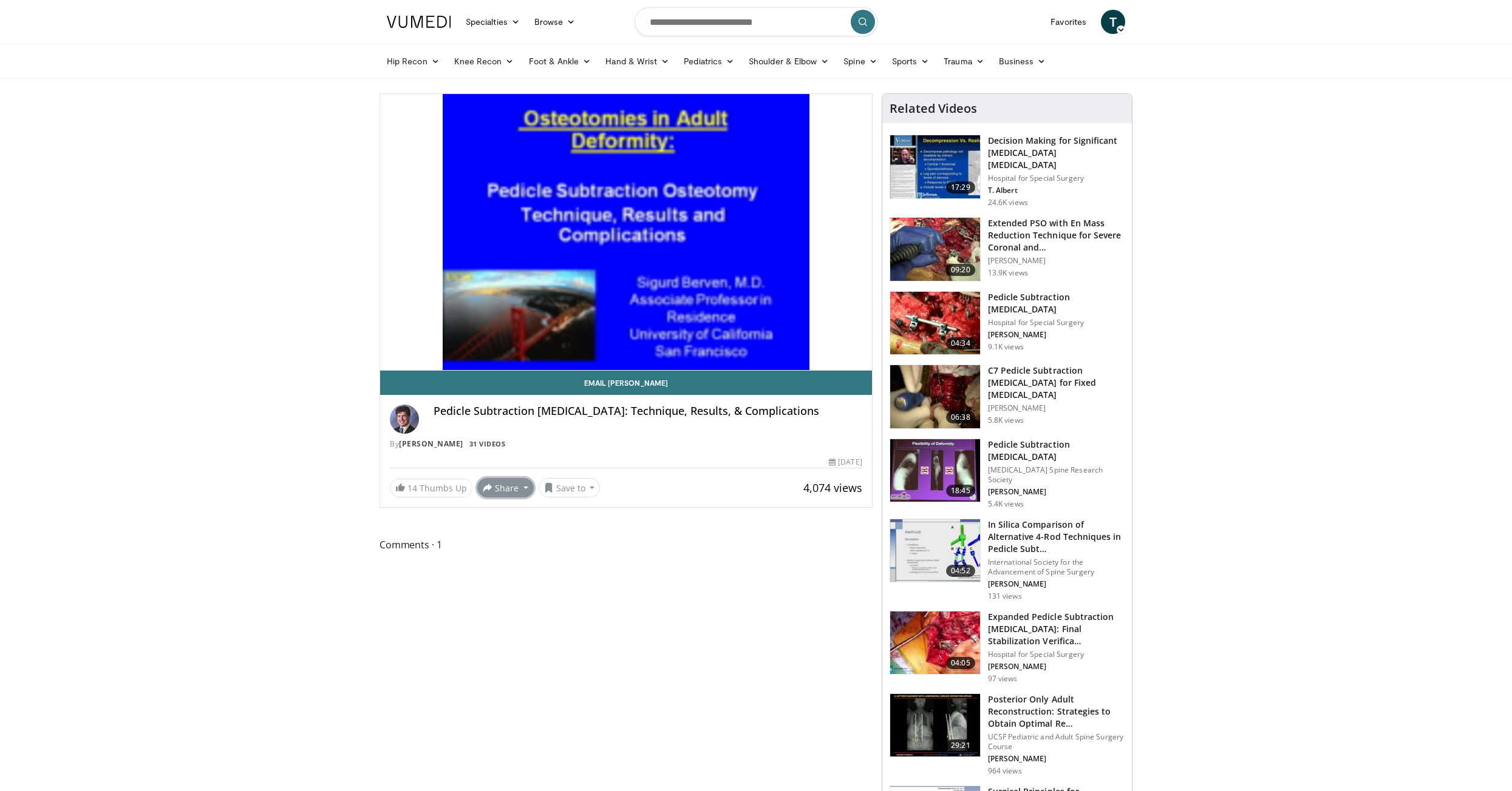
click at [521, 485] on button "Share" at bounding box center [505, 488] width 57 height 19
click at [591, 485] on button "Save to" at bounding box center [569, 488] width 62 height 19
click at [1121, 27] on icon at bounding box center [1121, 30] width 9 height 9
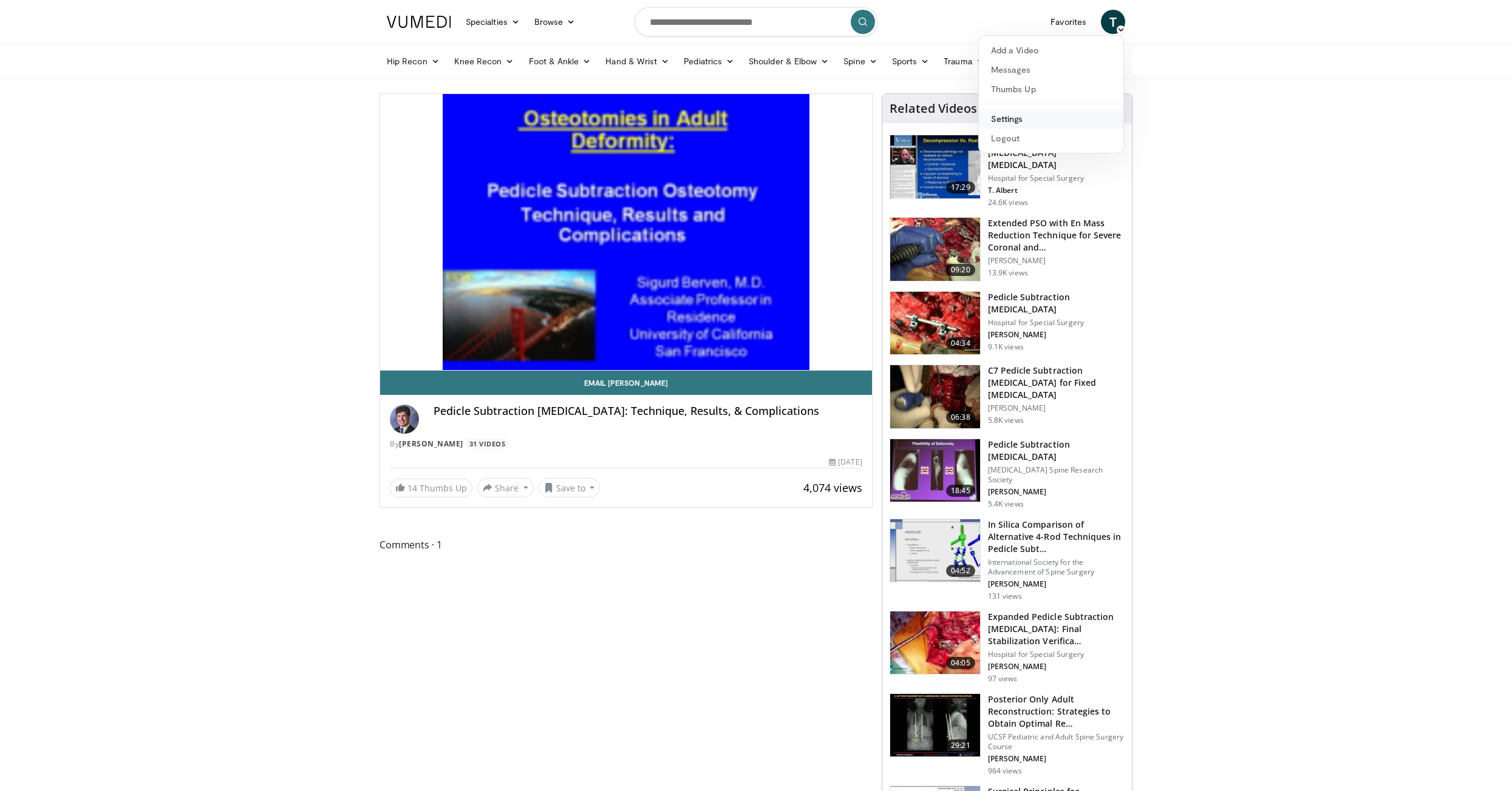
click at [1007, 114] on link "Settings" at bounding box center [1050, 119] width 144 height 19
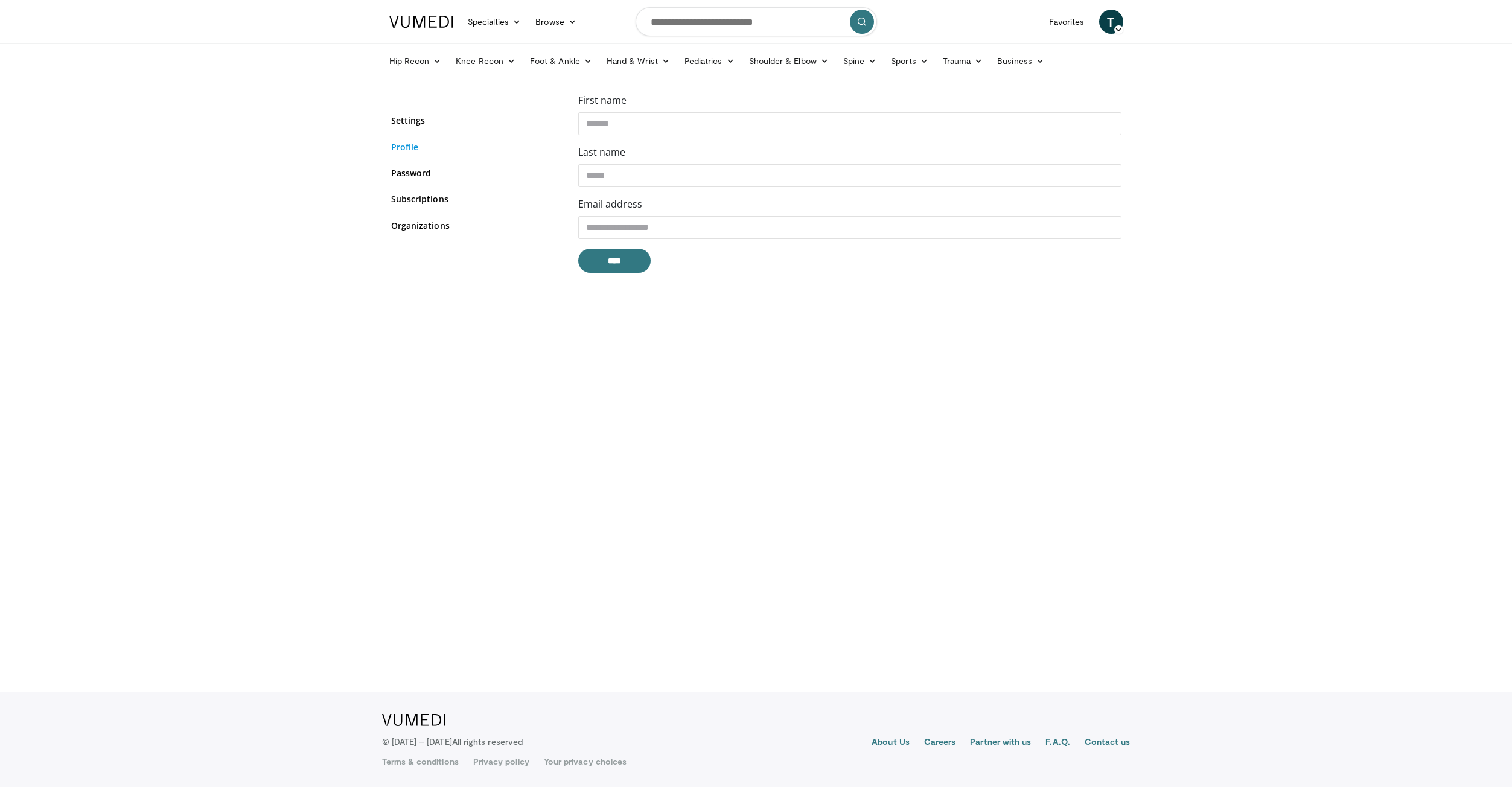
click at [418, 146] on link "Profile" at bounding box center [476, 147] width 169 height 13
click at [609, 238] on select "**********" at bounding box center [849, 238] width 543 height 23
click at [412, 198] on link "Subscriptions" at bounding box center [476, 198] width 169 height 13
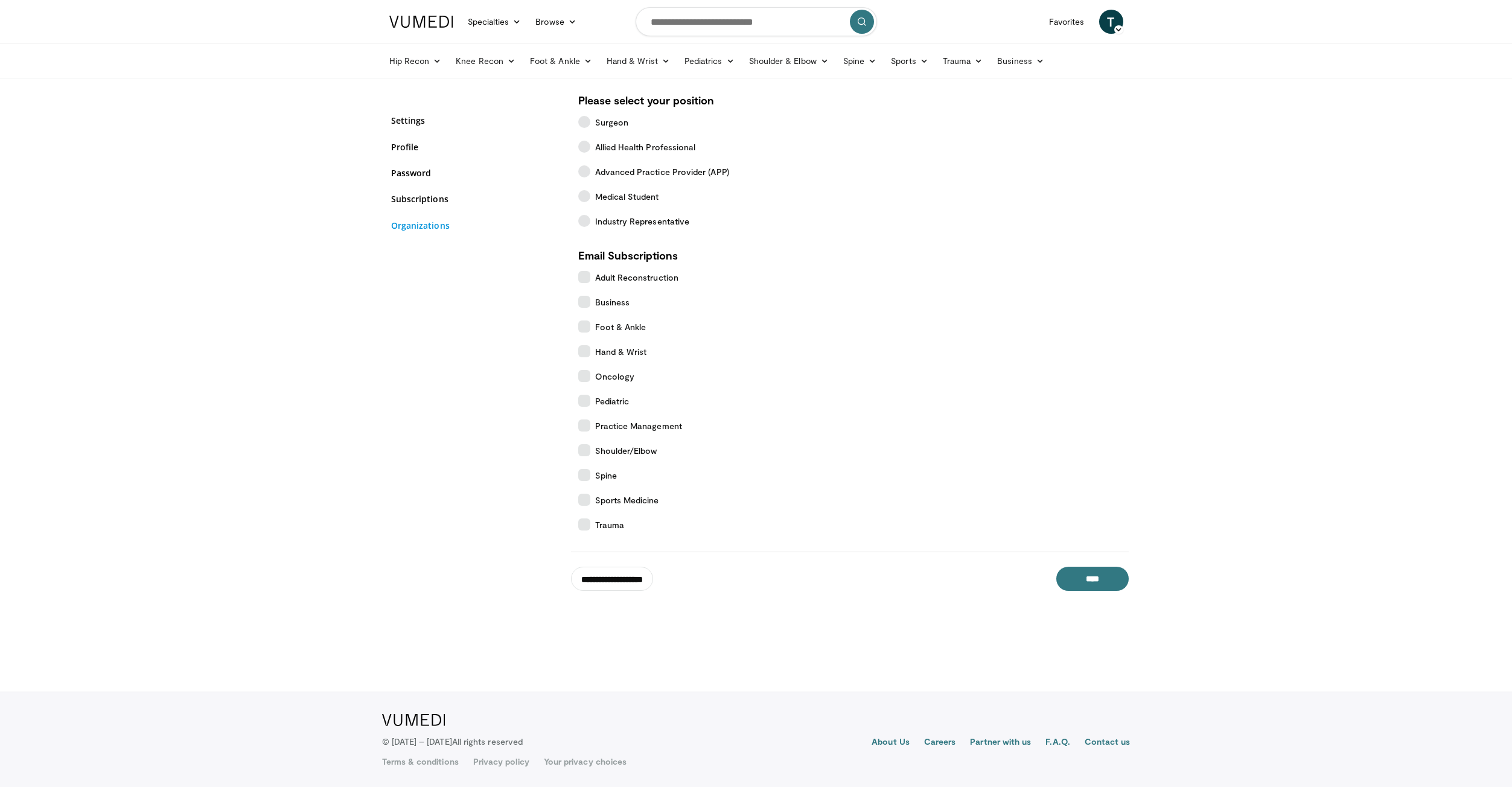
click at [418, 224] on link "Organizations" at bounding box center [476, 225] width 169 height 13
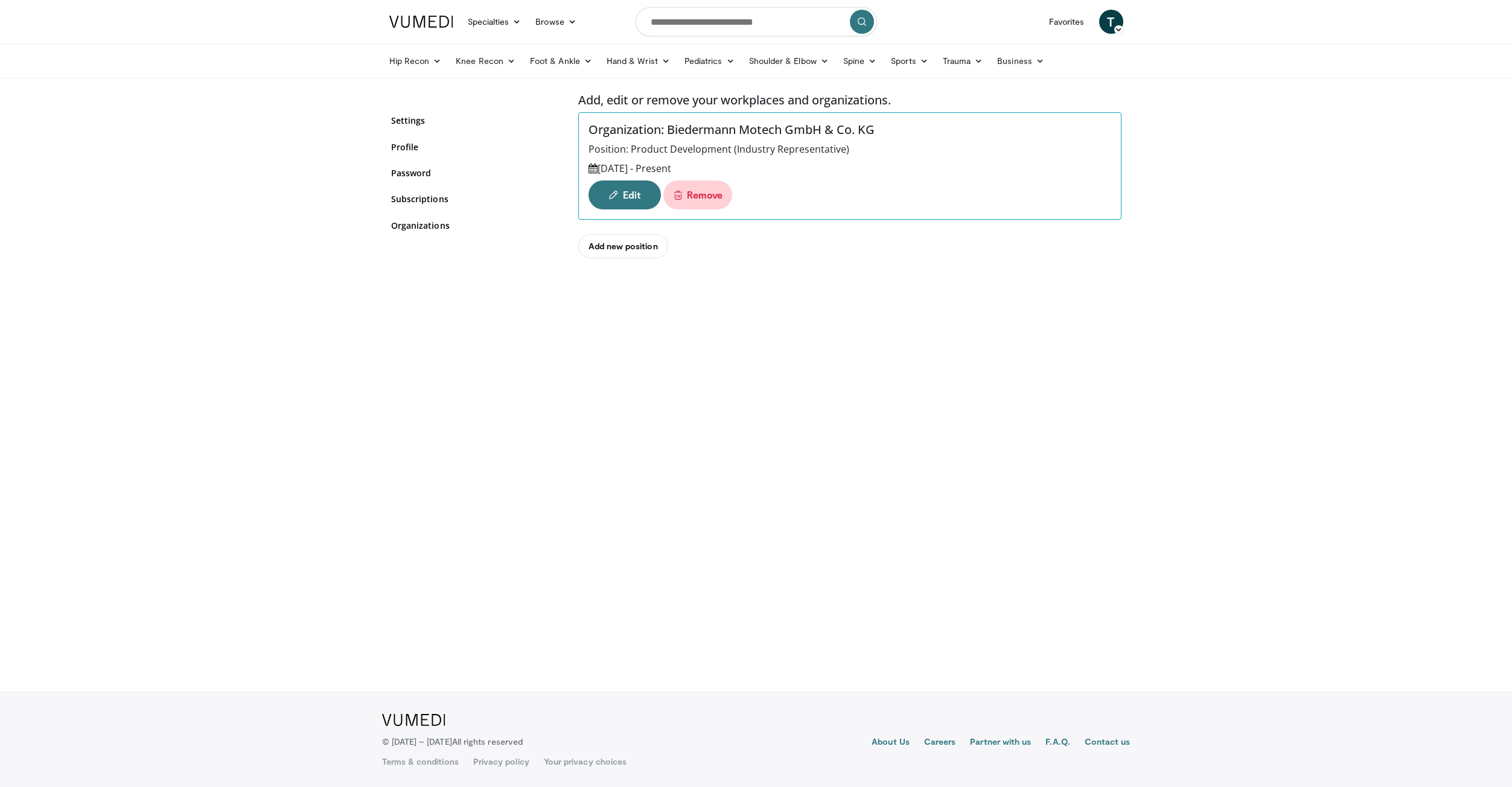
click at [708, 197] on link "Remove" at bounding box center [697, 195] width 69 height 29
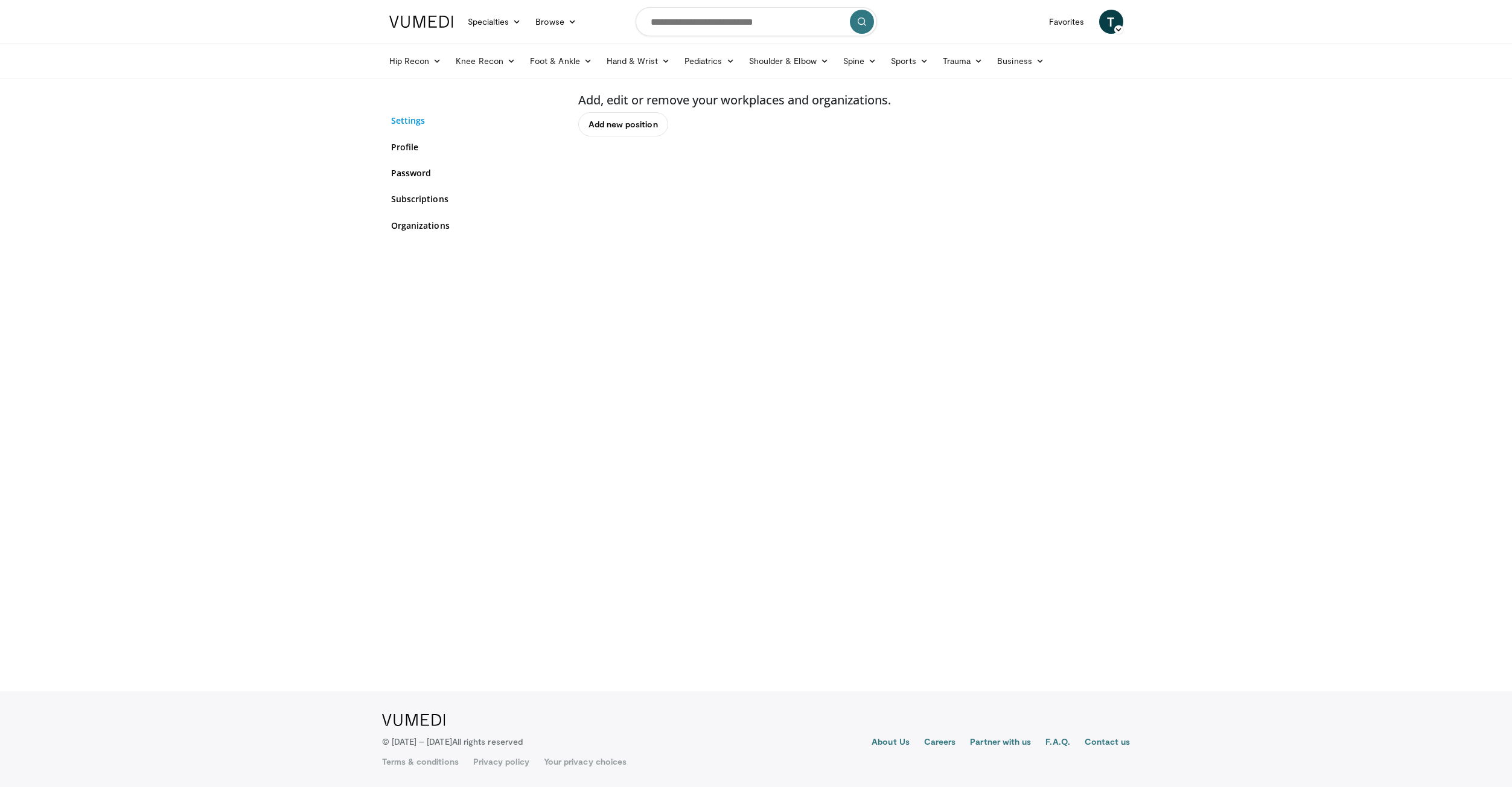
click at [412, 115] on link "Settings" at bounding box center [476, 120] width 169 height 13
click at [403, 147] on link "Profile" at bounding box center [476, 147] width 169 height 13
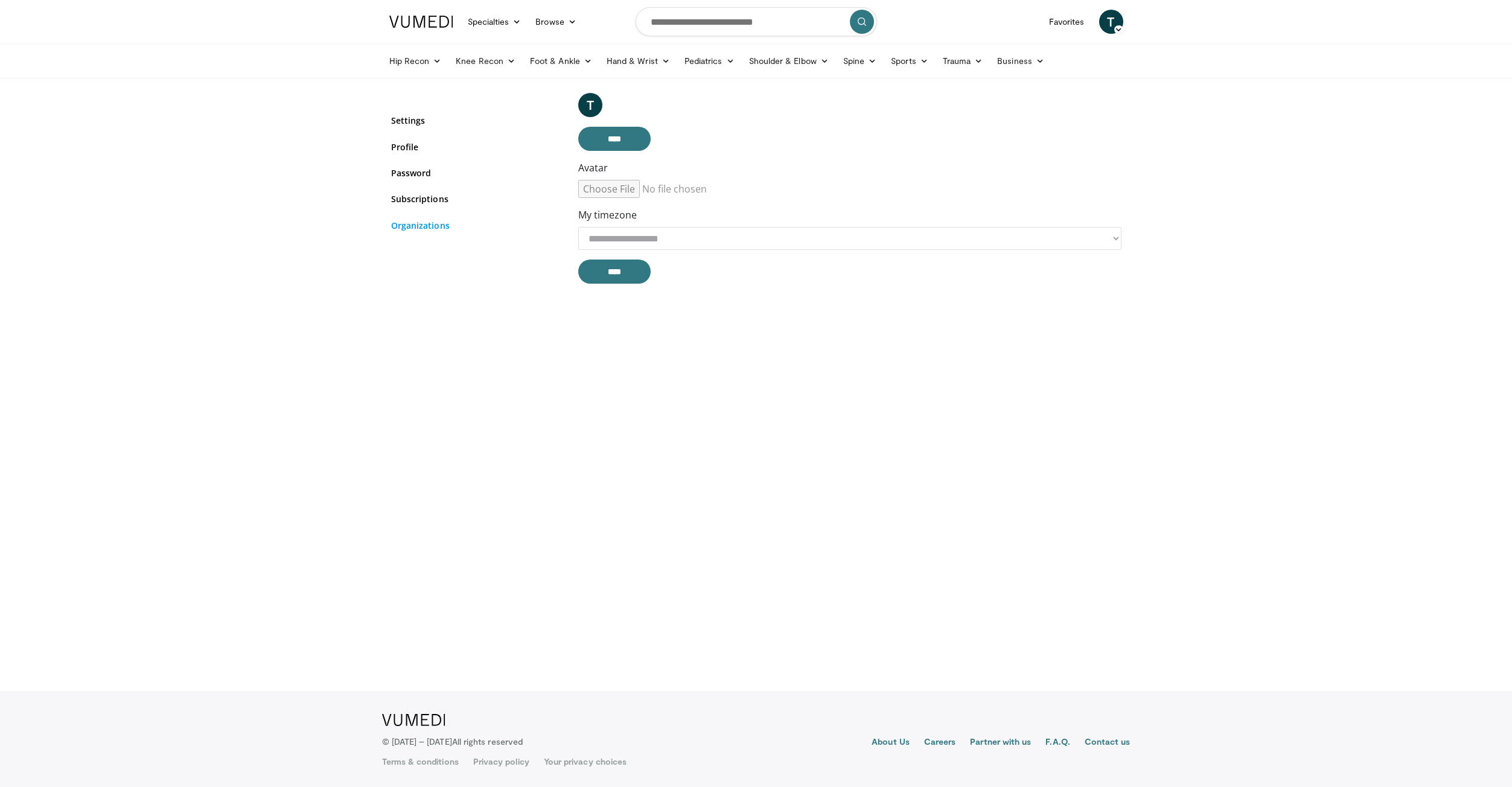
click at [418, 230] on link "Organizations" at bounding box center [476, 225] width 169 height 13
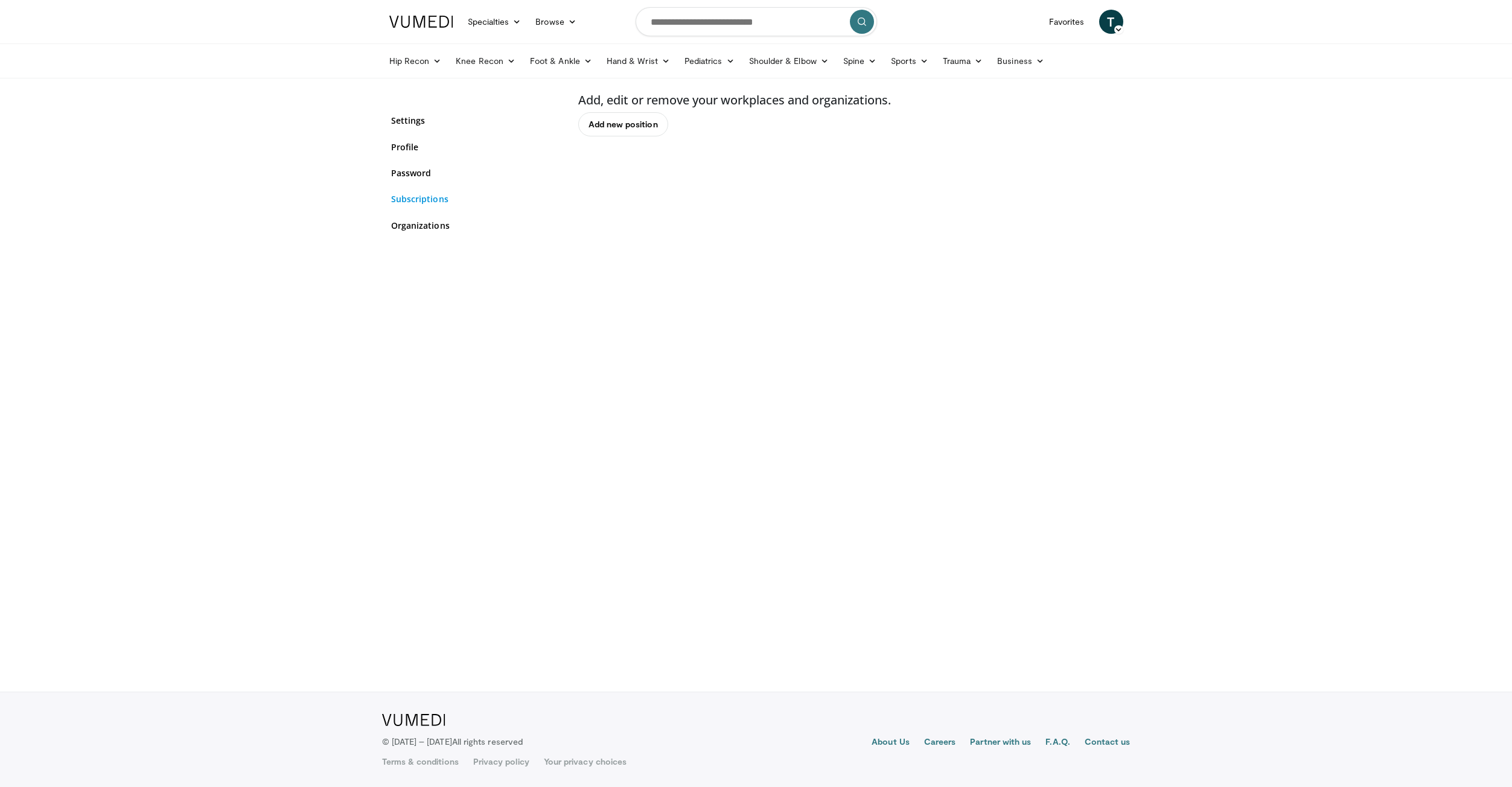
click at [428, 198] on link "Subscriptions" at bounding box center [476, 198] width 169 height 13
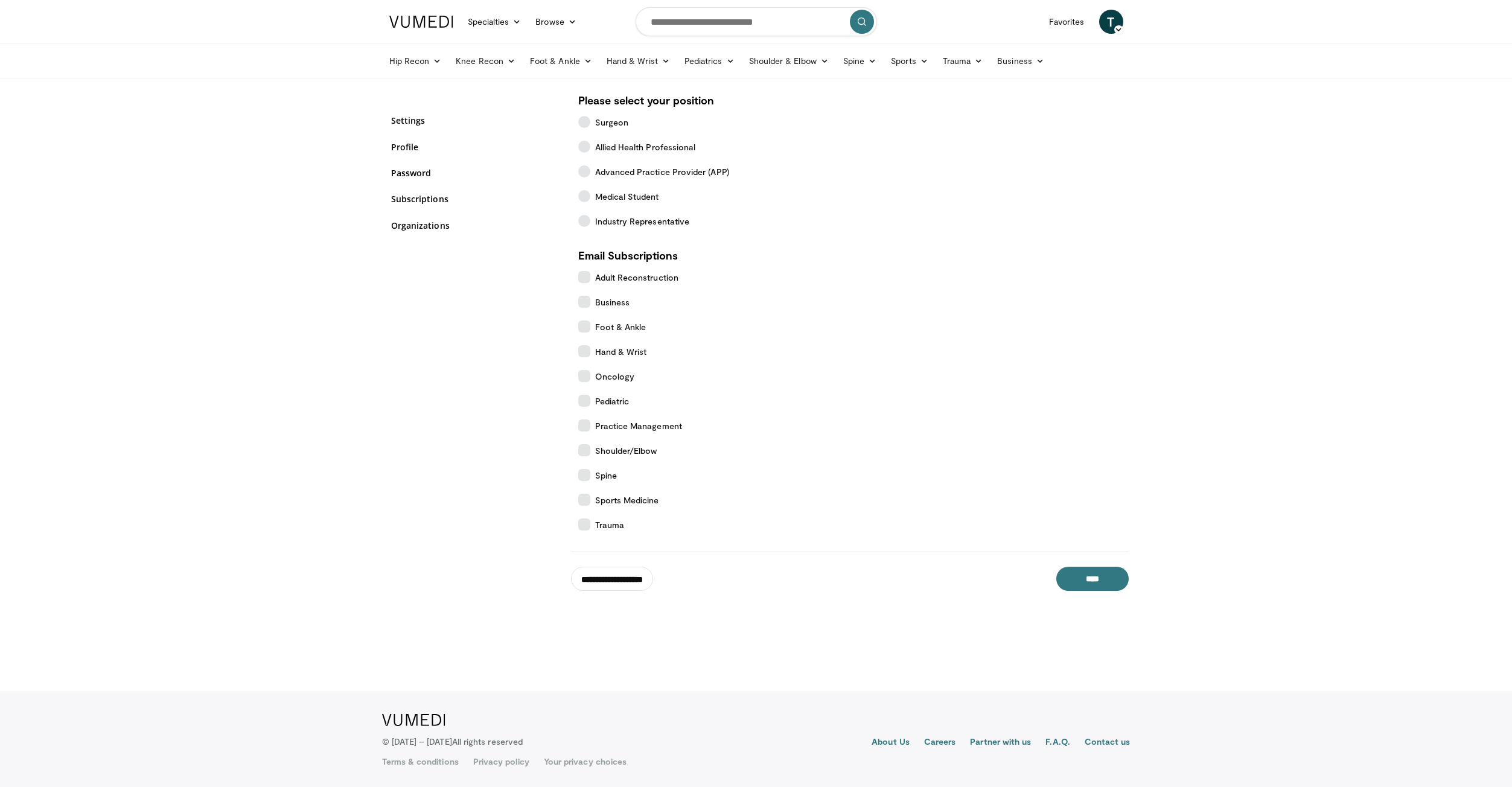
click at [419, 175] on link "Password" at bounding box center [476, 173] width 169 height 13
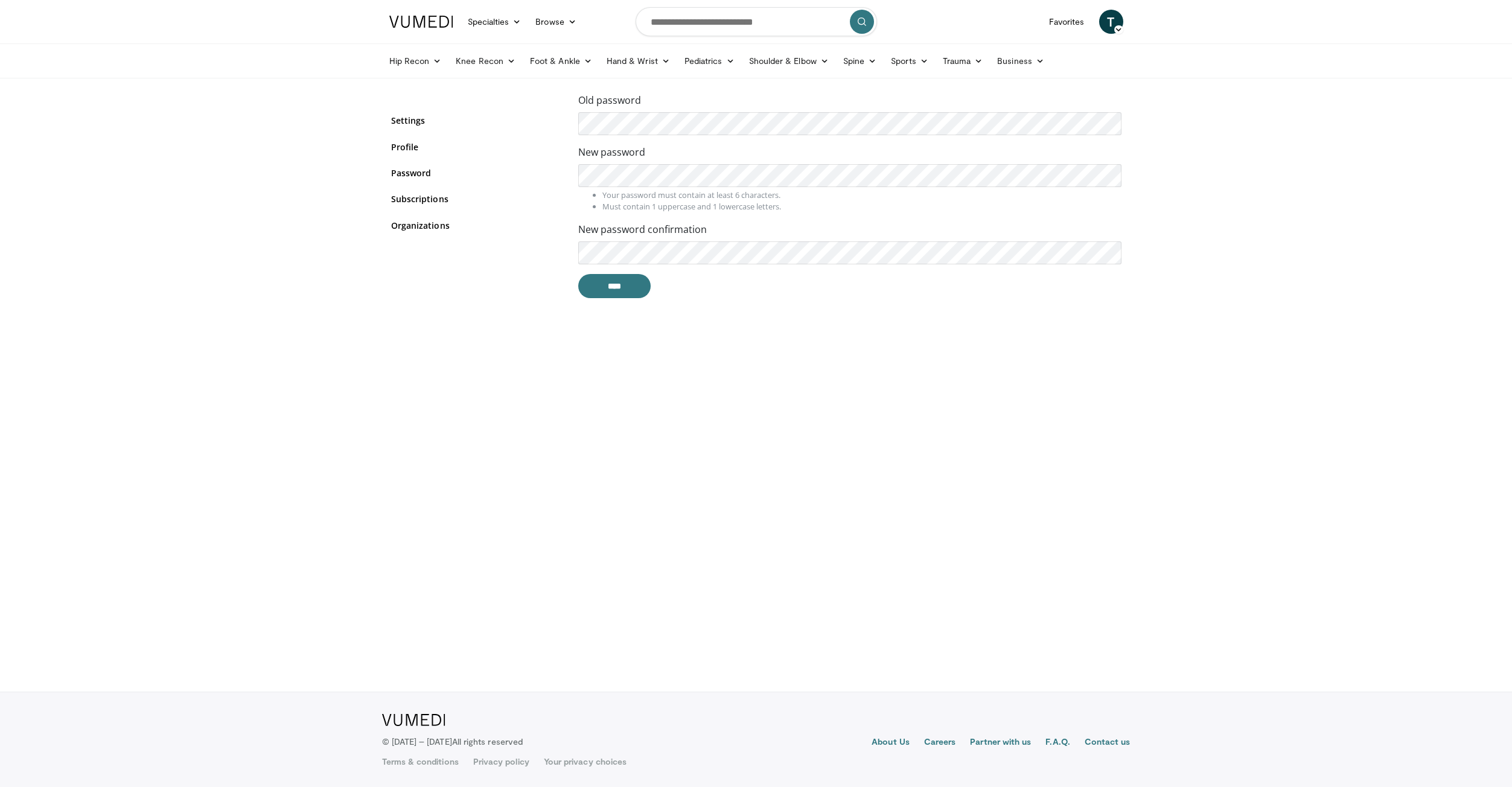
click at [401, 149] on link "Profile" at bounding box center [476, 147] width 169 height 13
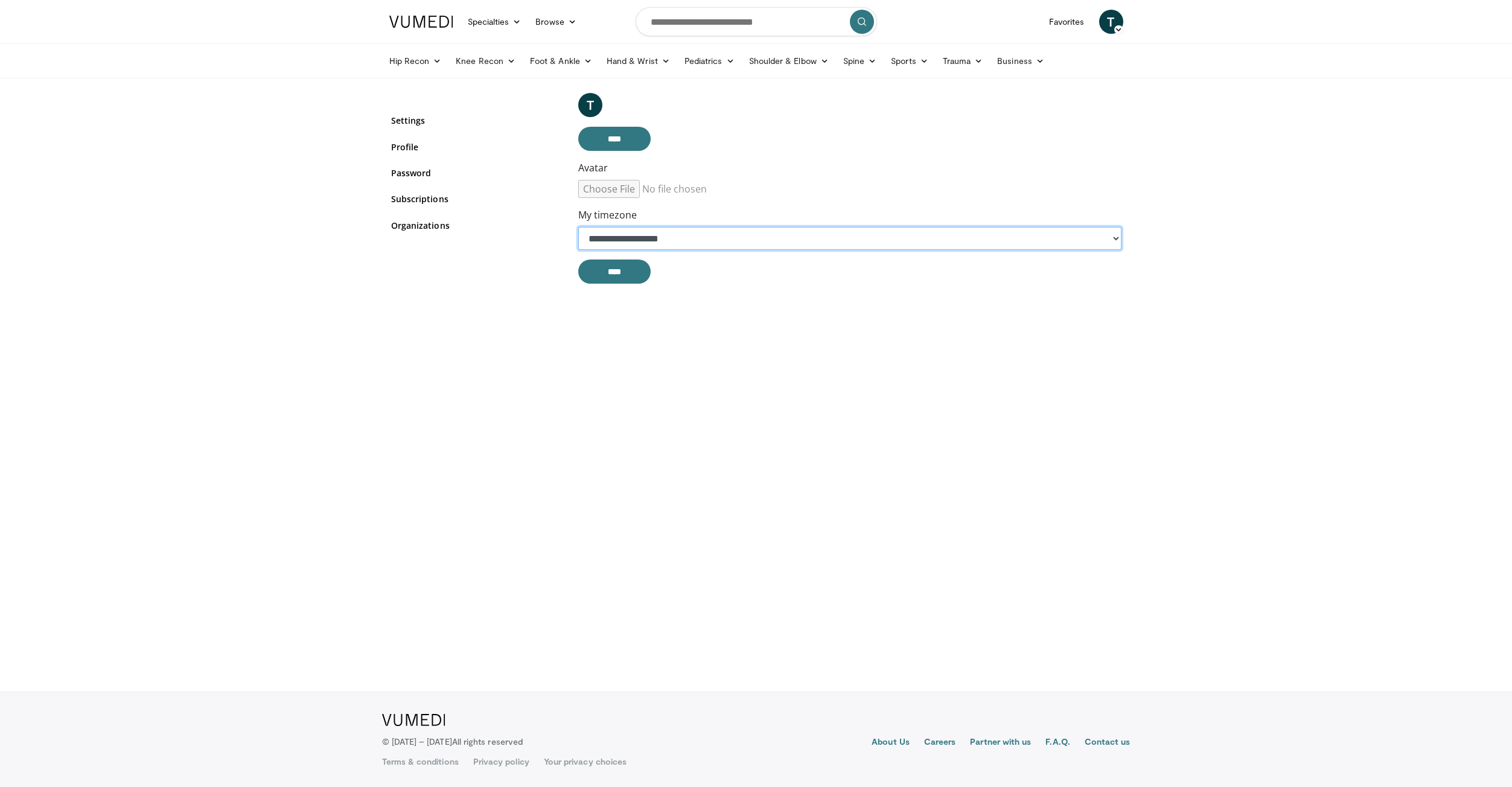
click at [664, 243] on select "**********" at bounding box center [849, 238] width 543 height 23
select select "**********"
click at [578, 227] on select "**********" at bounding box center [849, 238] width 543 height 23
click at [620, 271] on input "****" at bounding box center [614, 272] width 72 height 24
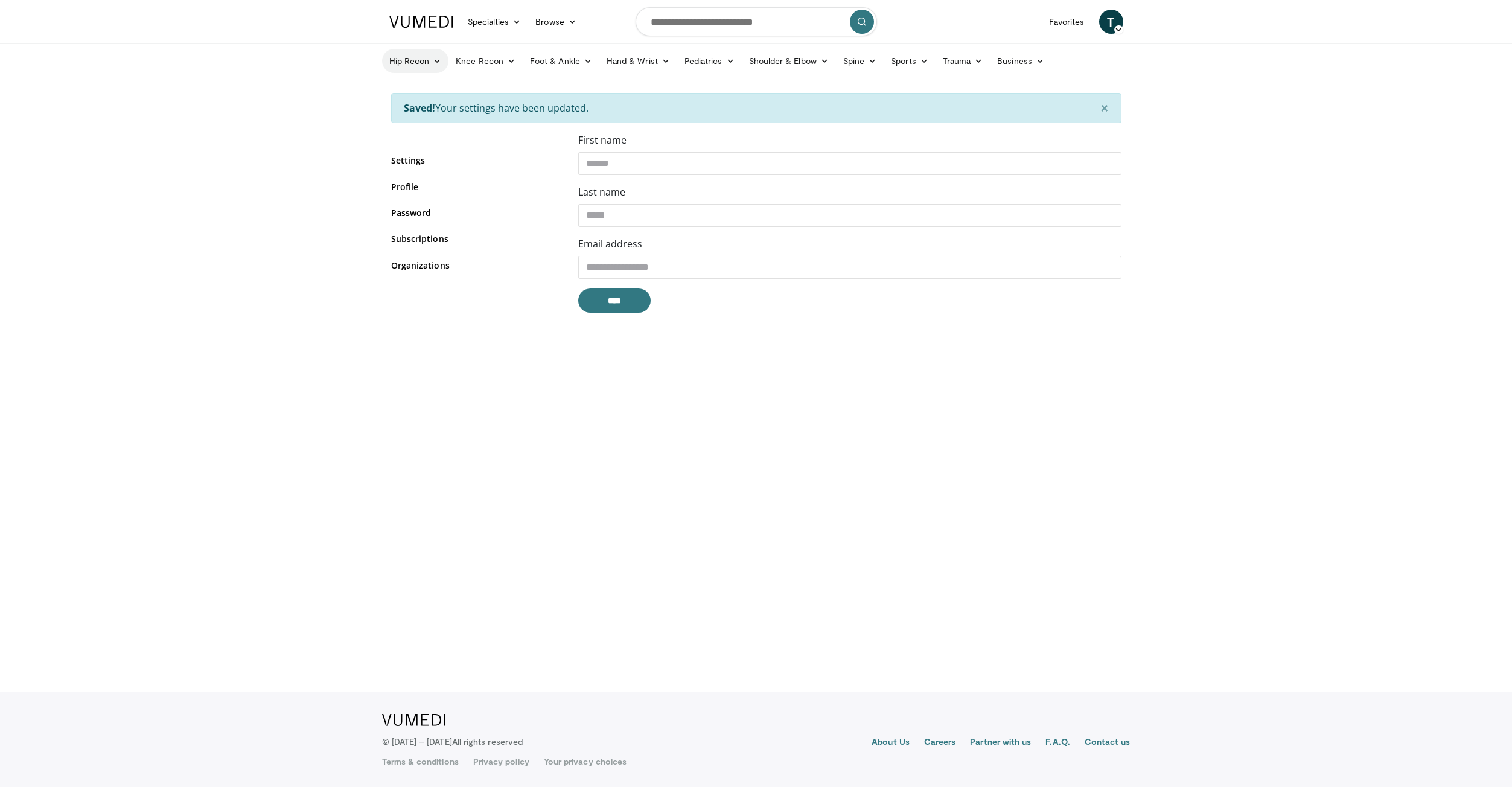
click at [435, 59] on icon at bounding box center [437, 61] width 9 height 9
click at [873, 63] on icon at bounding box center [872, 61] width 9 height 9
click at [777, 127] on link "Lumbar Spine" at bounding box center [810, 128] width 143 height 19
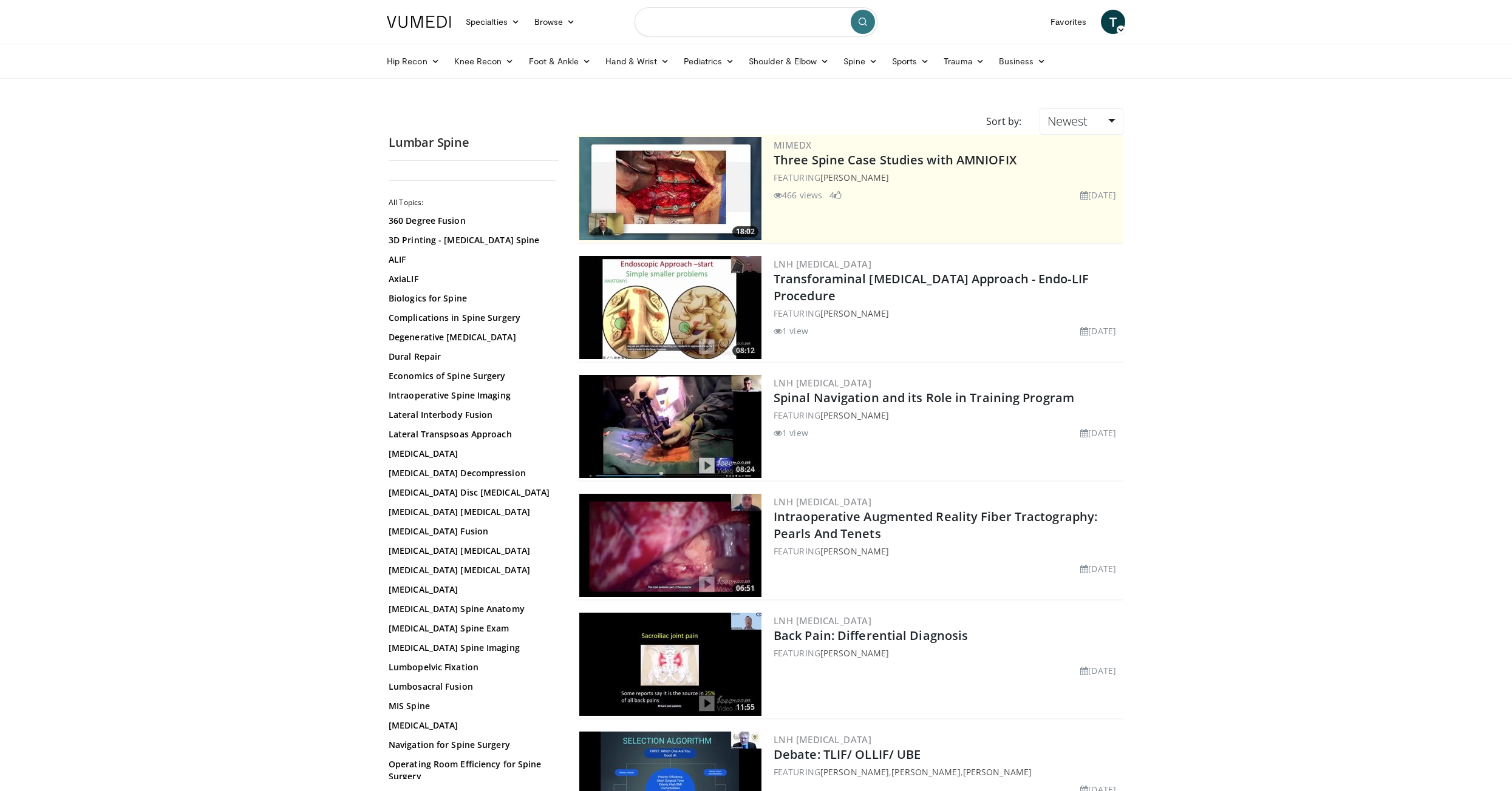
click at [712, 23] on input "Search topics, interventions" at bounding box center [756, 21] width 243 height 29
type input "**********"
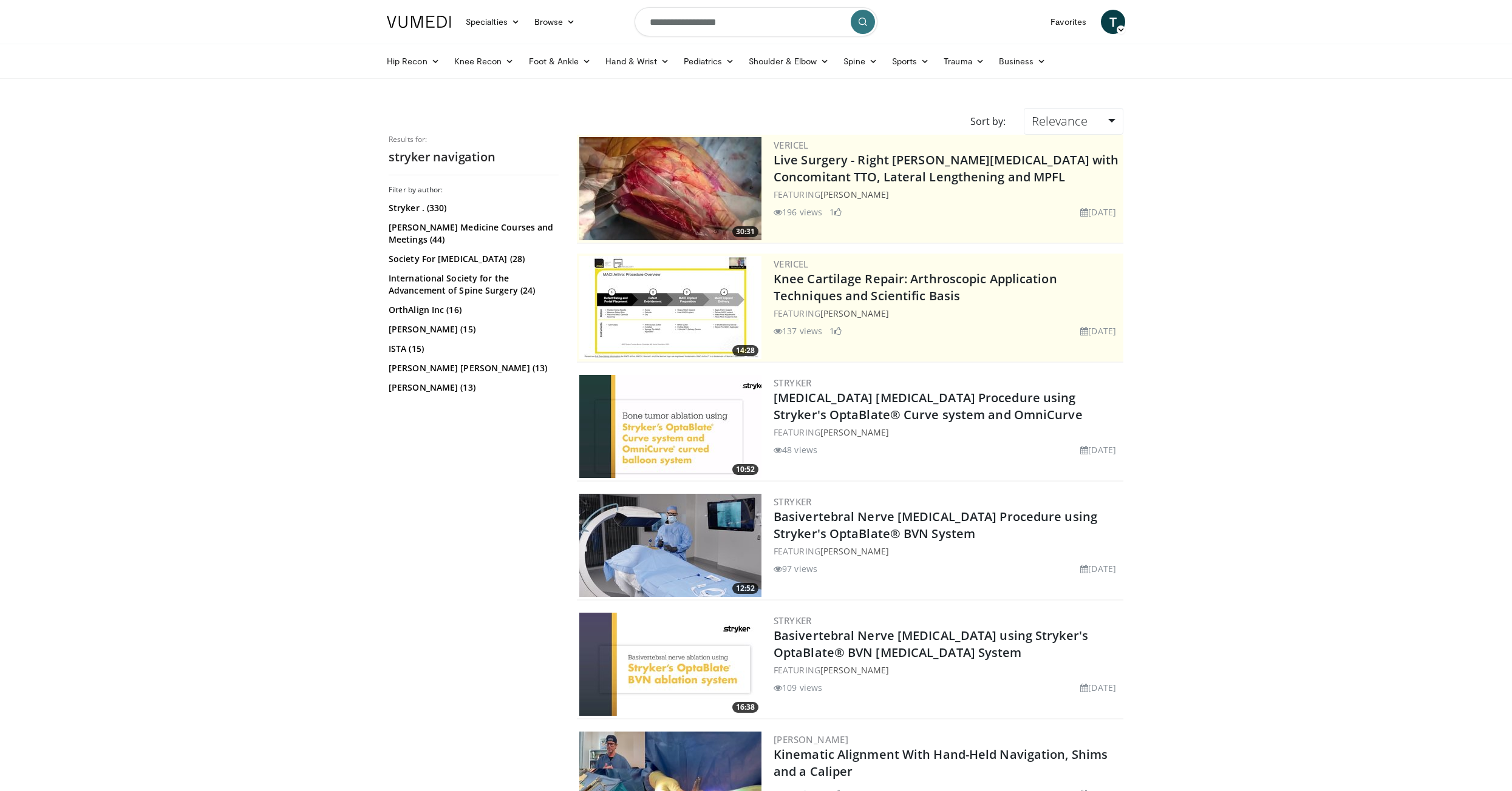
click at [681, 25] on input "**********" at bounding box center [756, 21] width 243 height 29
type input "**********"
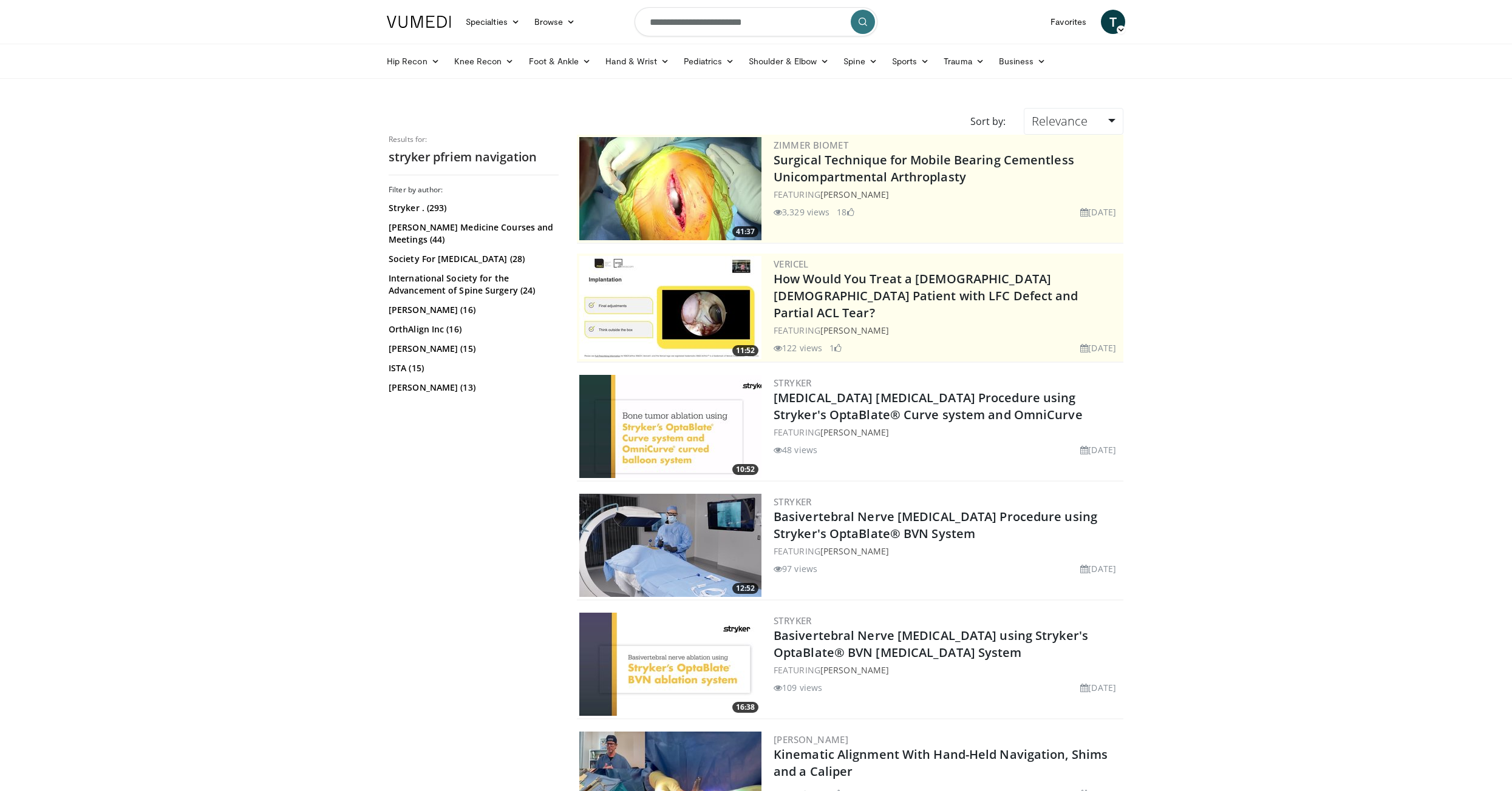
click at [712, 20] on input "**********" at bounding box center [756, 21] width 243 height 29
type input "**********"
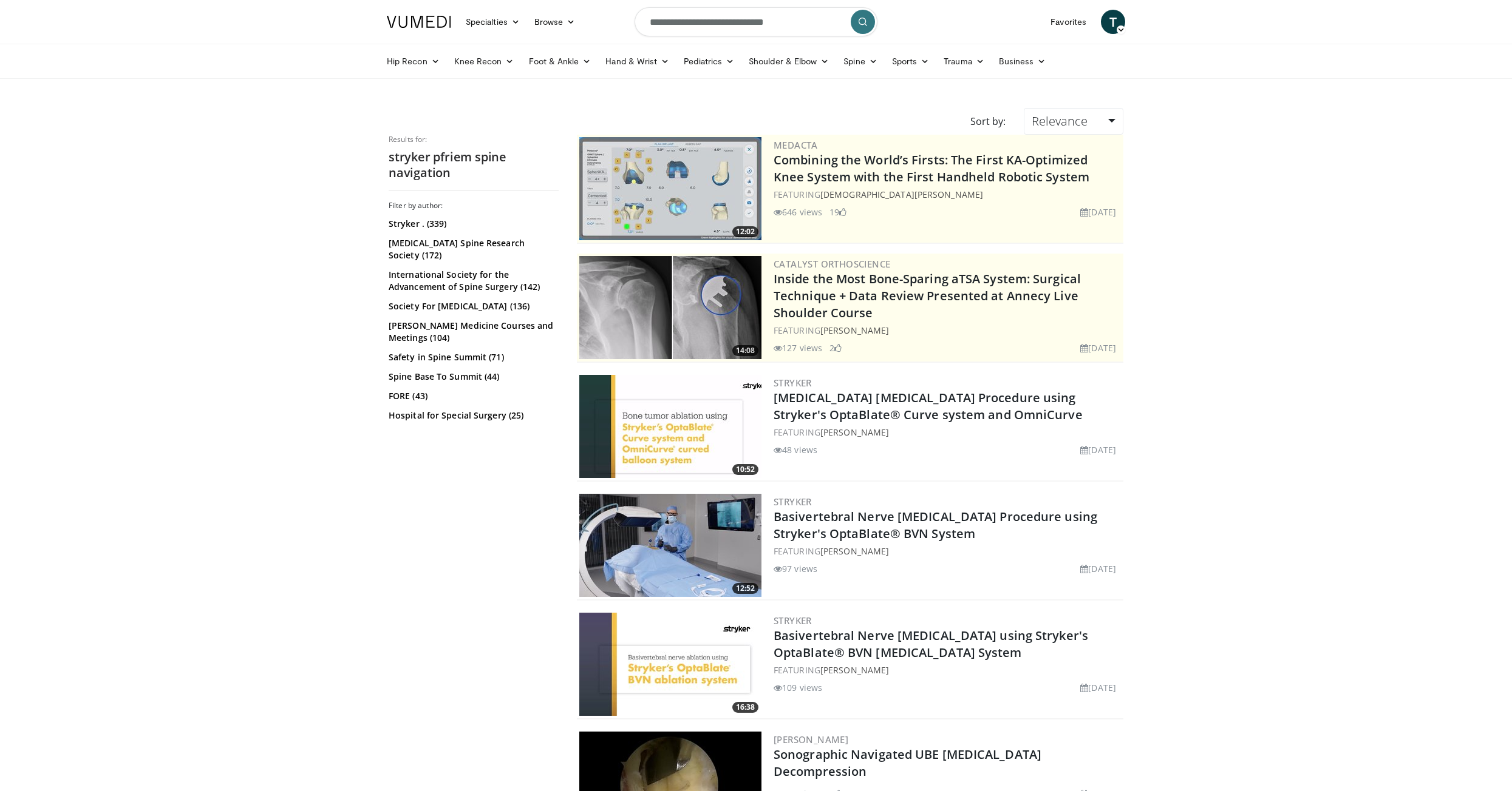
click at [742, 20] on input "**********" at bounding box center [756, 21] width 243 height 29
drag, startPoint x: 790, startPoint y: 25, endPoint x: 547, endPoint y: 23, distance: 243.0
click at [547, 23] on nav "Specialties Adult & Family Medicine Allergy, [MEDICAL_DATA], Immunology Anesthe…" at bounding box center [756, 22] width 753 height 44
paste input "Search topics, interventions"
type input "**********"
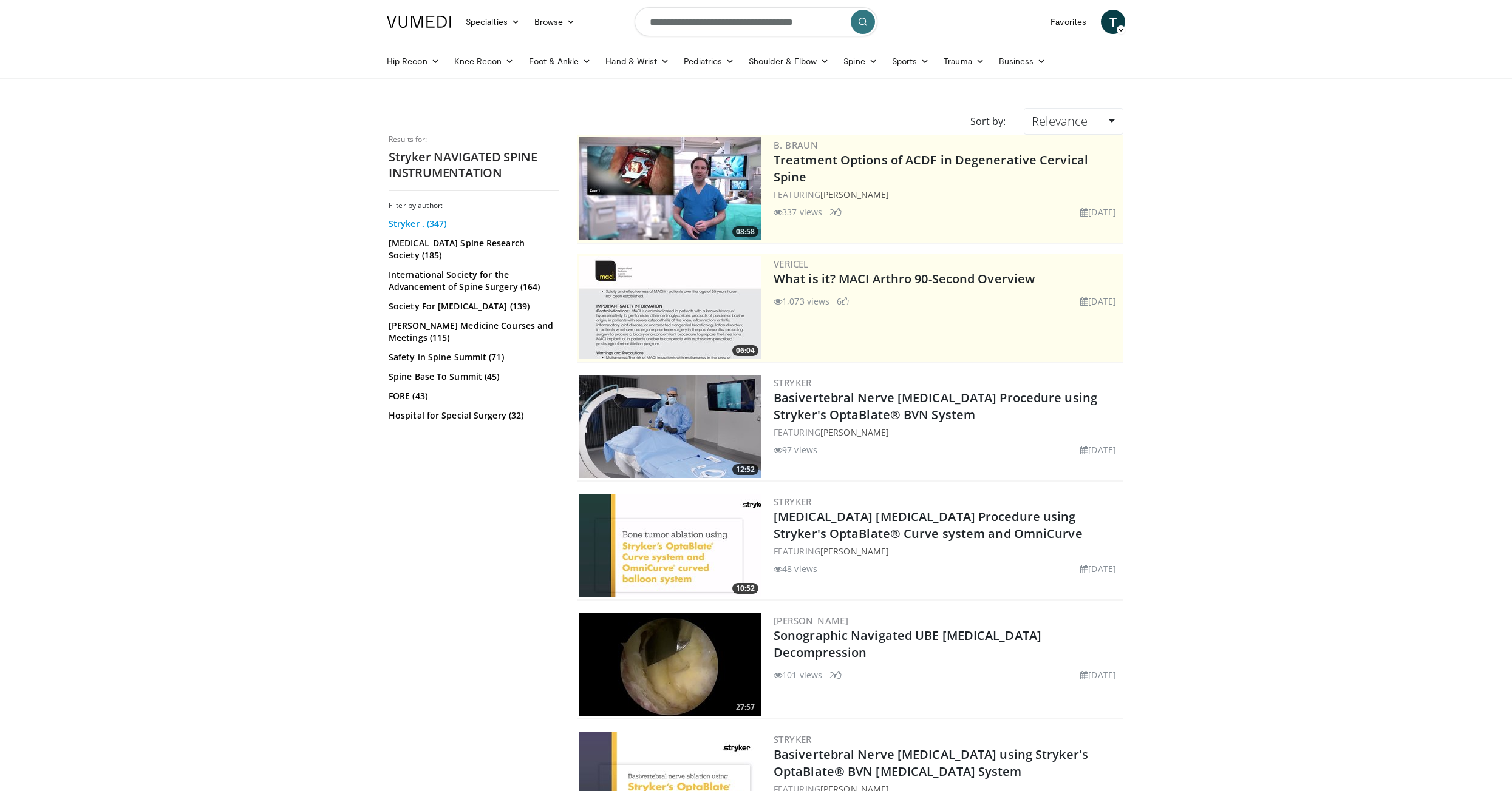
click at [413, 223] on link "Stryker . (347)" at bounding box center [471, 224] width 167 height 12
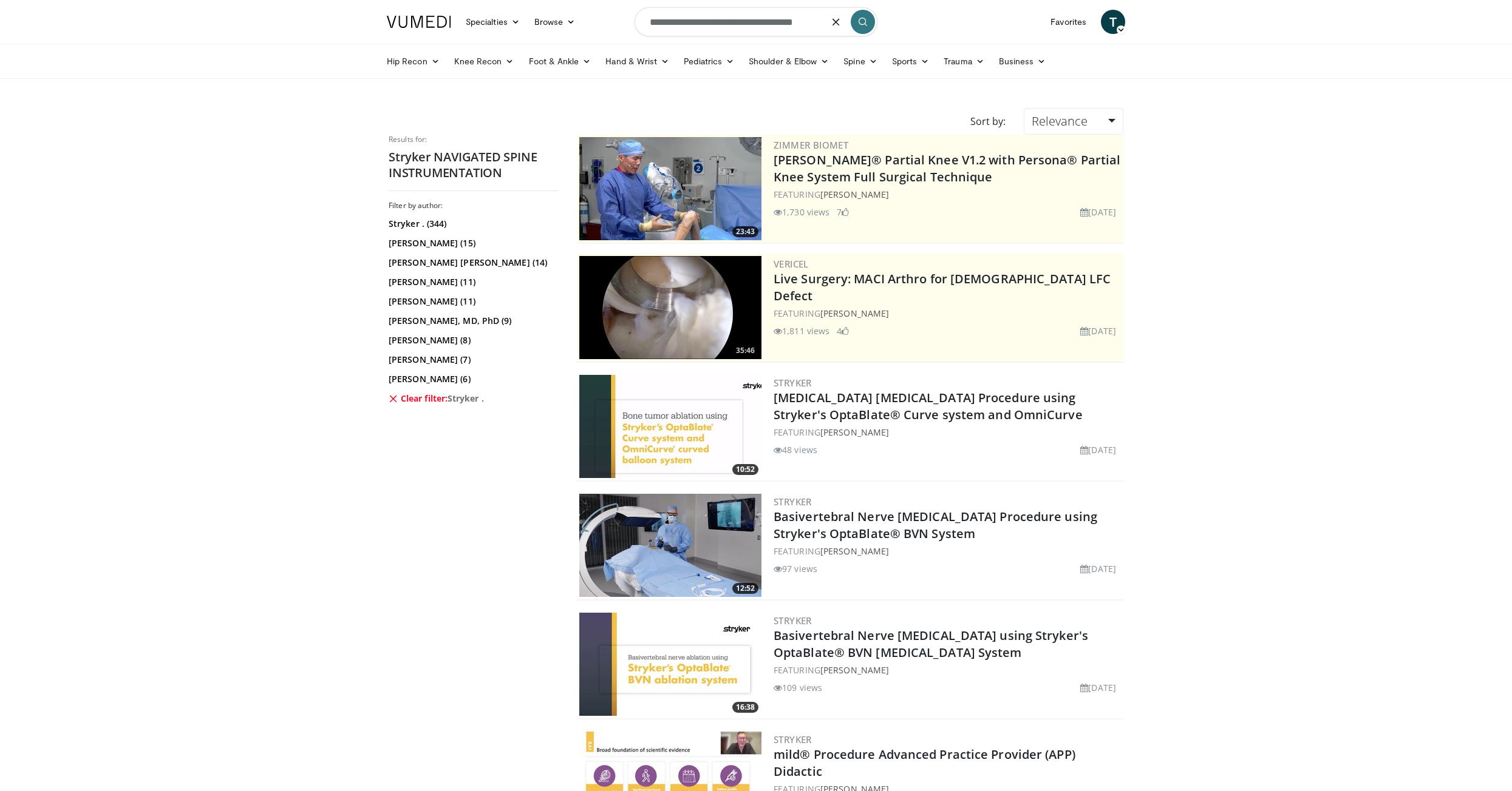
drag, startPoint x: 684, startPoint y: 22, endPoint x: 740, endPoint y: 23, distance: 56.0
click at [740, 23] on input "**********" at bounding box center [756, 21] width 243 height 29
type input "**********"
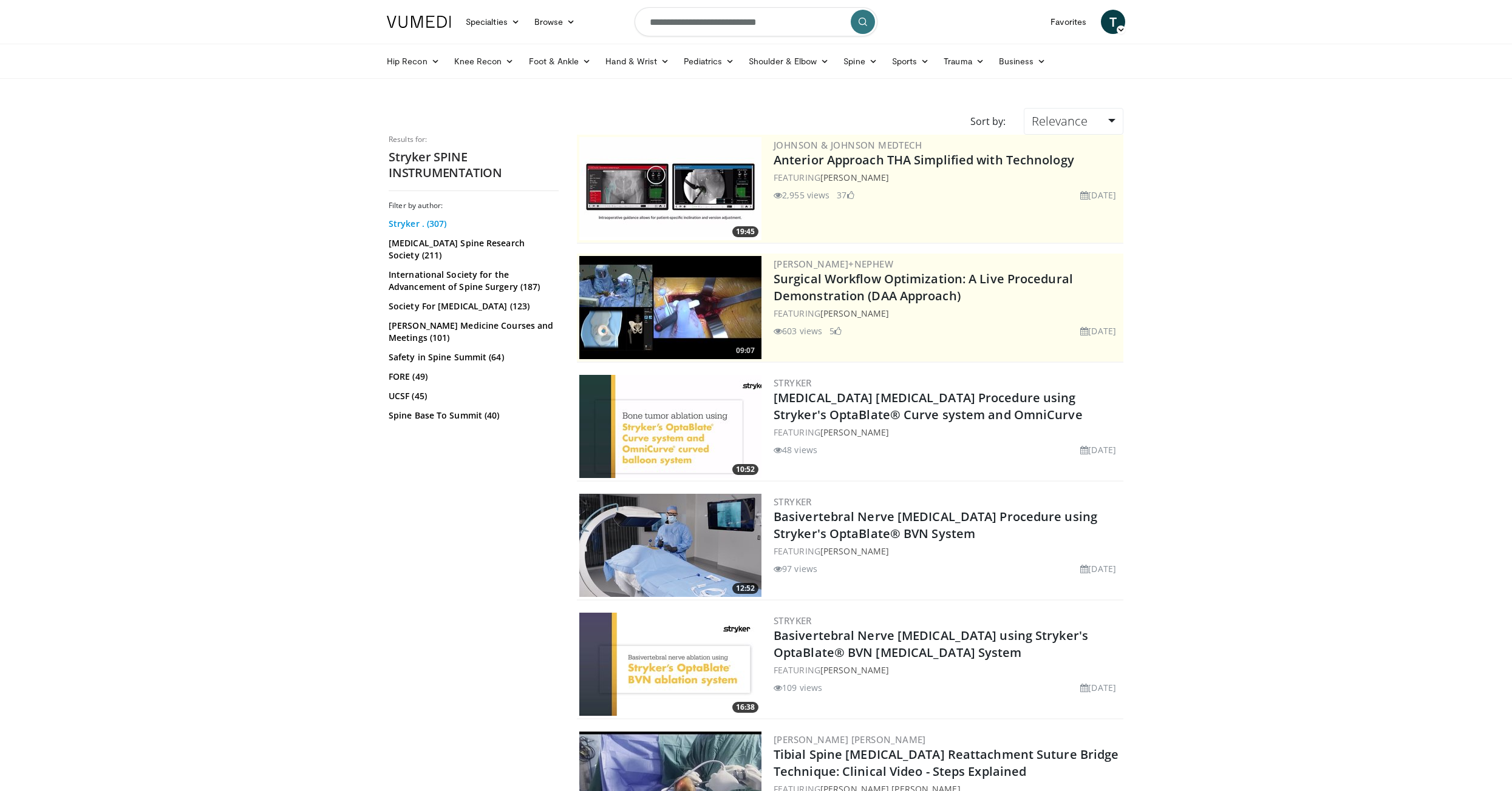
click at [419, 222] on link "Stryker . (307)" at bounding box center [471, 224] width 167 height 12
